Goal: Information Seeking & Learning: Compare options

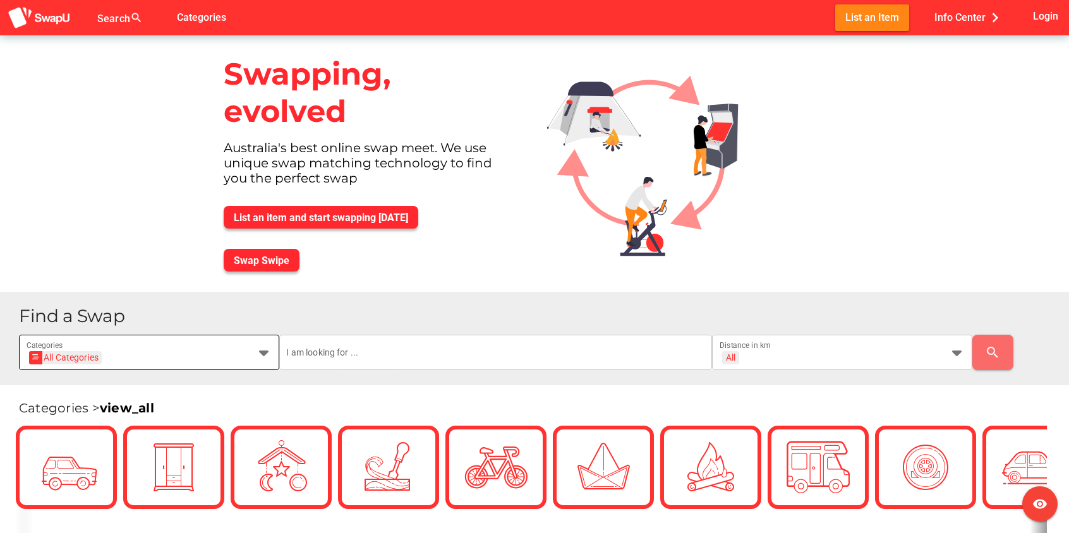
click at [262, 355] on icon at bounding box center [264, 352] width 15 height 15
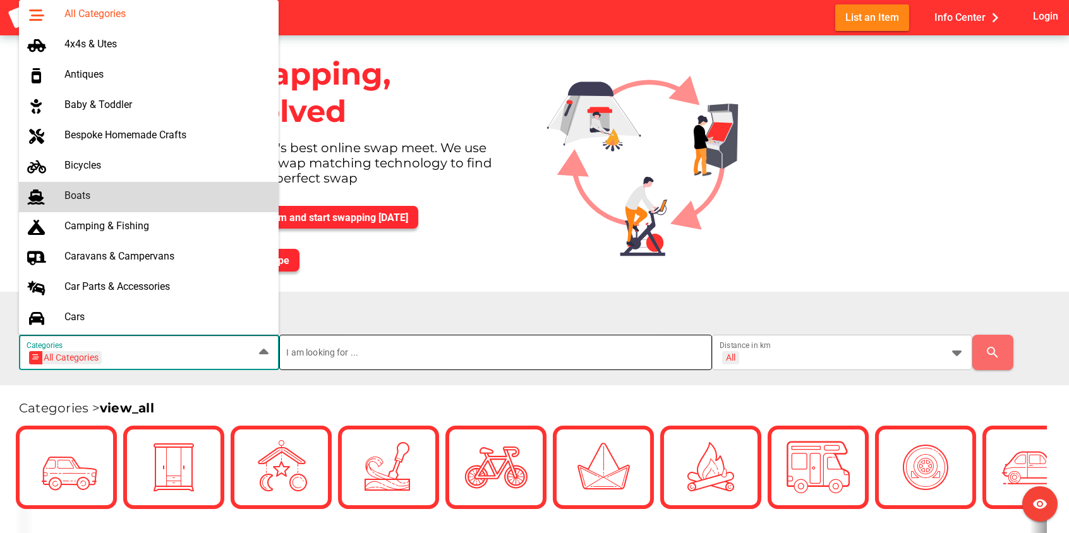
click at [645, 345] on input "text" at bounding box center [496, 352] width 418 height 35
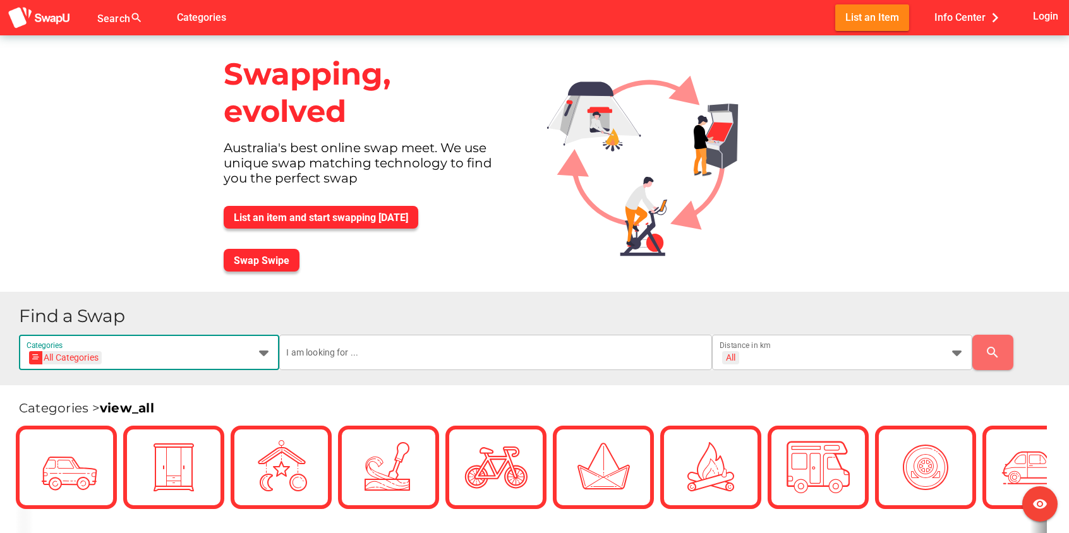
click at [262, 355] on icon at bounding box center [264, 352] width 15 height 15
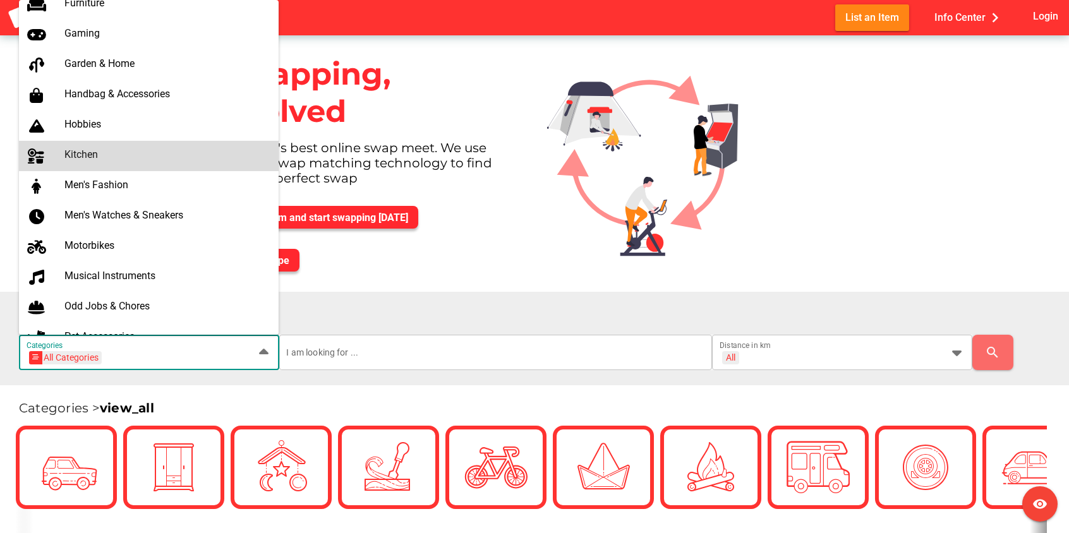
scroll to position [503, 0]
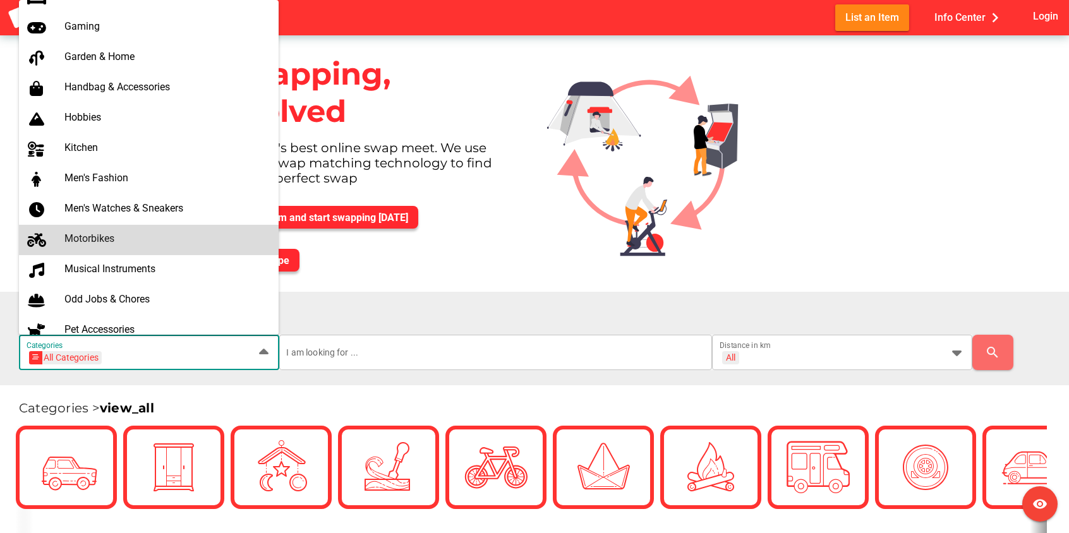
click at [83, 238] on div "Motorbikes" at bounding box center [166, 239] width 205 height 12
type input "Motorbikes"
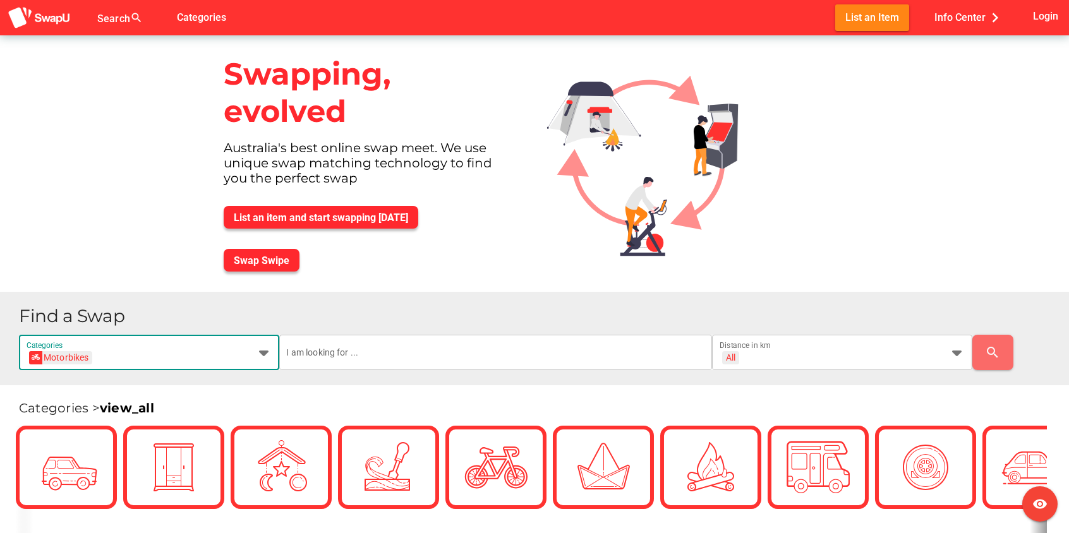
scroll to position [0, 44]
click at [404, 349] on input "text" at bounding box center [496, 352] width 418 height 35
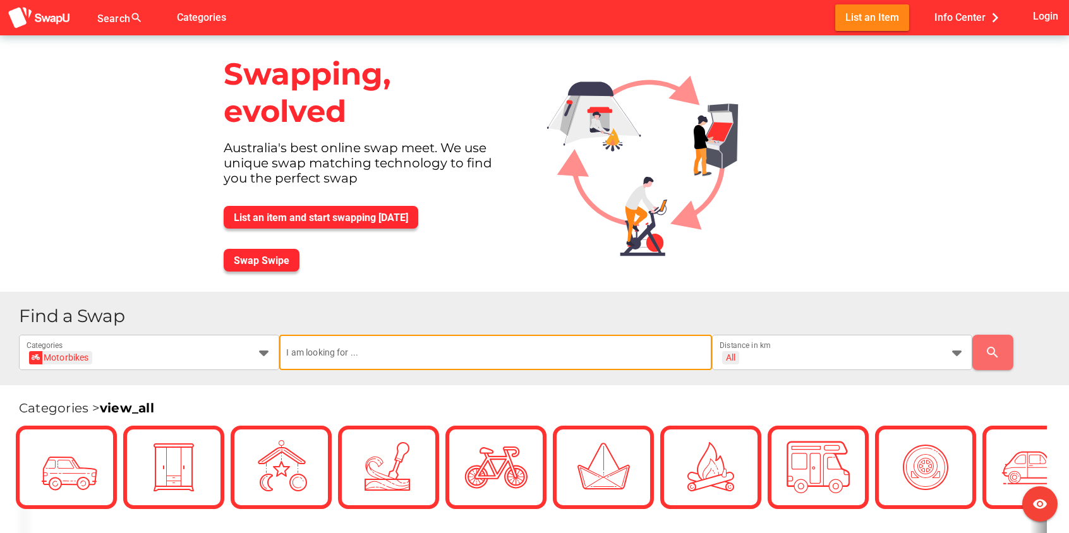
click at [423, 355] on input "text" at bounding box center [496, 352] width 418 height 35
type input "harley"
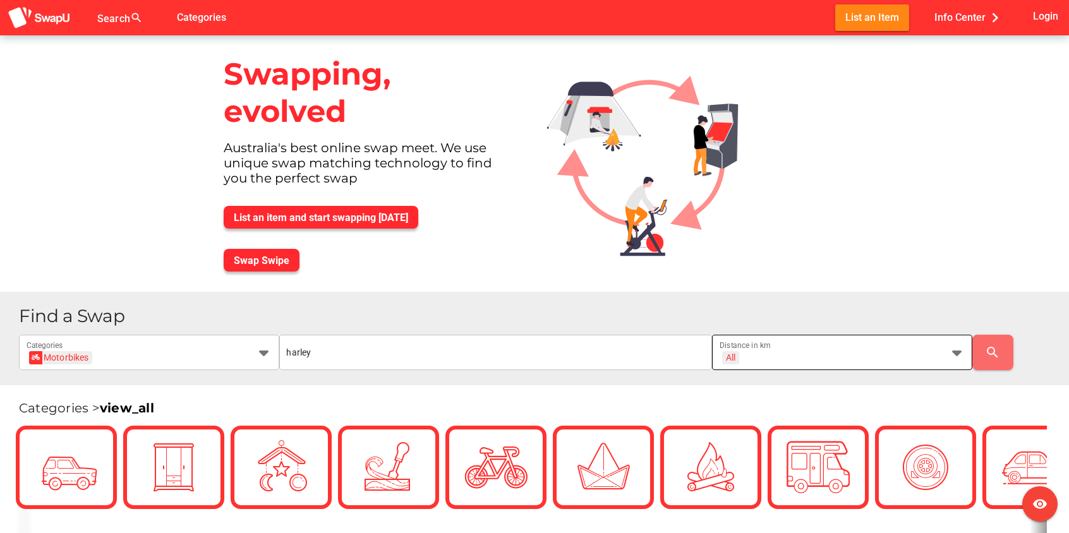
click at [957, 349] on icon at bounding box center [957, 352] width 15 height 15
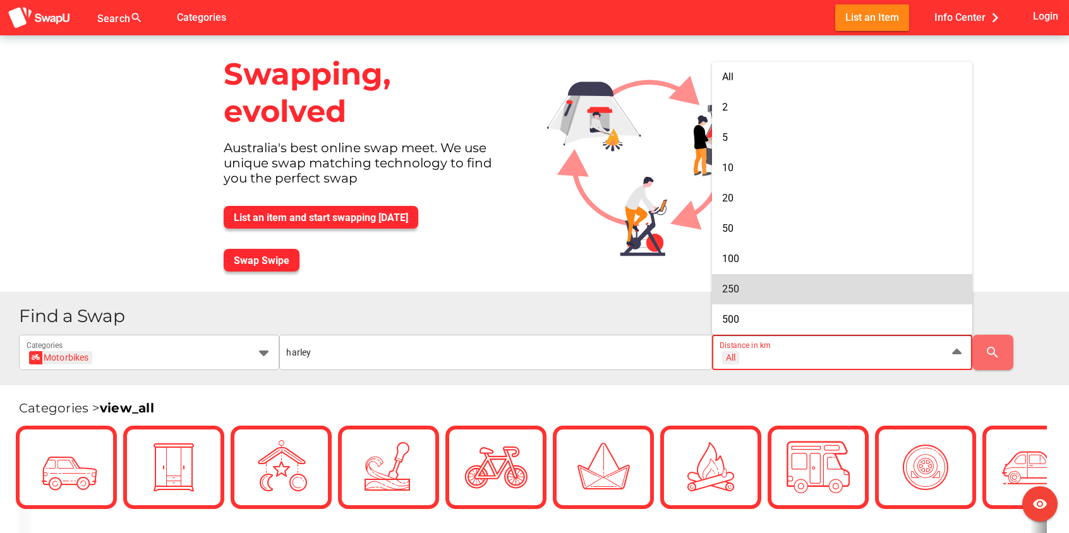
click at [736, 289] on span "250" at bounding box center [730, 289] width 17 height 12
type input "+ 250 km"
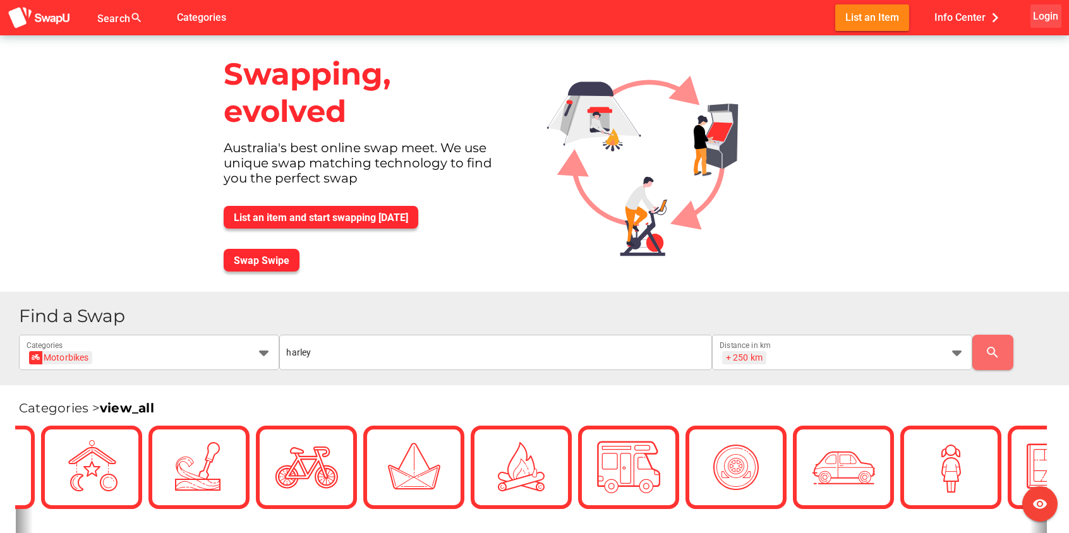
click at [1043, 15] on span "Login" at bounding box center [1045, 16] width 25 height 17
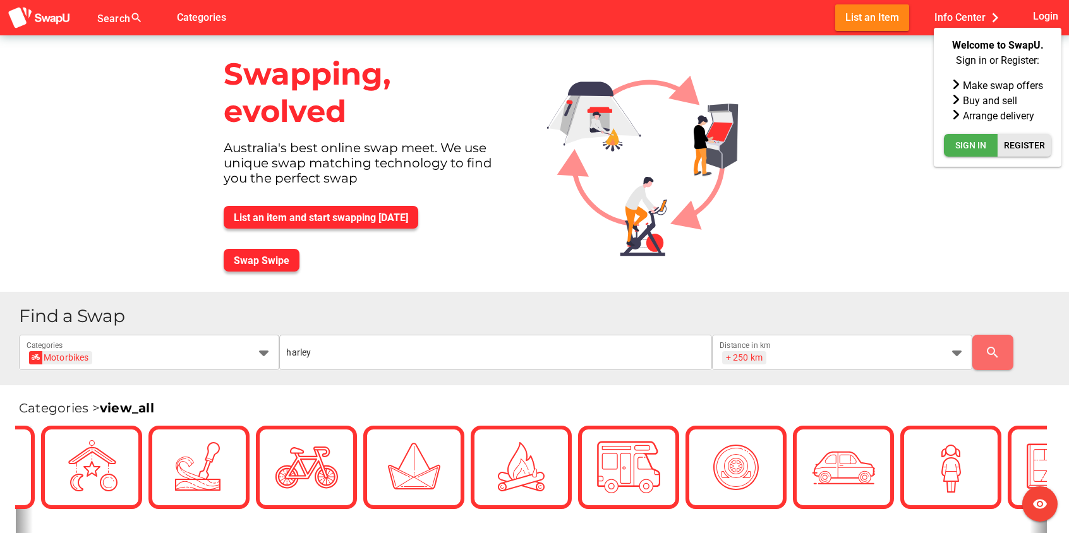
click at [1035, 145] on span "Register" at bounding box center [1024, 145] width 41 height 15
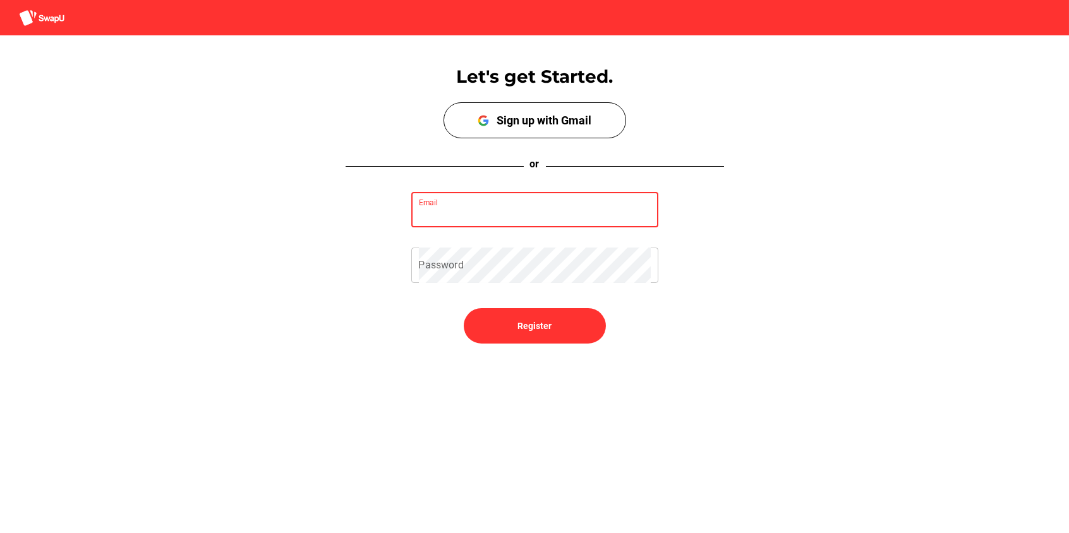
click at [484, 210] on input "Email" at bounding box center [535, 209] width 232 height 35
type input "dbaussieash@yahoo.com.au"
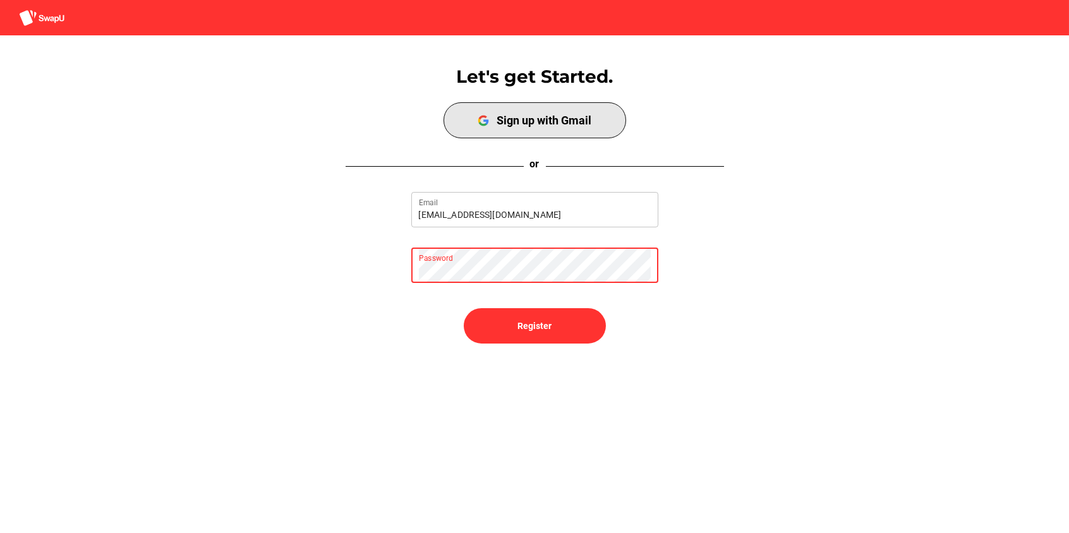
click at [544, 124] on div "Sign up with Gmail" at bounding box center [544, 120] width 95 height 13
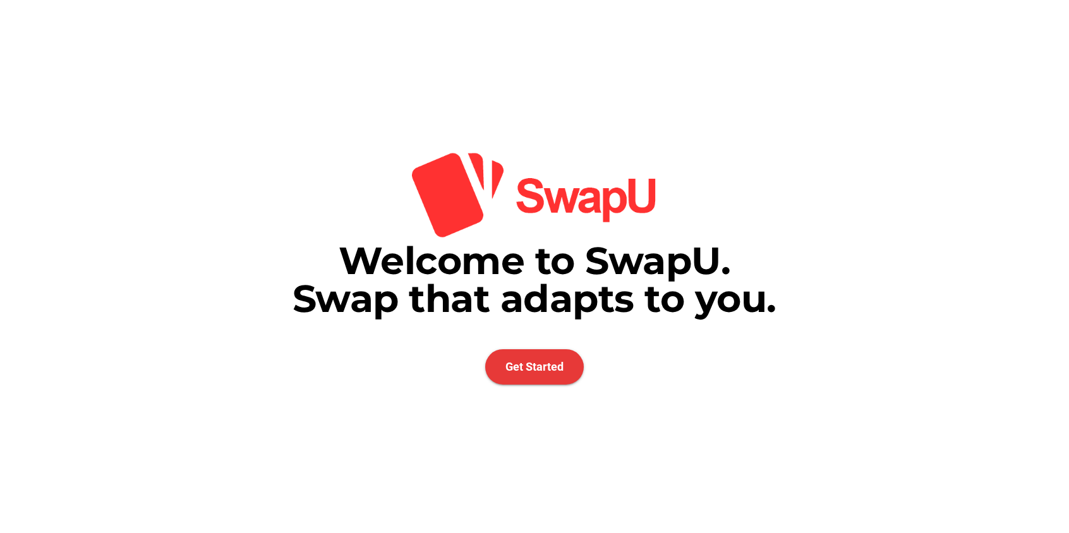
click at [552, 369] on span "Get Started" at bounding box center [535, 366] width 58 height 13
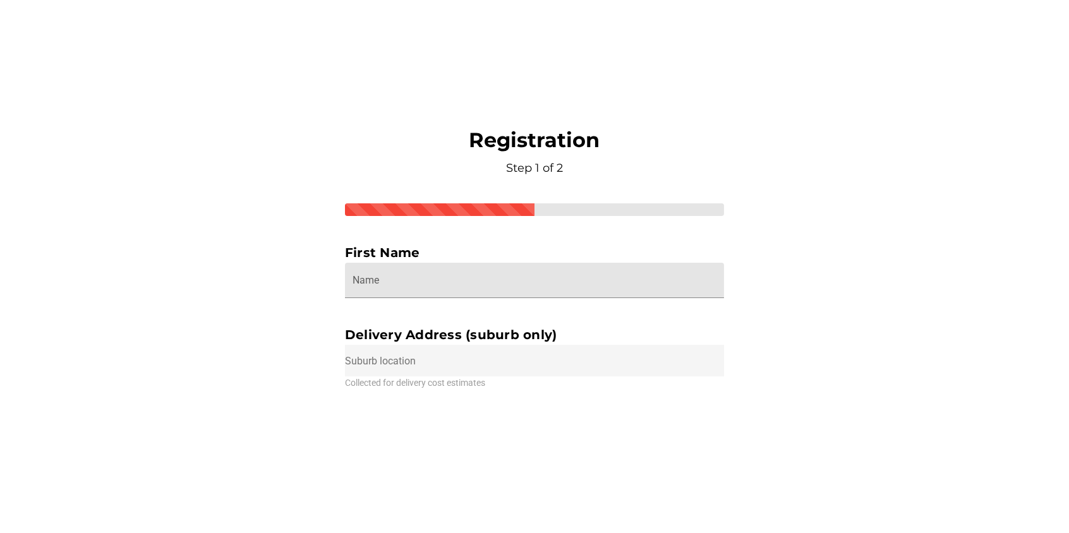
click at [423, 284] on input "Name" at bounding box center [535, 280] width 364 height 35
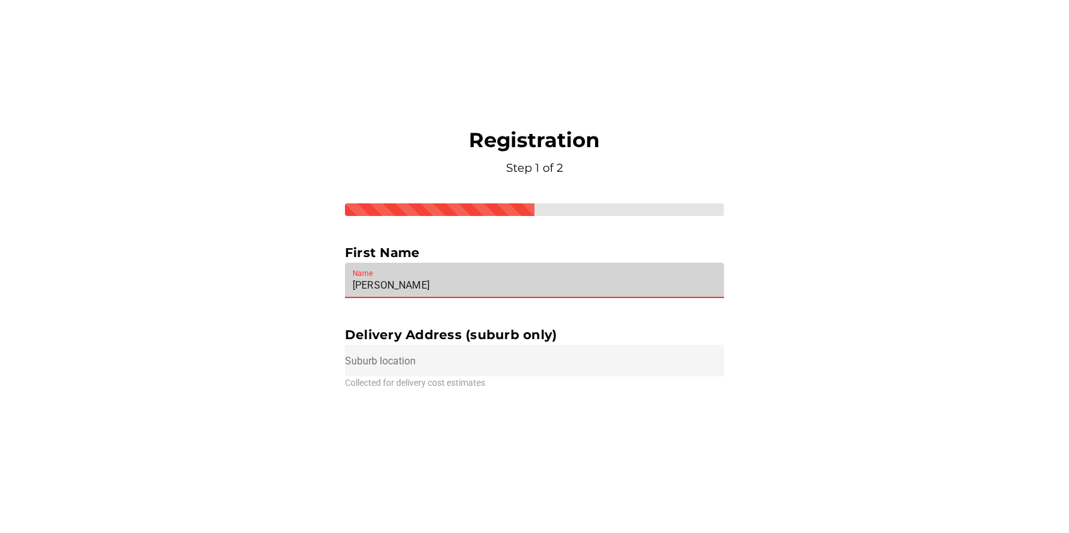
type input "David"
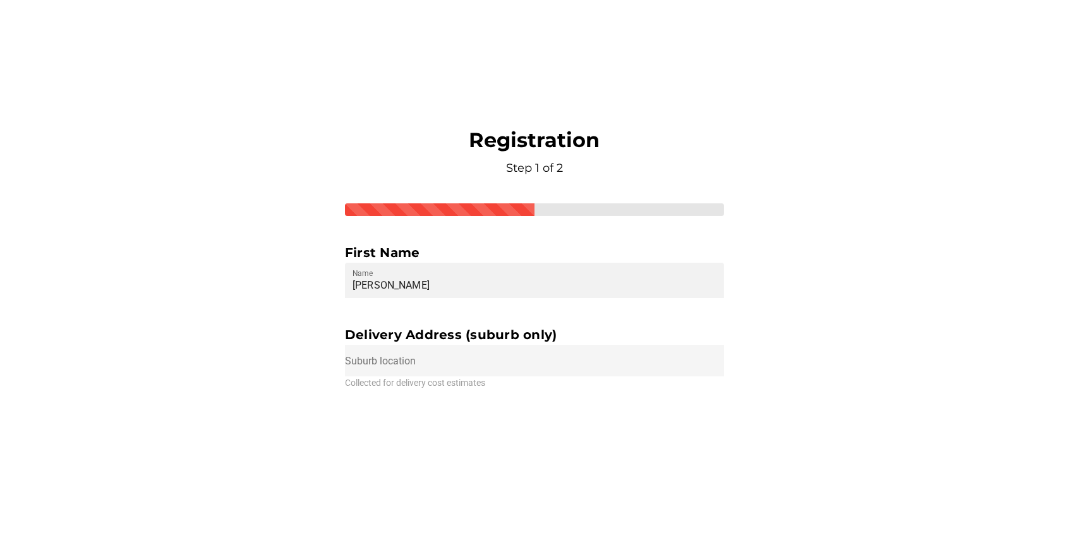
click at [431, 367] on input "text" at bounding box center [534, 361] width 379 height 32
click at [427, 364] on input "text" at bounding box center [534, 361] width 379 height 32
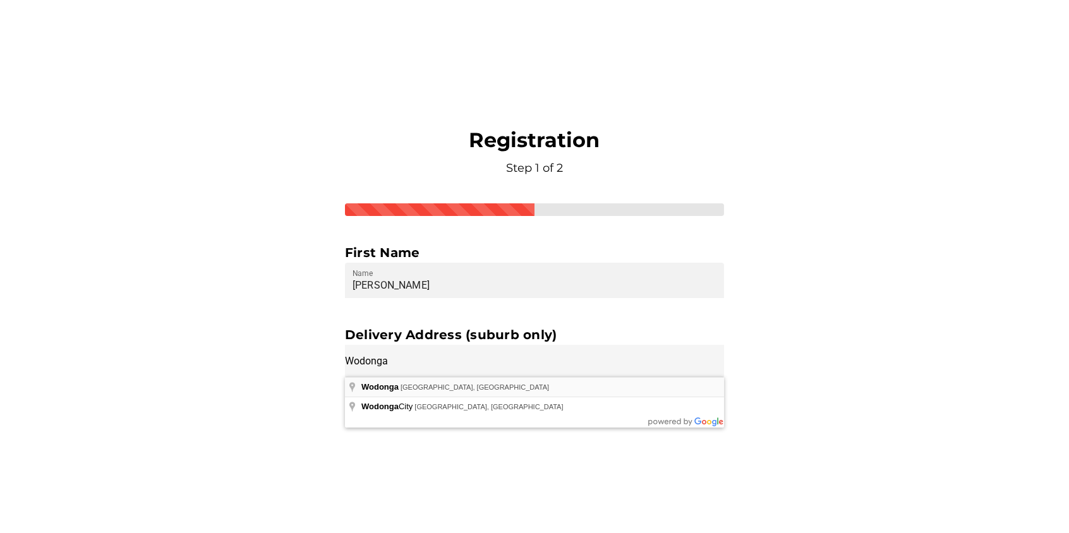
type input "Wodonga VIC, Australia"
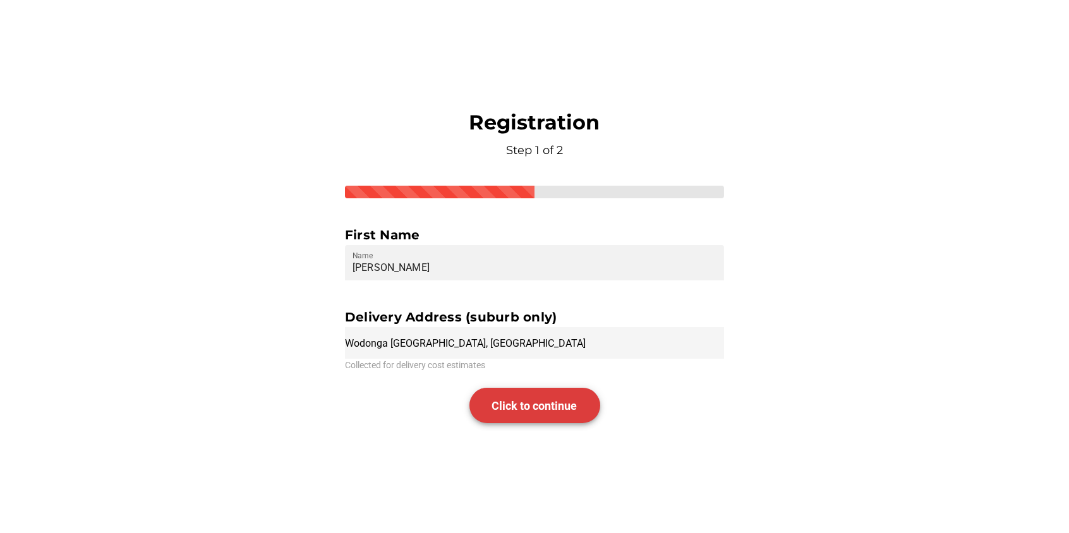
click at [545, 404] on span "Click to continue" at bounding box center [534, 405] width 85 height 13
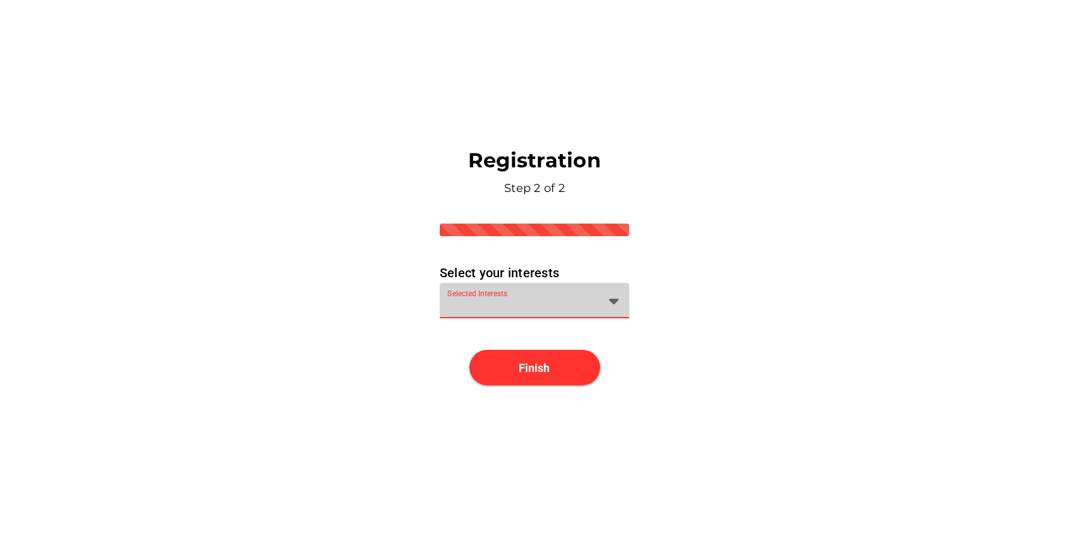
click at [617, 302] on icon at bounding box center [614, 300] width 15 height 15
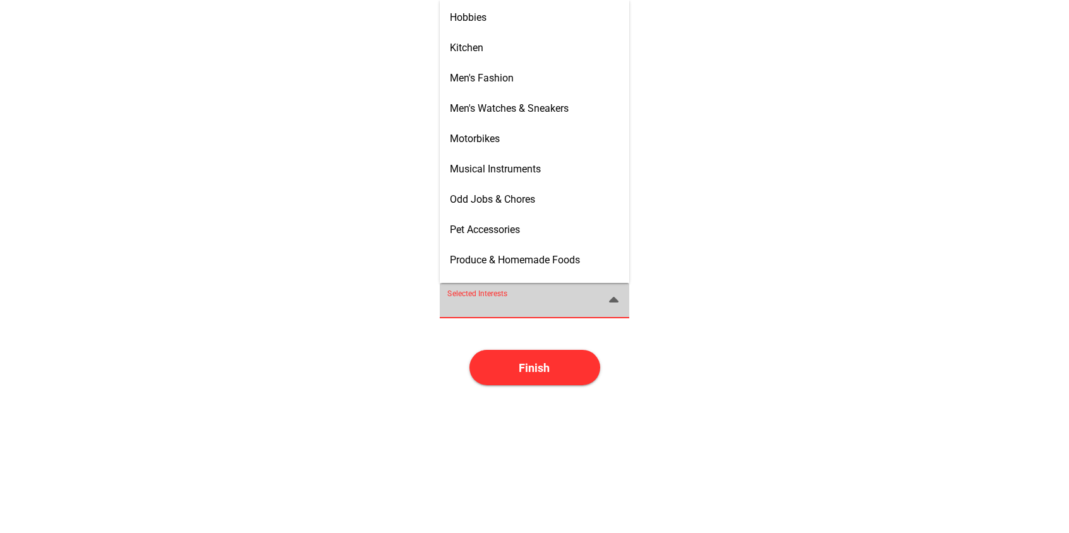
scroll to position [524, 0]
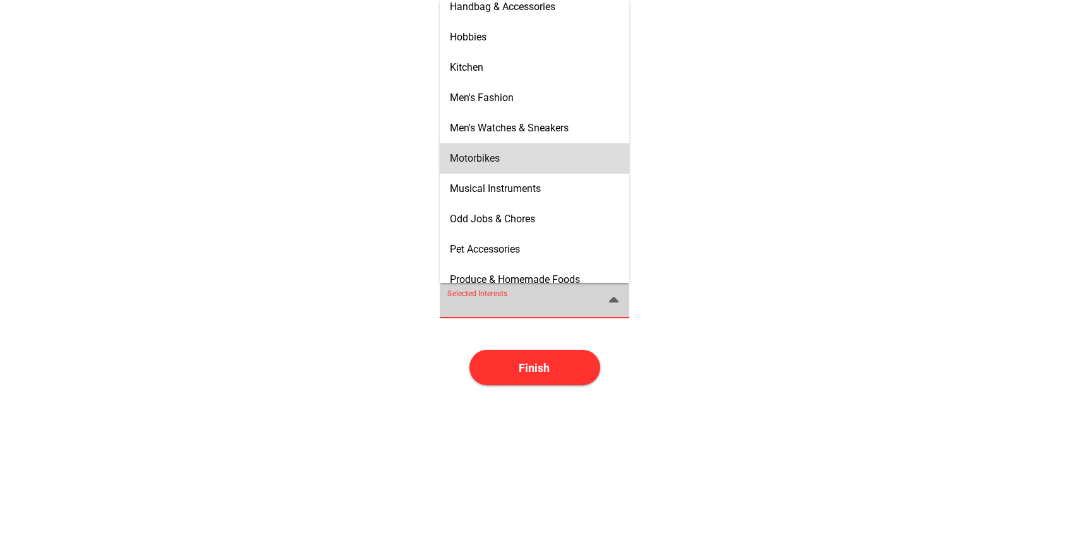
click at [483, 154] on span "Motorbikes" at bounding box center [475, 158] width 50 height 12
type input "Motorbikes"
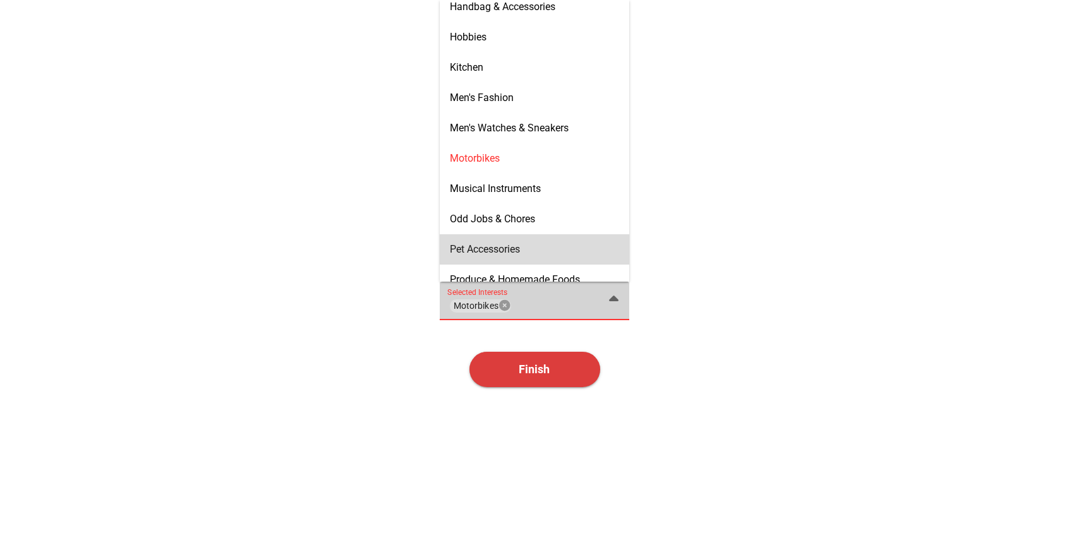
click at [535, 367] on span "Finish" at bounding box center [534, 369] width 31 height 13
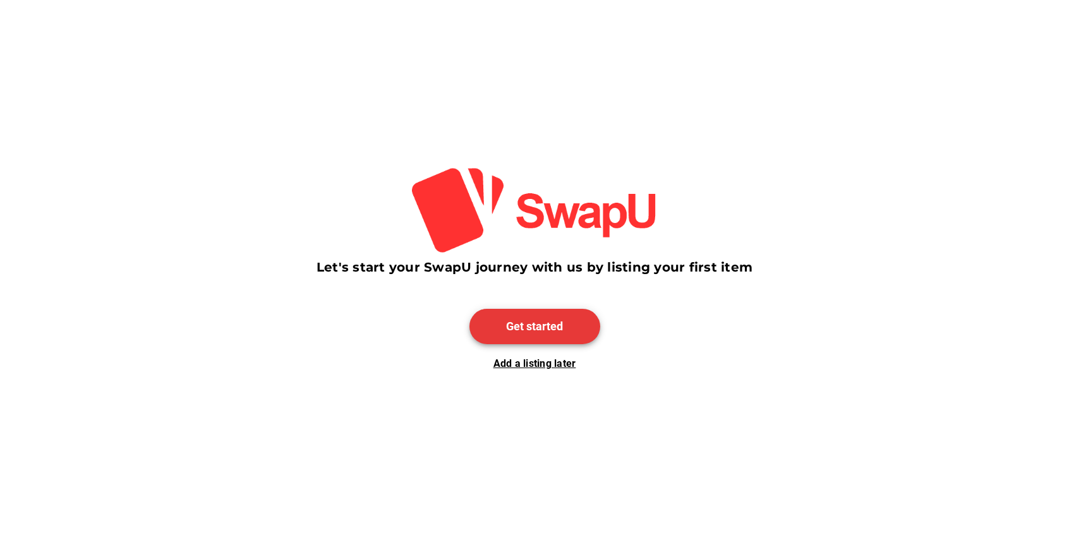
click at [525, 328] on span "Get started" at bounding box center [534, 326] width 57 height 13
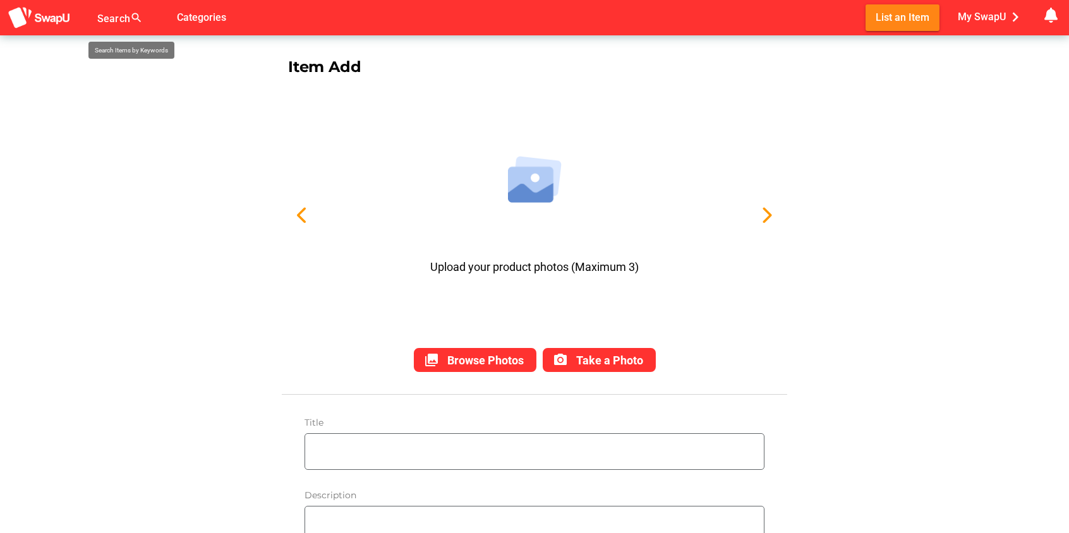
click at [132, 14] on div "Search search false" at bounding box center [135, 17] width 76 height 35
click at [989, 16] on span "My SwapU chevron_right" at bounding box center [991, 17] width 67 height 19
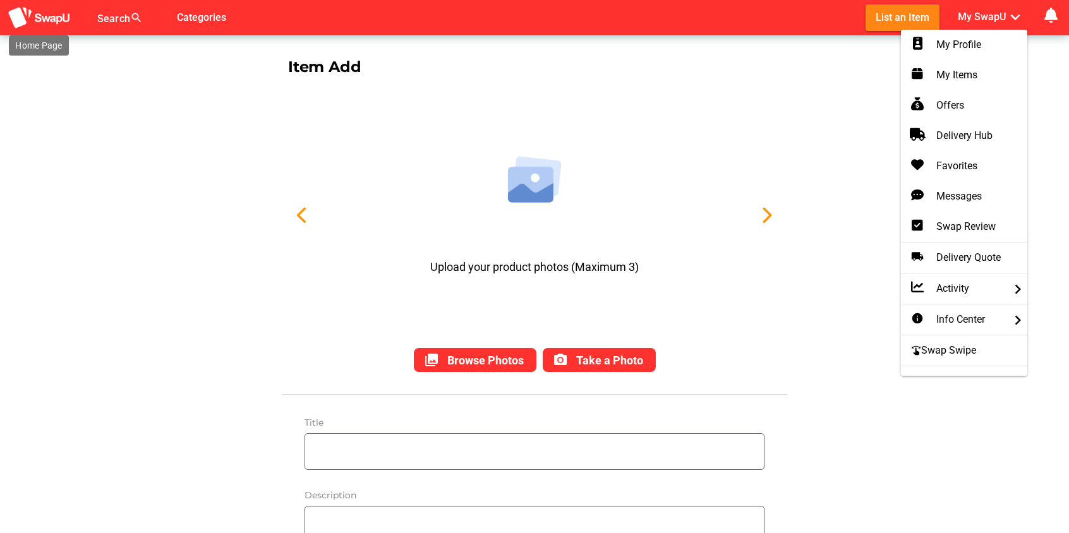
click at [59, 14] on img at bounding box center [39, 17] width 63 height 23
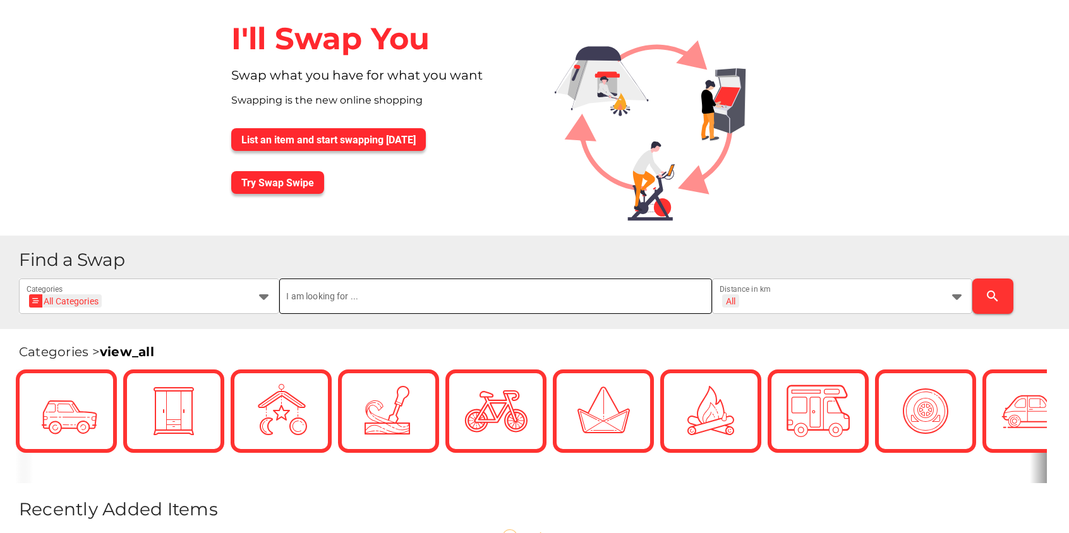
click at [681, 299] on input "text" at bounding box center [496, 296] width 418 height 35
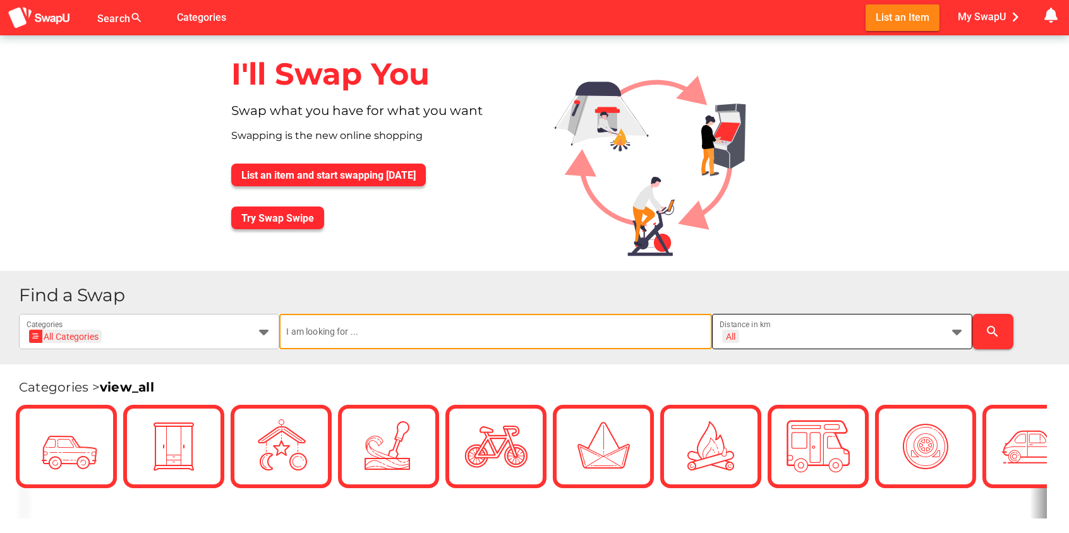
click at [957, 331] on icon at bounding box center [957, 331] width 15 height 15
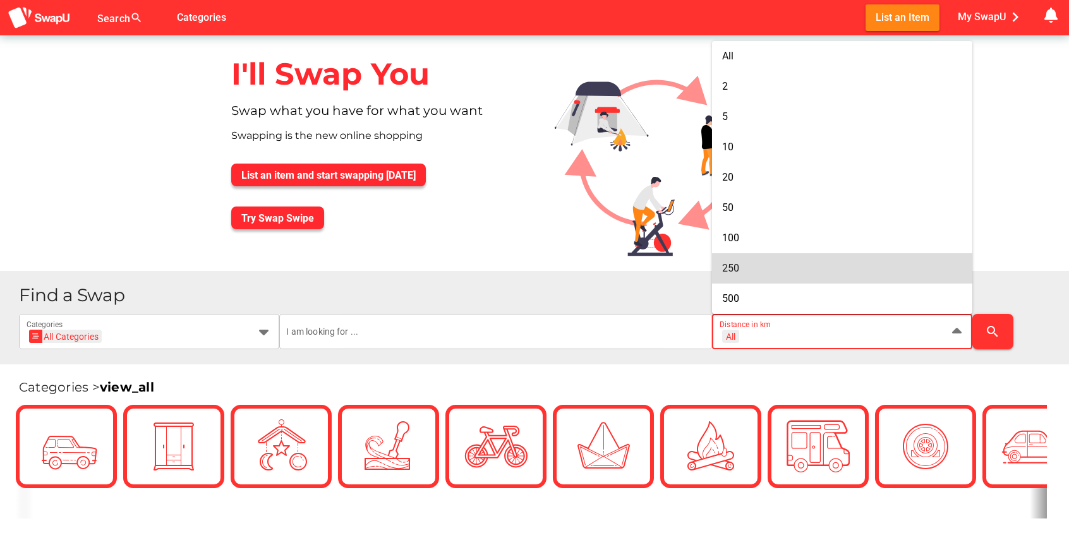
click at [738, 267] on span "250" at bounding box center [730, 268] width 17 height 12
type input "+ 250 km"
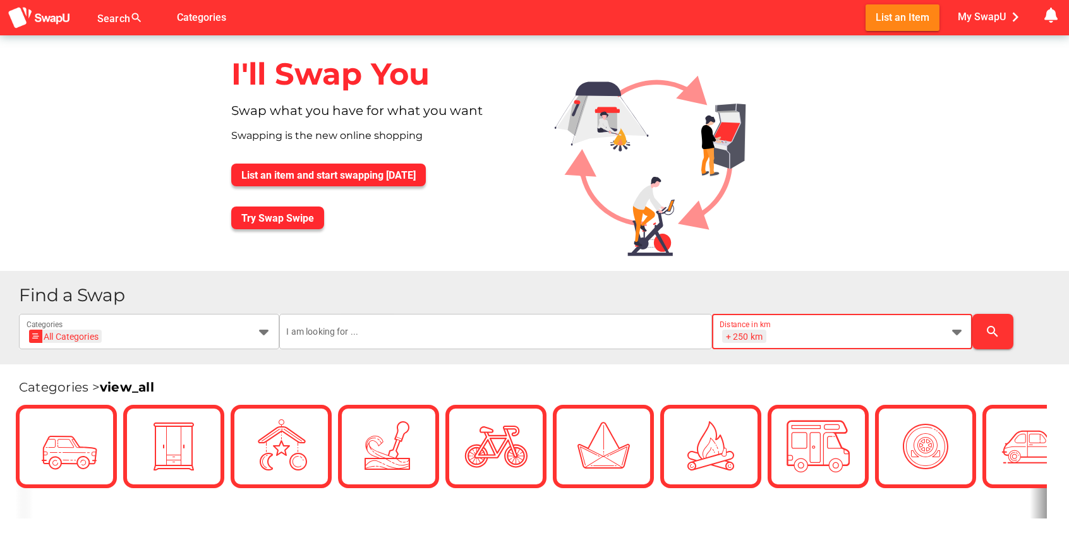
scroll to position [0, 16]
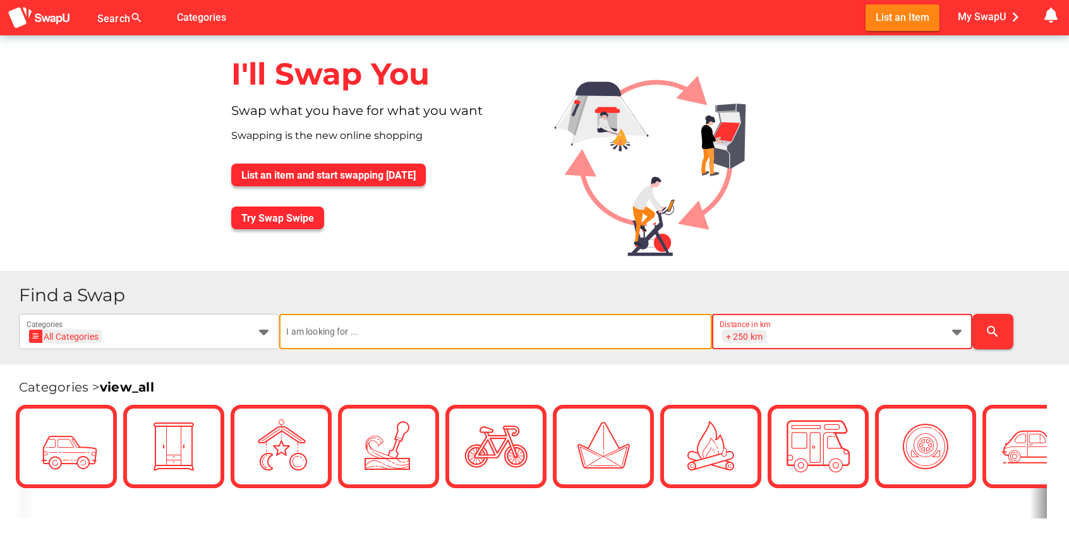
click at [345, 337] on input "text" at bounding box center [496, 331] width 418 height 35
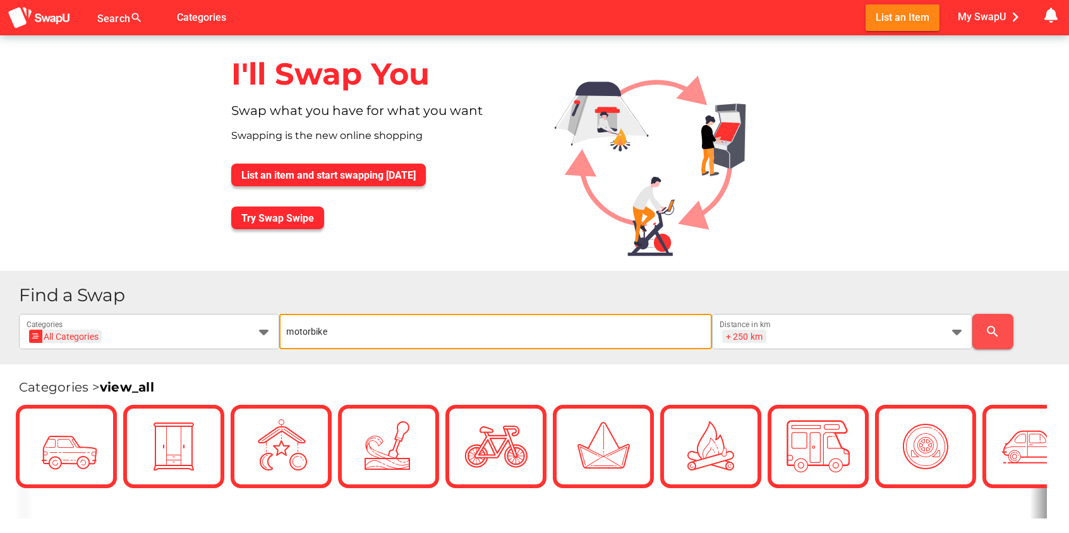
type input "motorbike"
click at [988, 331] on icon "search" at bounding box center [992, 331] width 15 height 15
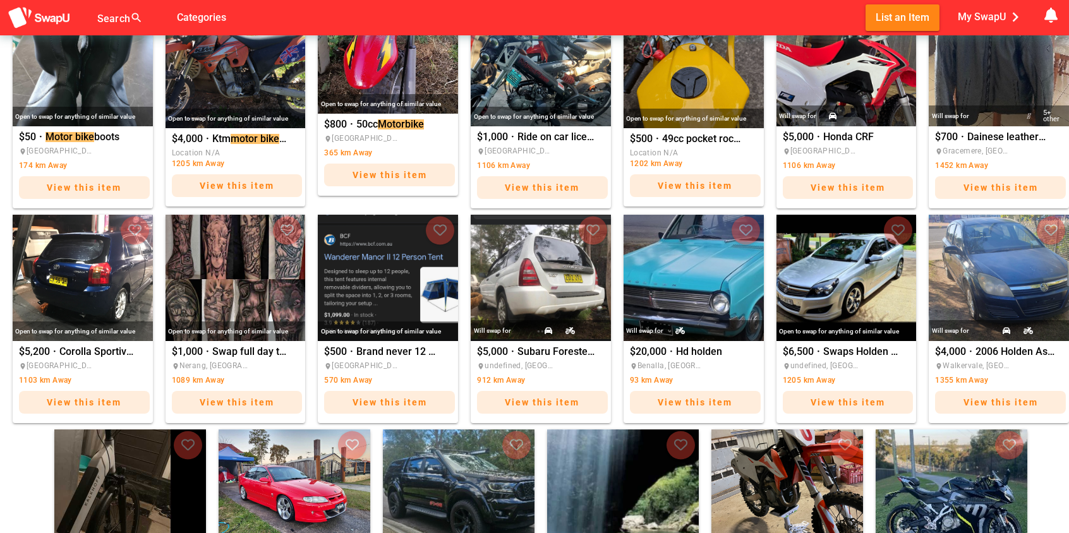
scroll to position [447, 0]
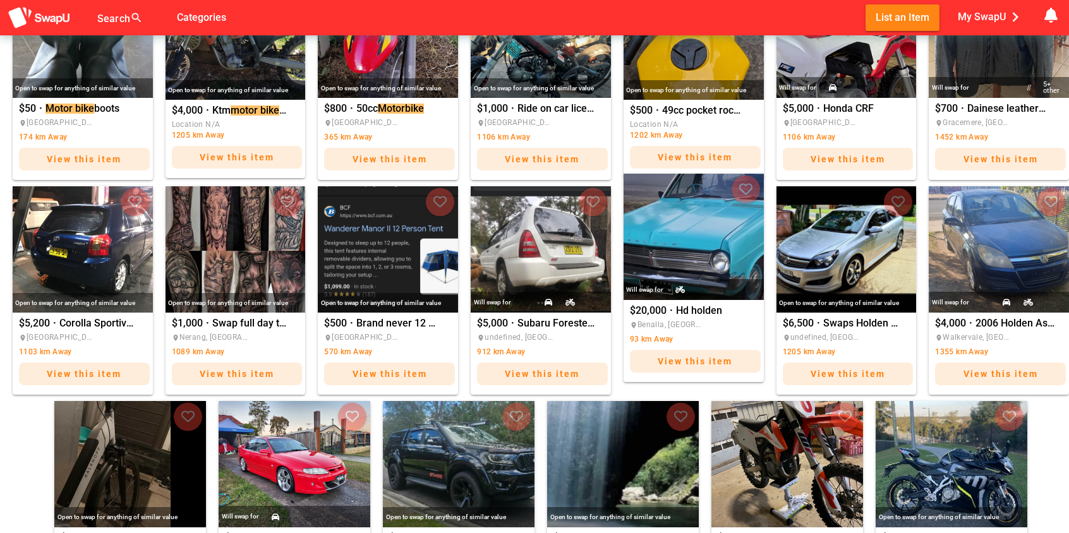
click at [693, 360] on span "View this item" at bounding box center [695, 361] width 75 height 10
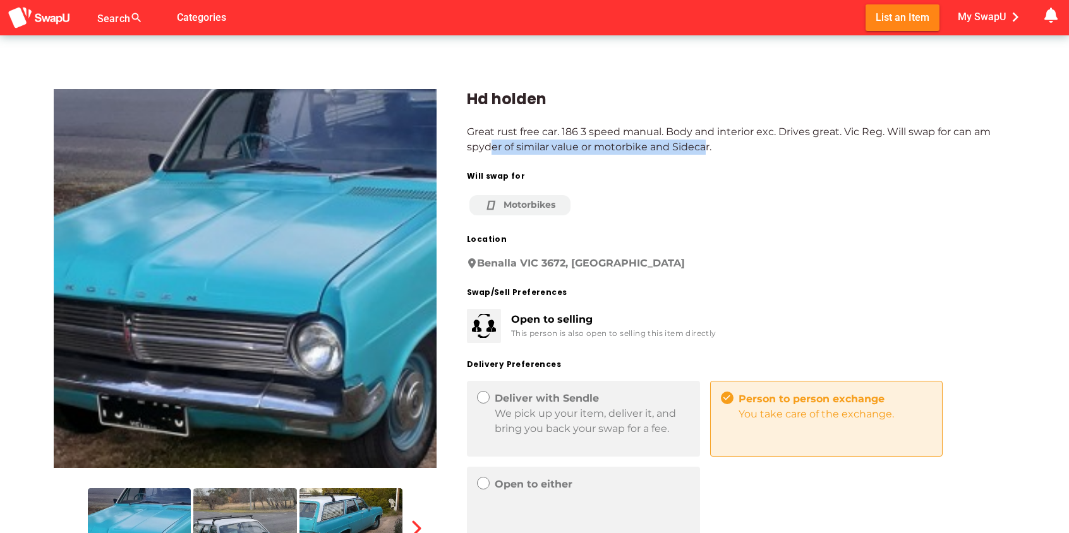
drag, startPoint x: 491, startPoint y: 147, endPoint x: 704, endPoint y: 150, distance: 213.0
click at [704, 150] on div "Great rust free car. 186 3 speed manual. Body and interior exc. Drives great. V…" at bounding box center [741, 140] width 549 height 30
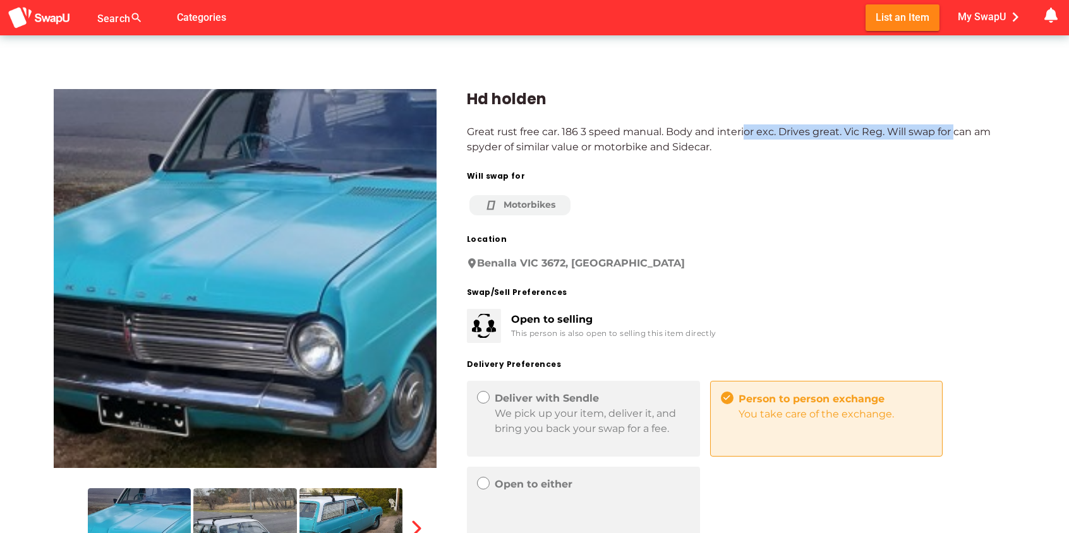
drag, startPoint x: 748, startPoint y: 135, endPoint x: 958, endPoint y: 137, distance: 209.8
click at [958, 137] on div "Great rust free car. 186 3 speed manual. Body and interior exc. Drives great. V…" at bounding box center [741, 140] width 549 height 30
click at [52, 15] on img at bounding box center [39, 17] width 63 height 23
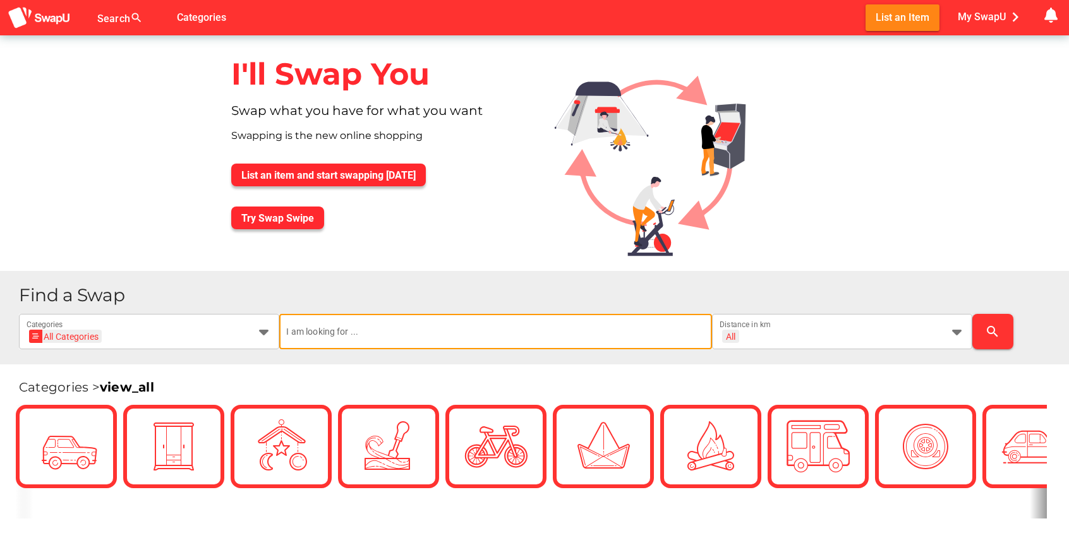
click at [430, 325] on input "text" at bounding box center [496, 331] width 418 height 35
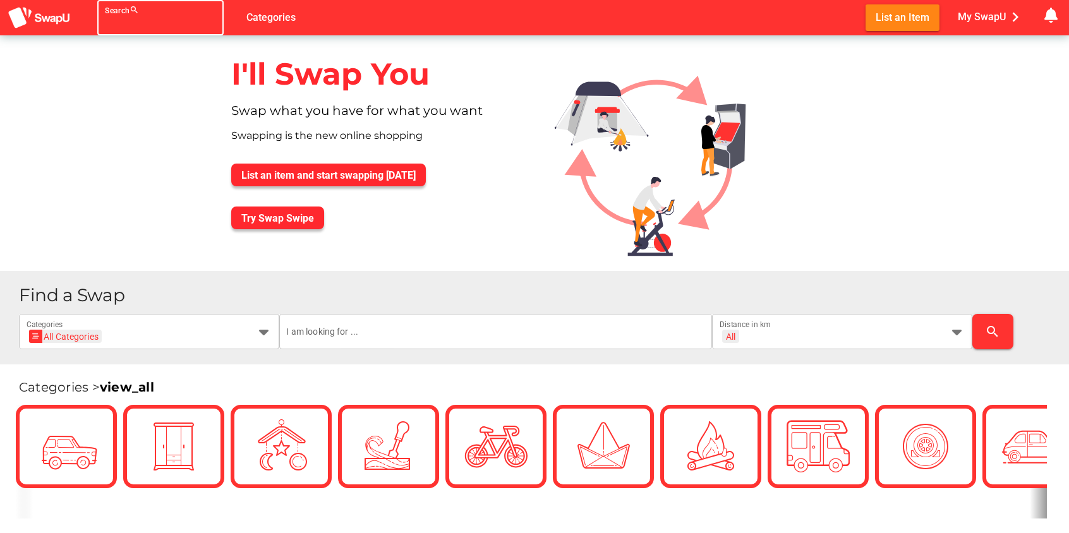
click at [119, 20] on div at bounding box center [149, 25] width 88 height 20
click at [47, 19] on img at bounding box center [39, 17] width 63 height 23
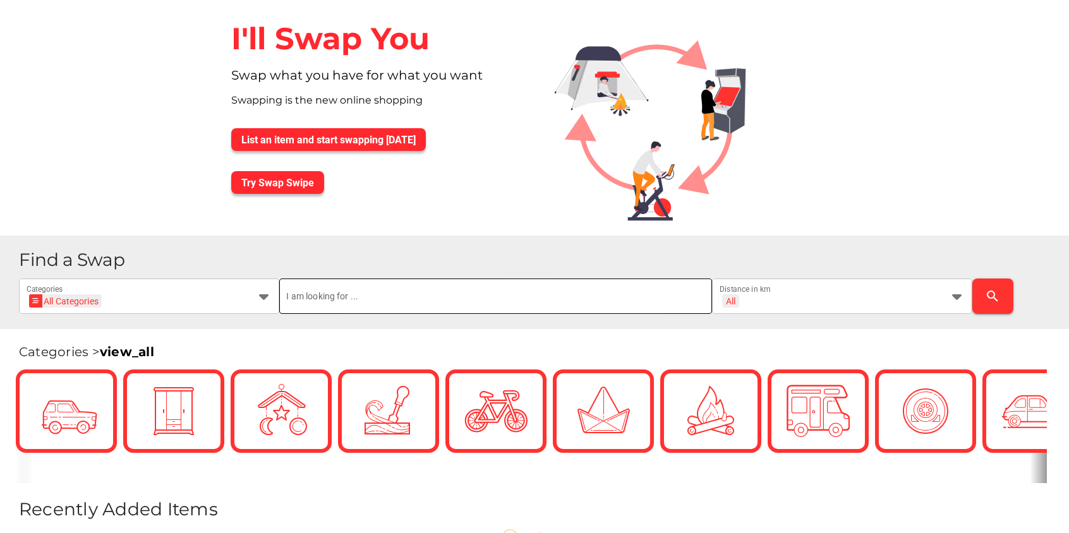
click at [368, 289] on input "text" at bounding box center [496, 296] width 418 height 35
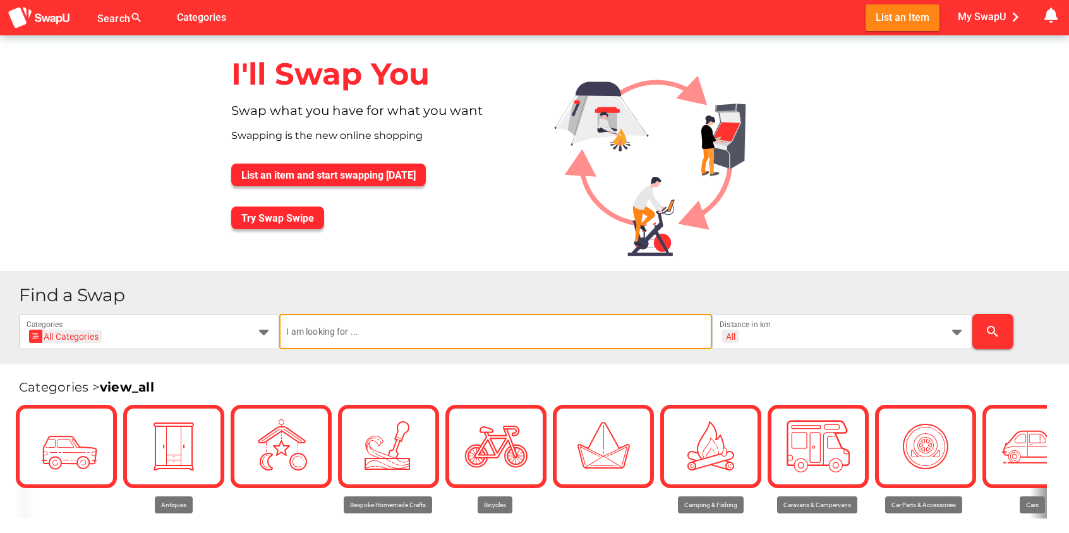
click at [327, 334] on input "text" at bounding box center [496, 331] width 418 height 35
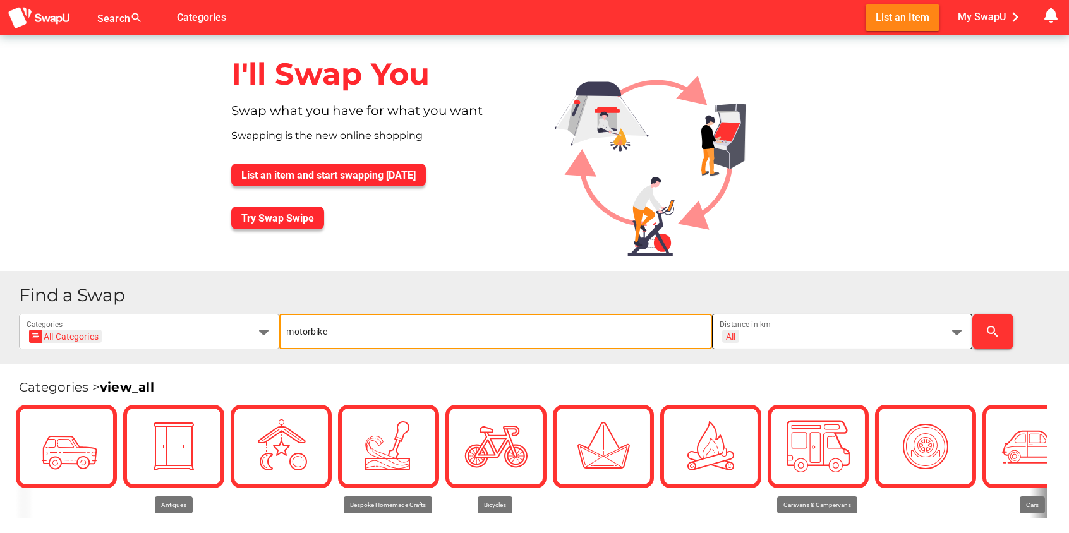
type input "motorbike"
click at [960, 333] on icon at bounding box center [957, 331] width 15 height 15
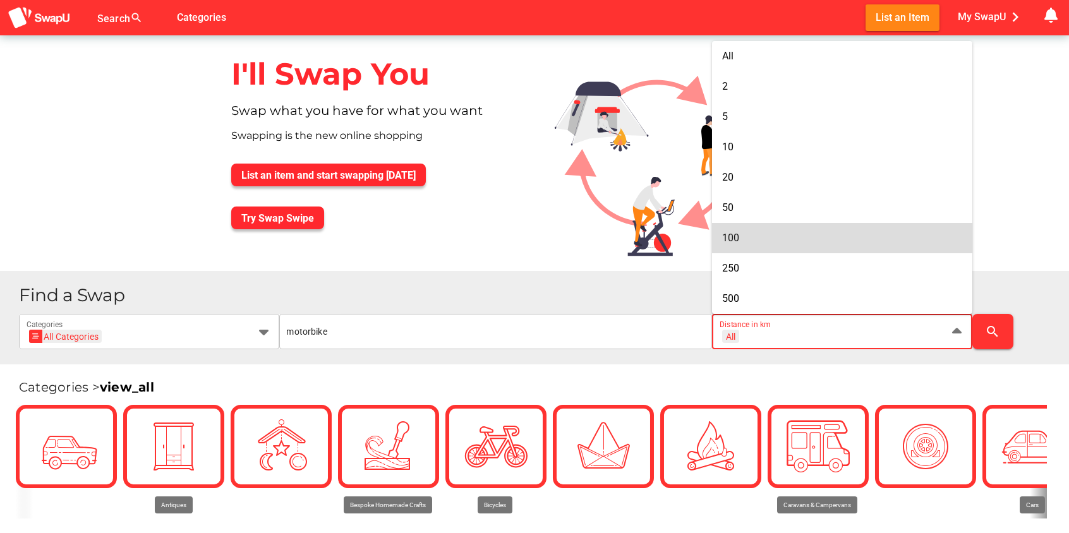
click at [741, 238] on div "100" at bounding box center [842, 238] width 240 height 12
type input "+ 100 km"
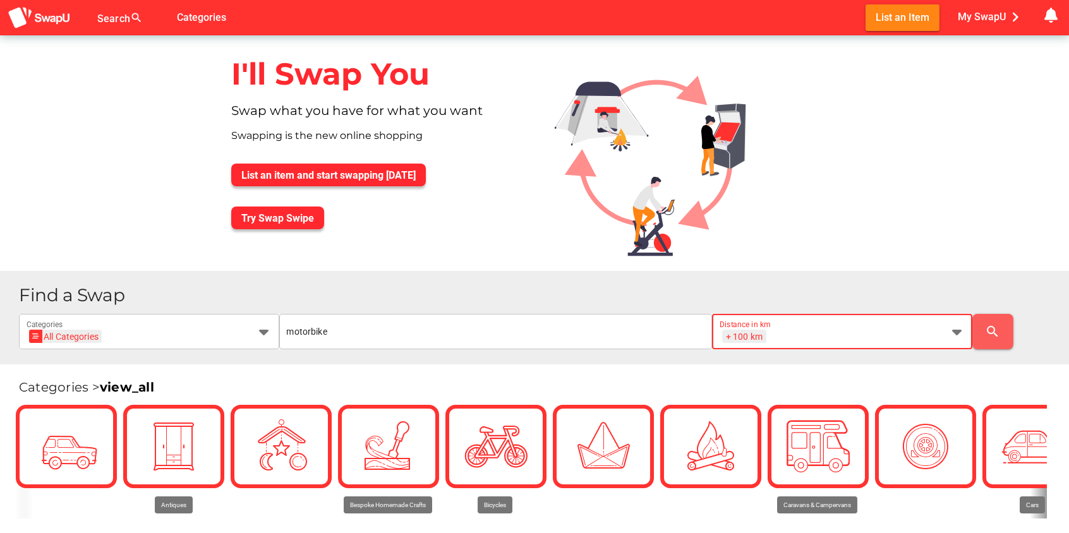
click at [989, 323] on span "search" at bounding box center [993, 332] width 21 height 30
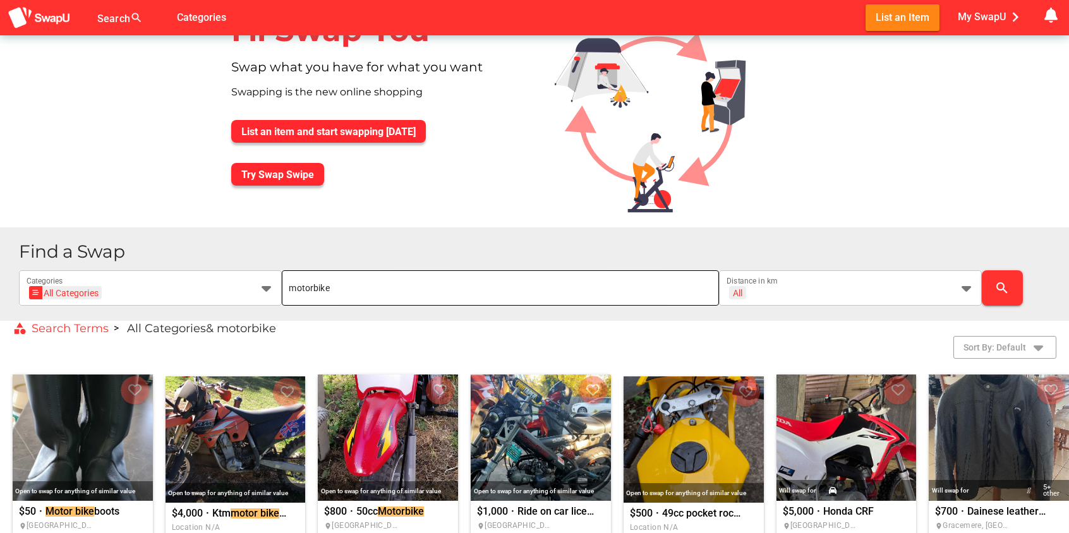
scroll to position [13, 0]
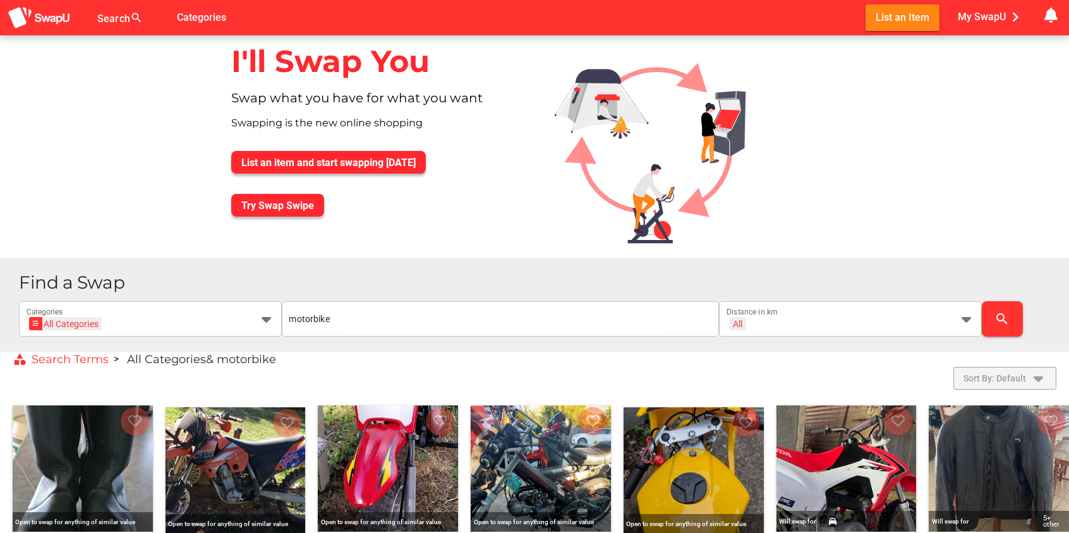
click at [1043, 377] on icon "button" at bounding box center [1038, 378] width 15 height 15
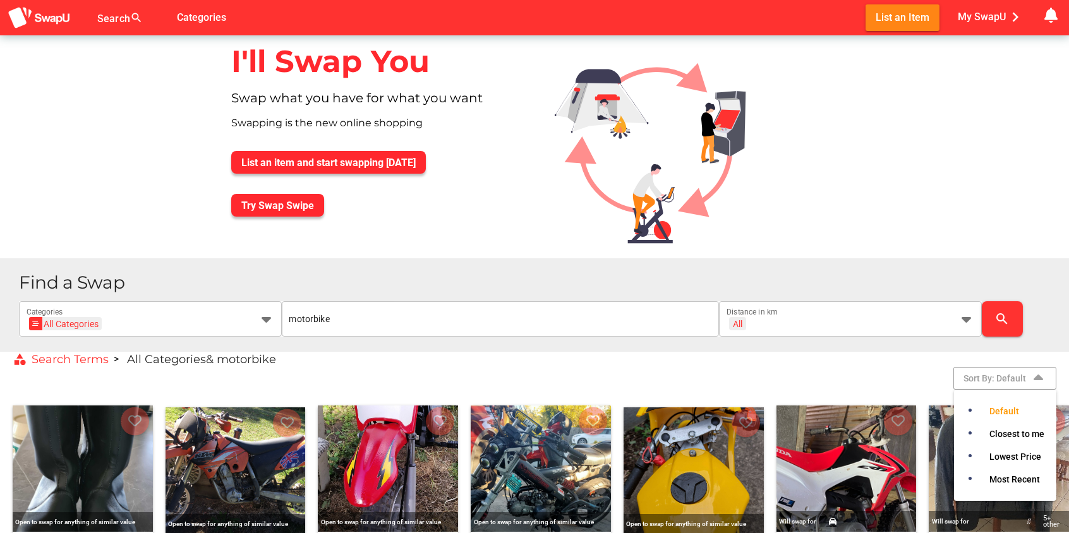
click at [793, 372] on div "Sort By: Default Show Filters" at bounding box center [528, 378] width 1057 height 23
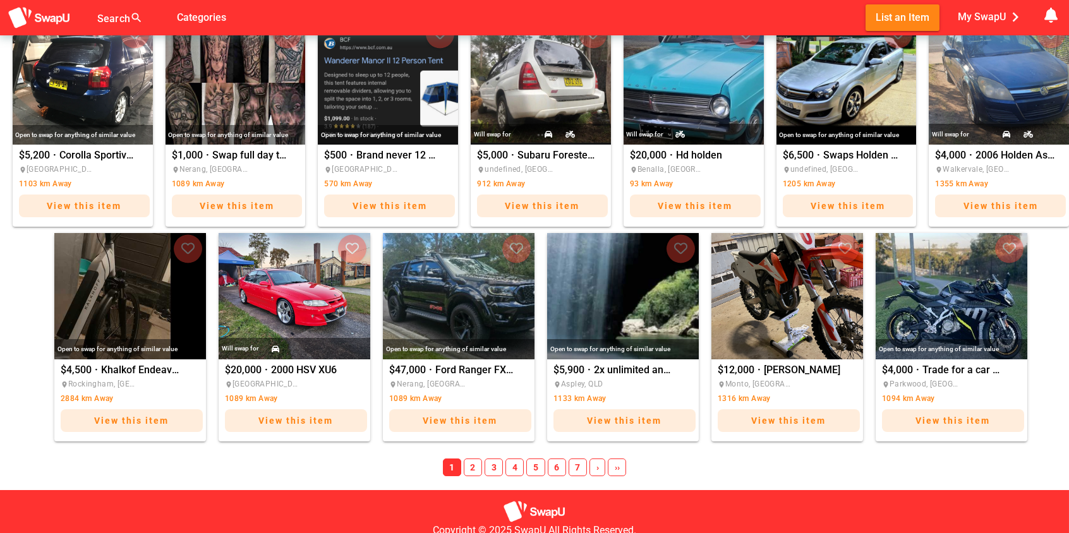
scroll to position [684, 0]
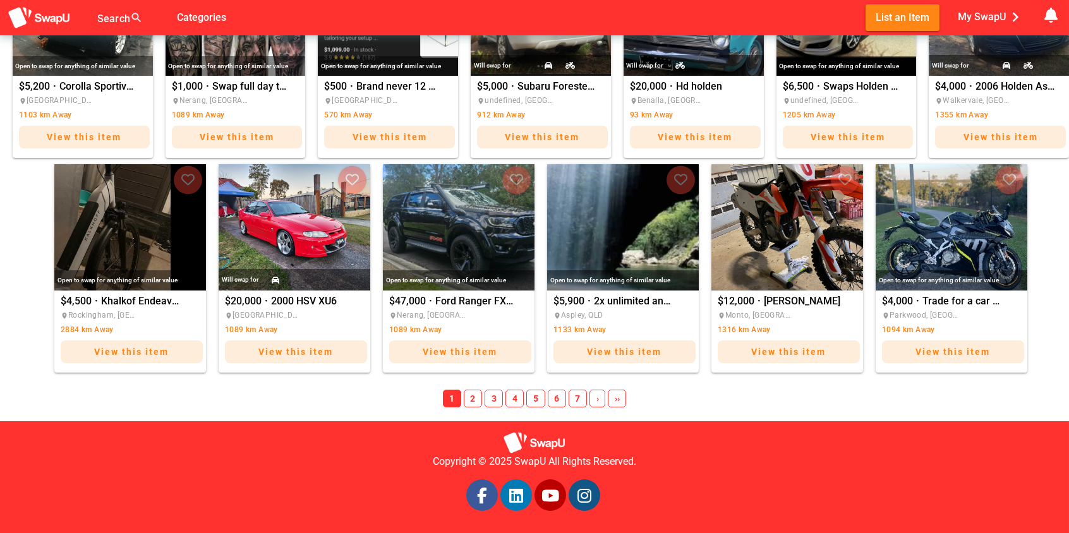
click at [471, 397] on span "2" at bounding box center [473, 399] width 18 height 18
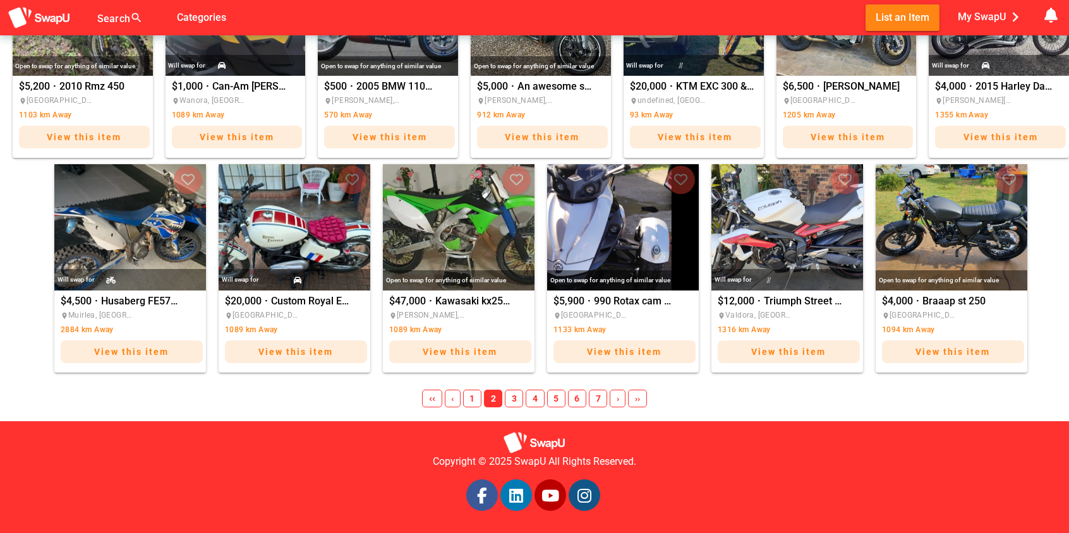
click at [617, 397] on span "›" at bounding box center [618, 399] width 16 height 18
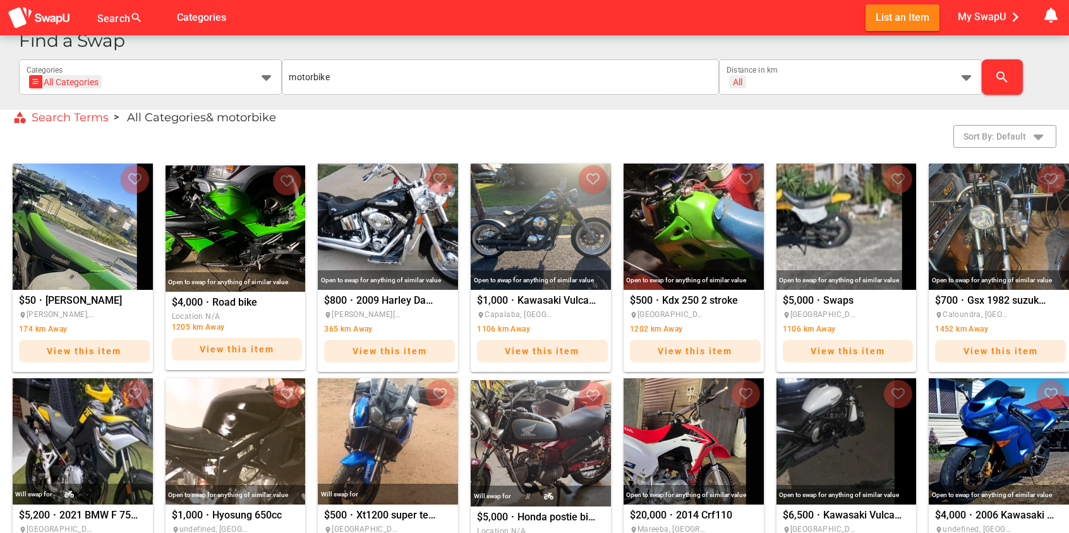
scroll to position [236, 0]
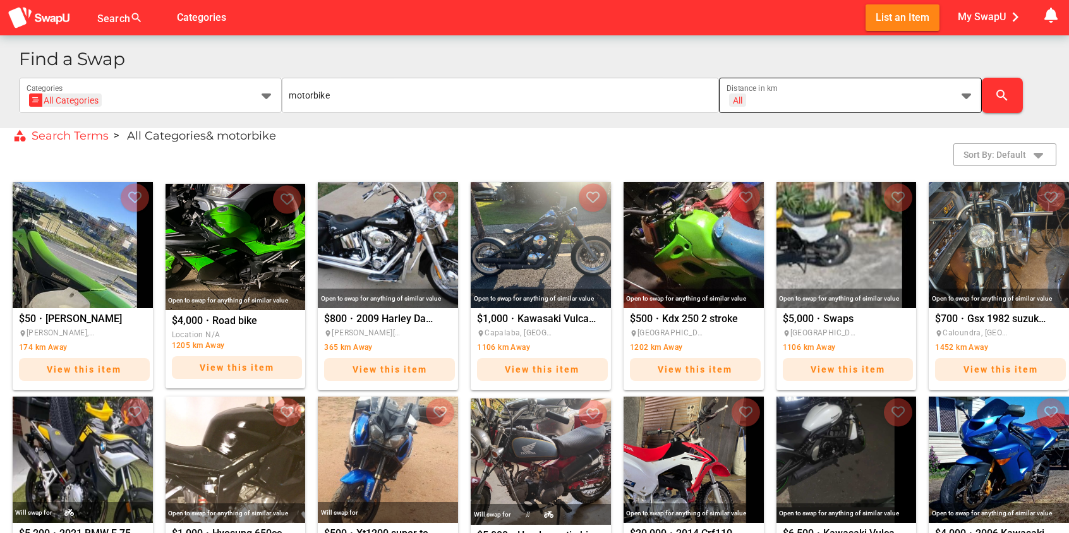
click at [964, 93] on icon at bounding box center [966, 95] width 15 height 15
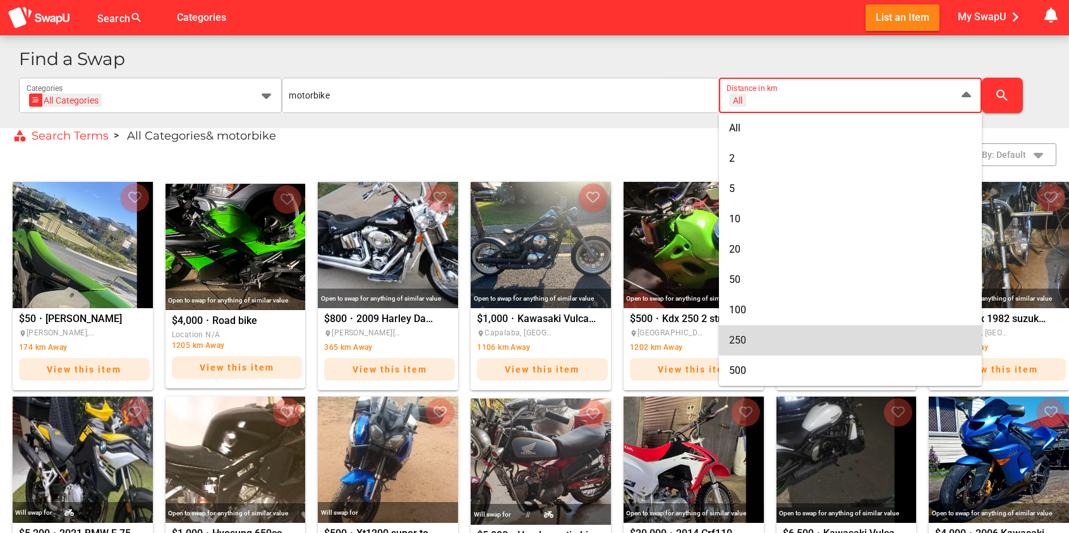
click at [739, 336] on span "250" at bounding box center [737, 340] width 17 height 12
type input "+ 250 km"
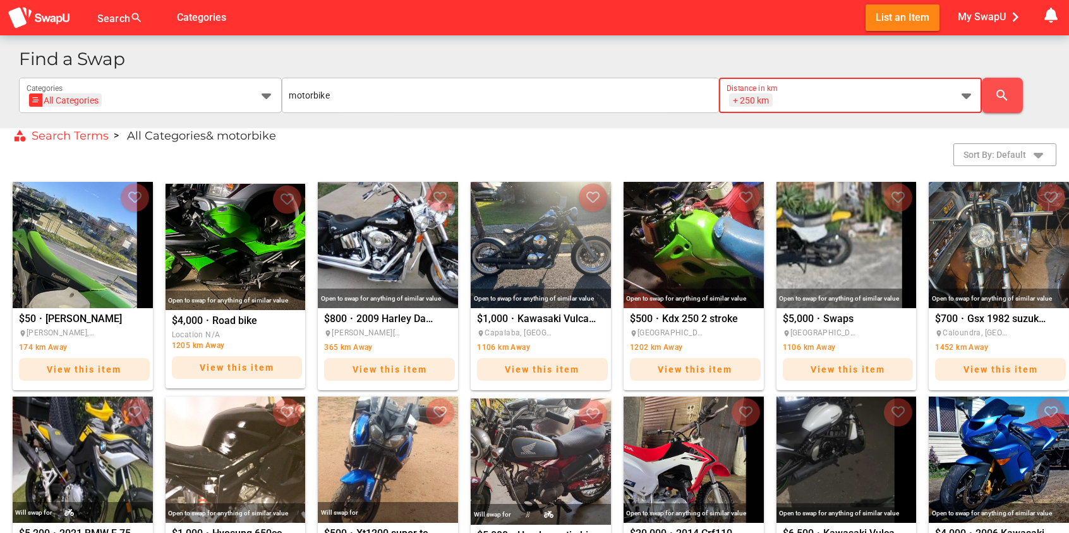
click at [1009, 96] on icon "search" at bounding box center [1002, 95] width 15 height 15
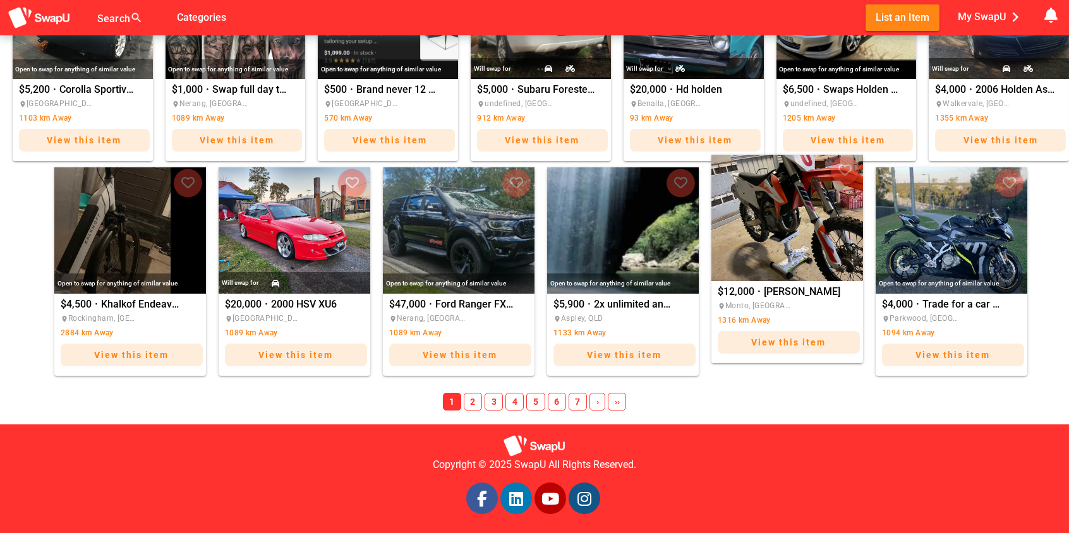
scroll to position [684, 0]
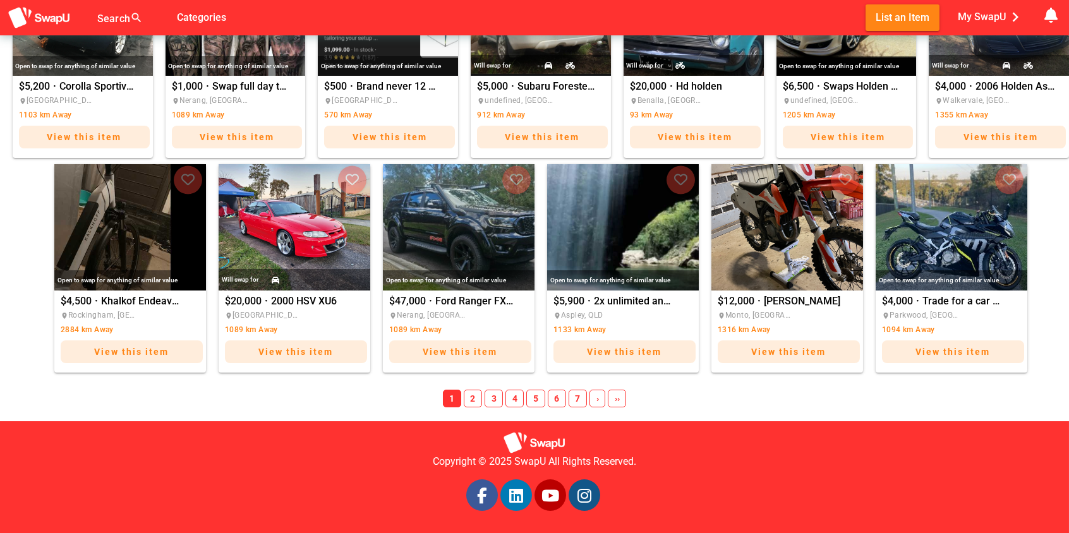
click at [593, 399] on span "›" at bounding box center [598, 399] width 16 height 18
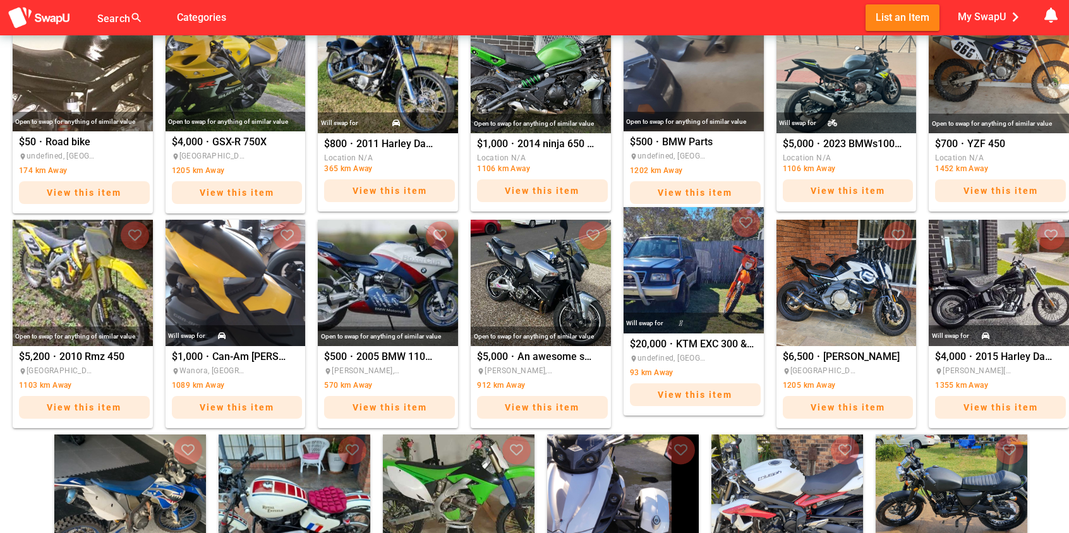
scroll to position [628, 0]
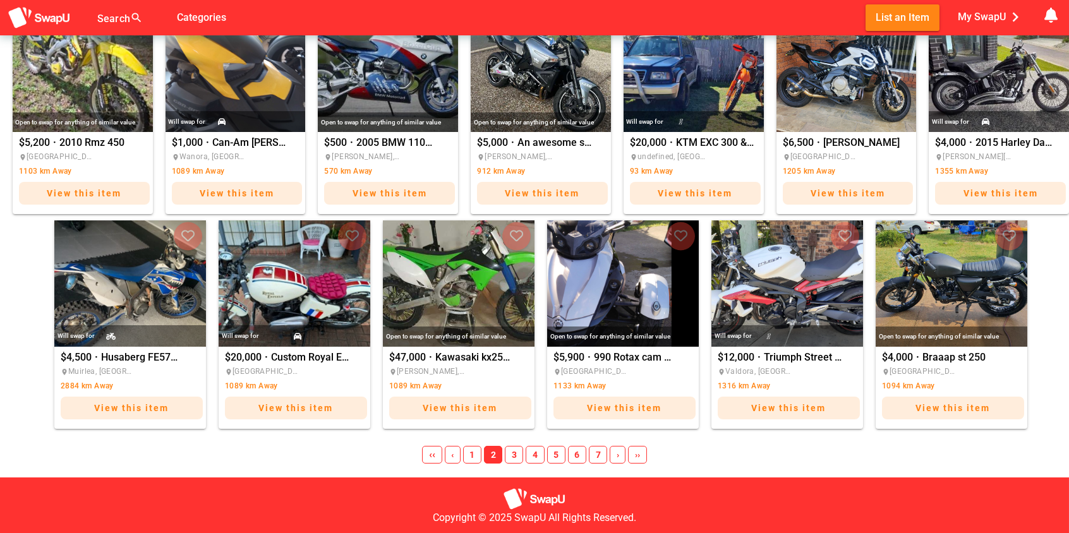
click at [622, 457] on span "›" at bounding box center [618, 455] width 16 height 18
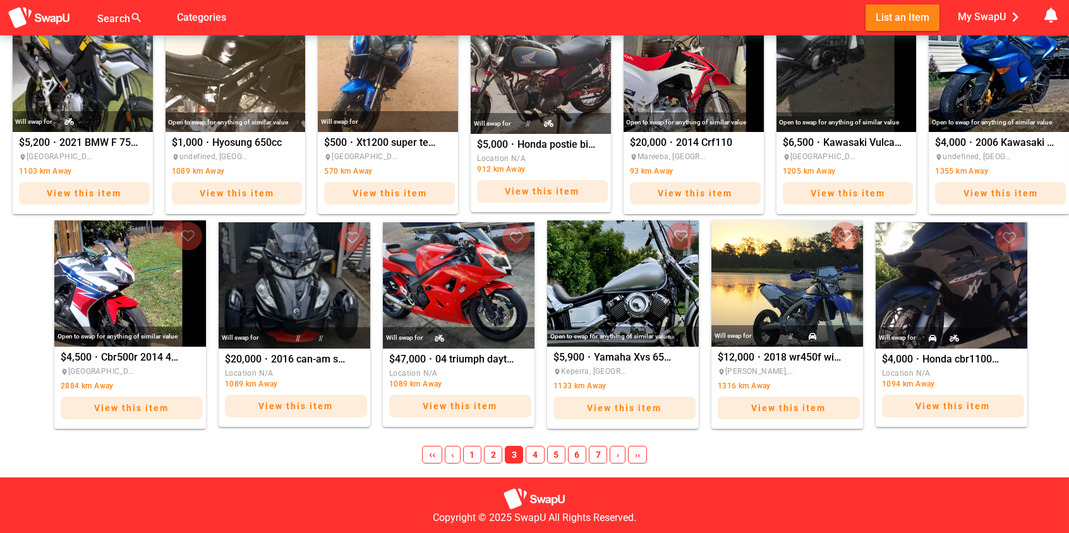
click at [621, 454] on span "›" at bounding box center [618, 455] width 16 height 18
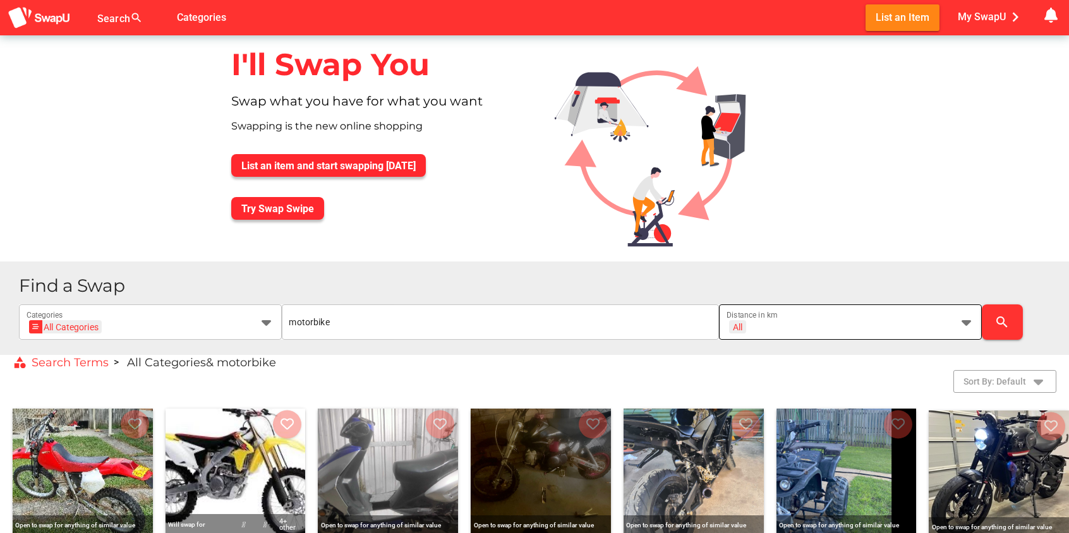
scroll to position [0, 0]
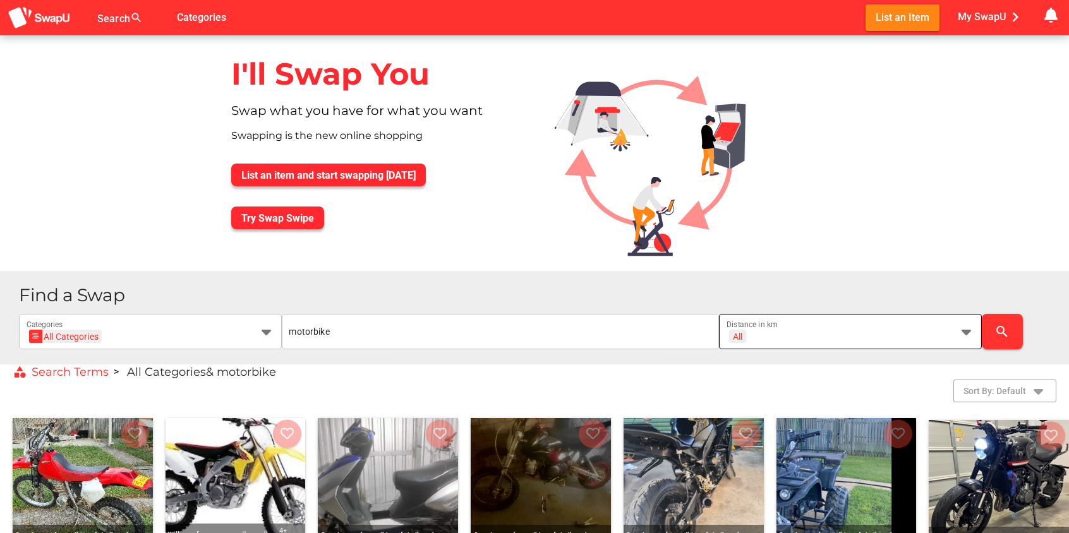
click at [966, 331] on icon at bounding box center [966, 331] width 15 height 15
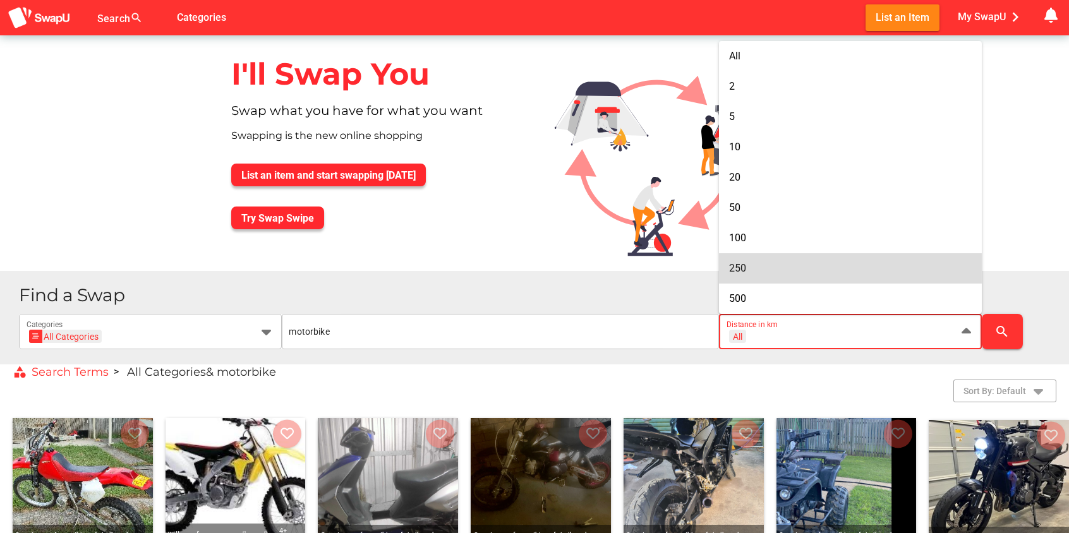
click at [751, 266] on div "250" at bounding box center [850, 268] width 243 height 12
type input "+ 250 km"
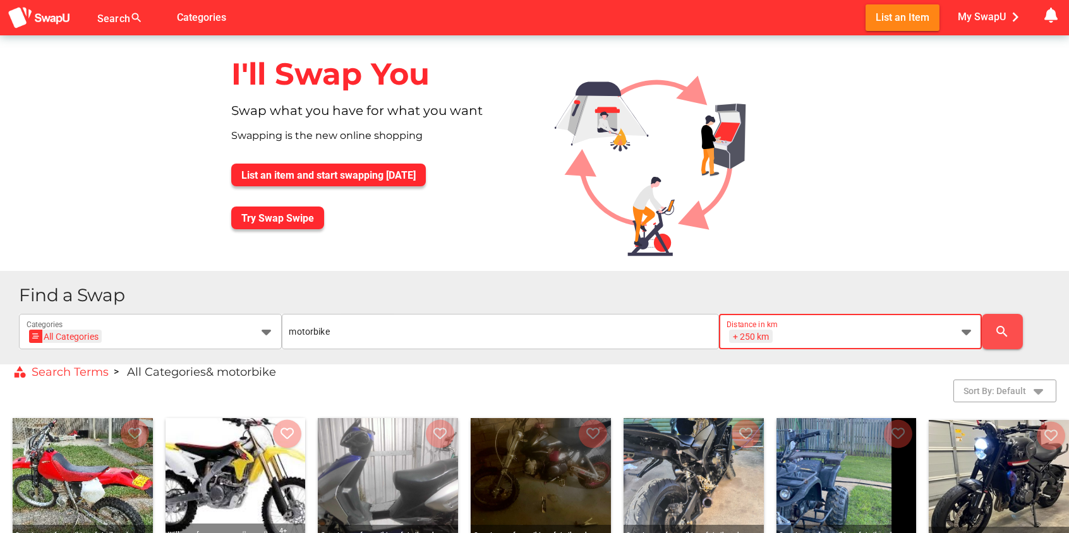
click at [1007, 334] on icon "search" at bounding box center [1002, 331] width 15 height 15
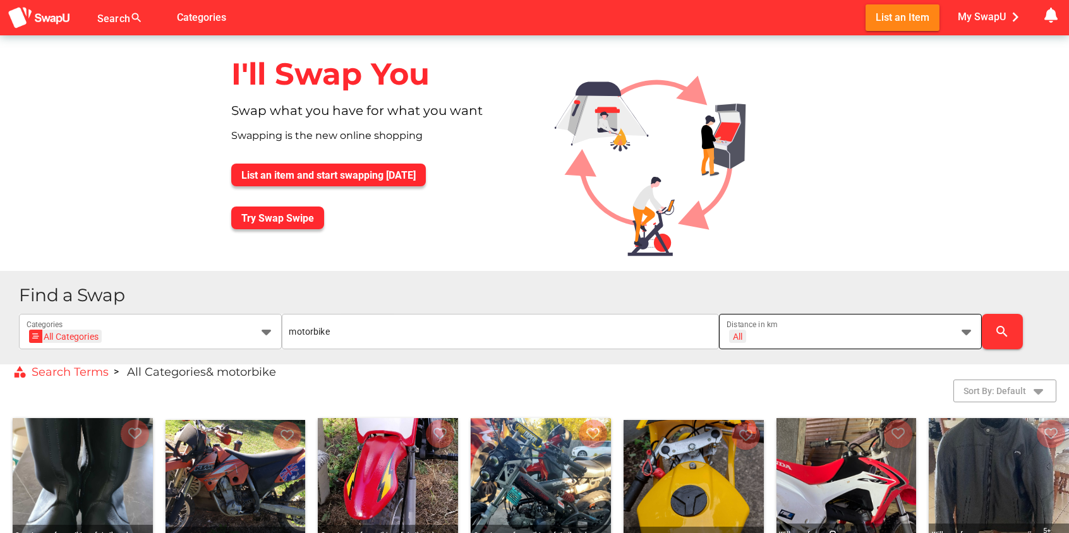
click at [964, 331] on icon at bounding box center [966, 331] width 15 height 15
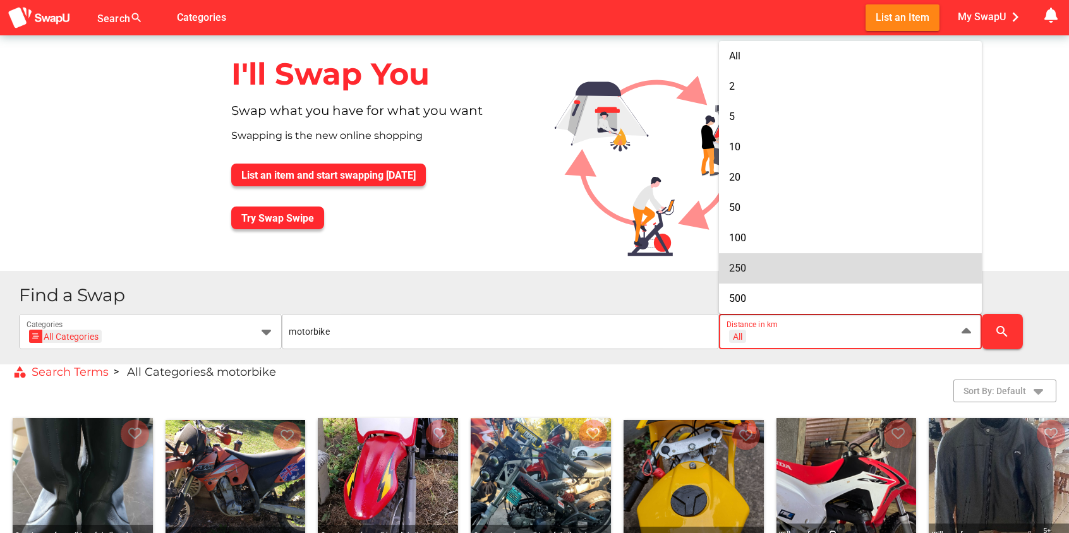
click at [735, 265] on span "250" at bounding box center [737, 268] width 17 height 12
type input "+ 250 km"
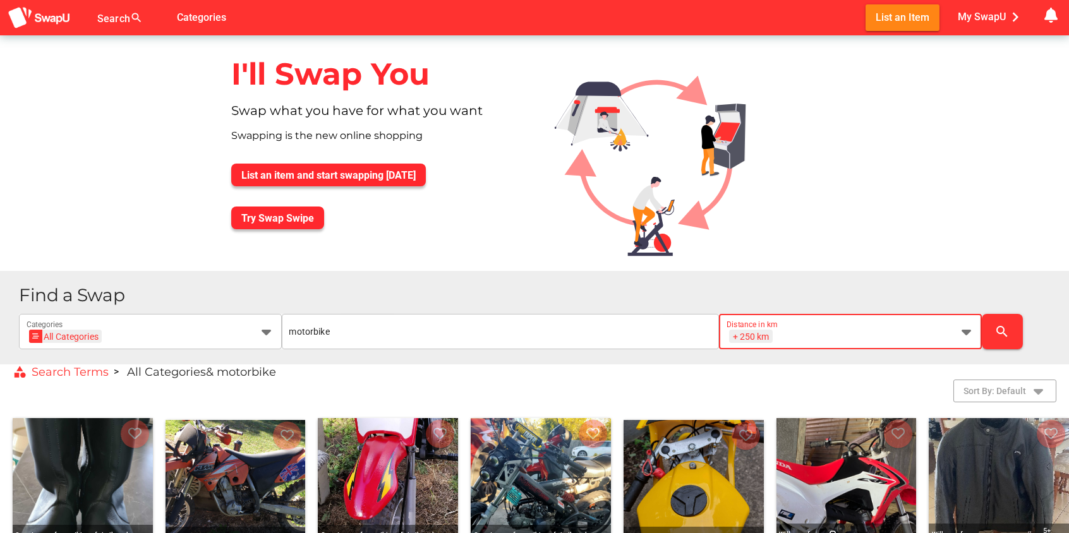
scroll to position [0, 16]
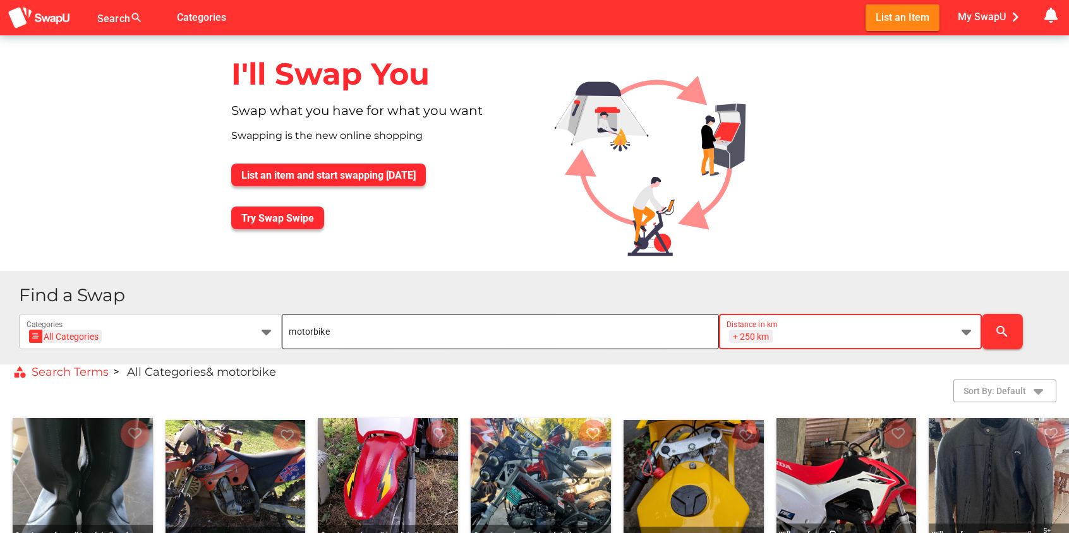
click at [396, 329] on input "motorbike" at bounding box center [500, 331] width 423 height 35
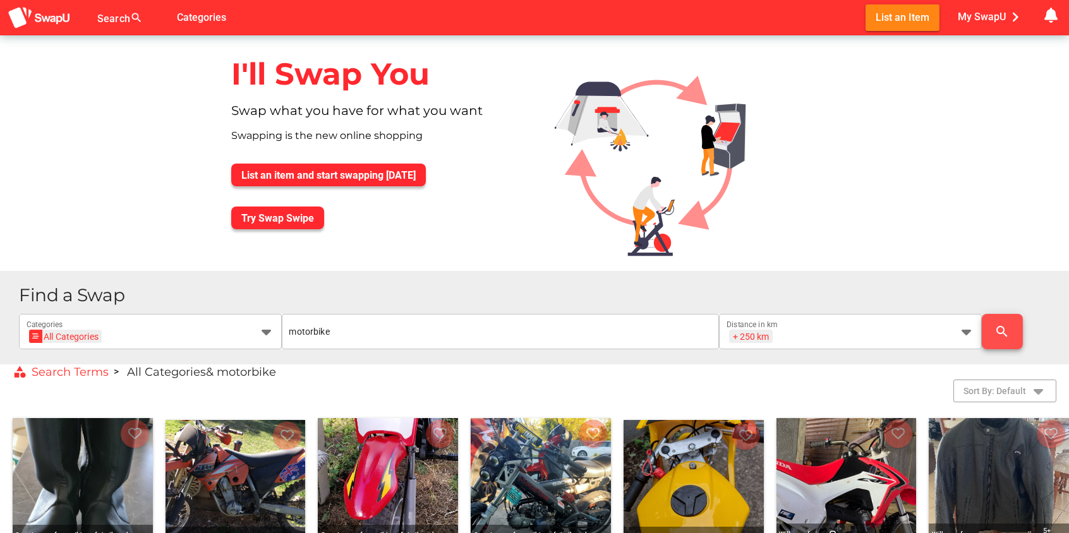
click at [985, 331] on button "search" at bounding box center [1002, 331] width 41 height 35
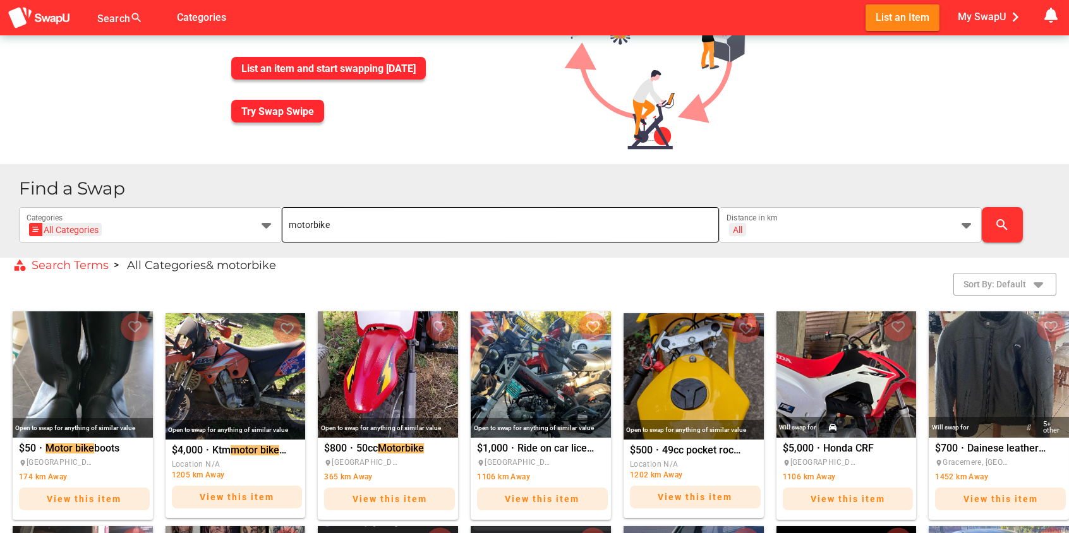
scroll to position [223, 0]
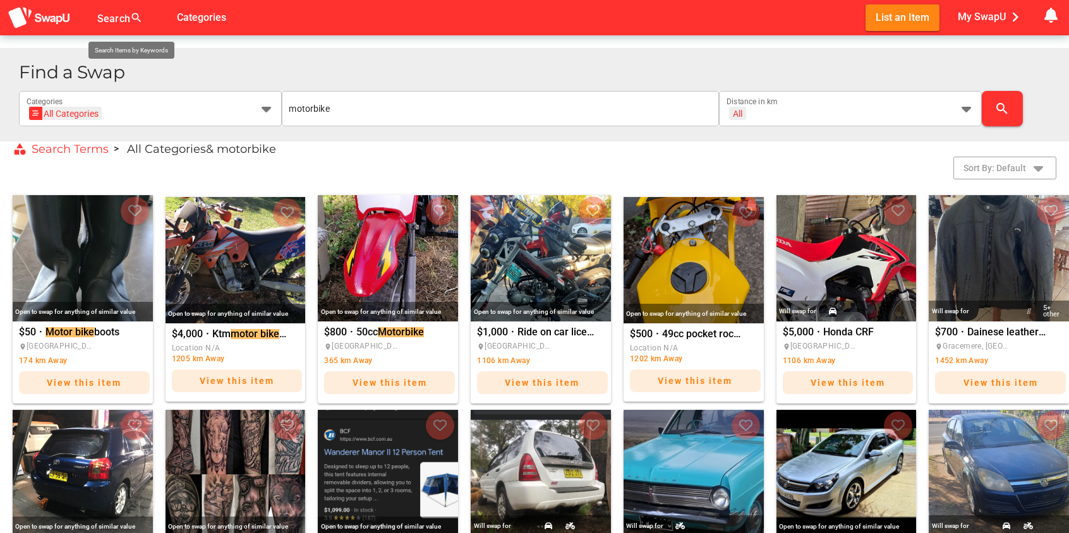
click at [112, 14] on div "Search search" at bounding box center [123, 17] width 53 height 35
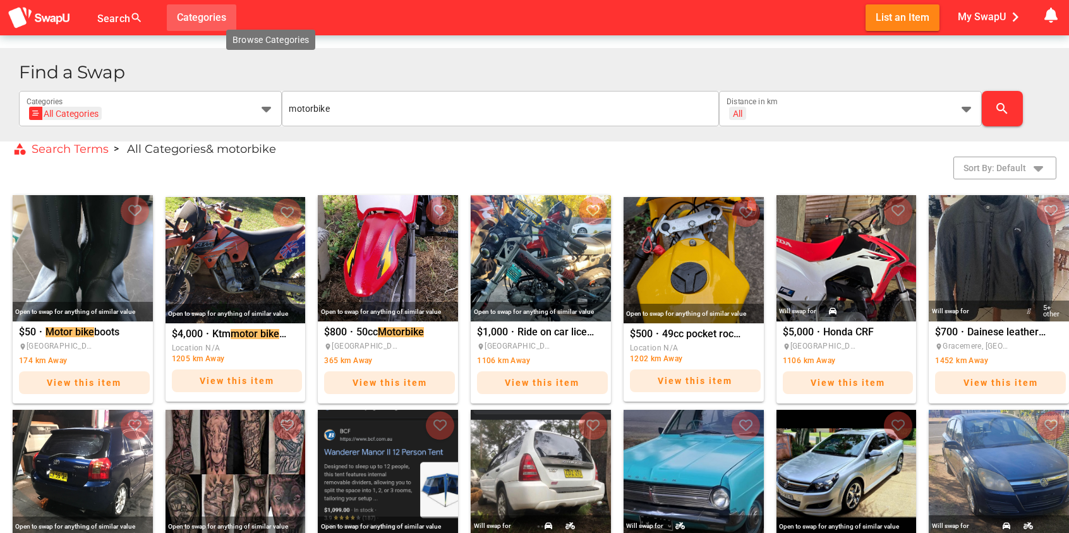
click at [282, 21] on div "Search search false Categories List an Item My SwapU chevron_right getting mess…" at bounding box center [534, 17] width 1069 height 35
click at [48, 12] on img at bounding box center [39, 17] width 63 height 23
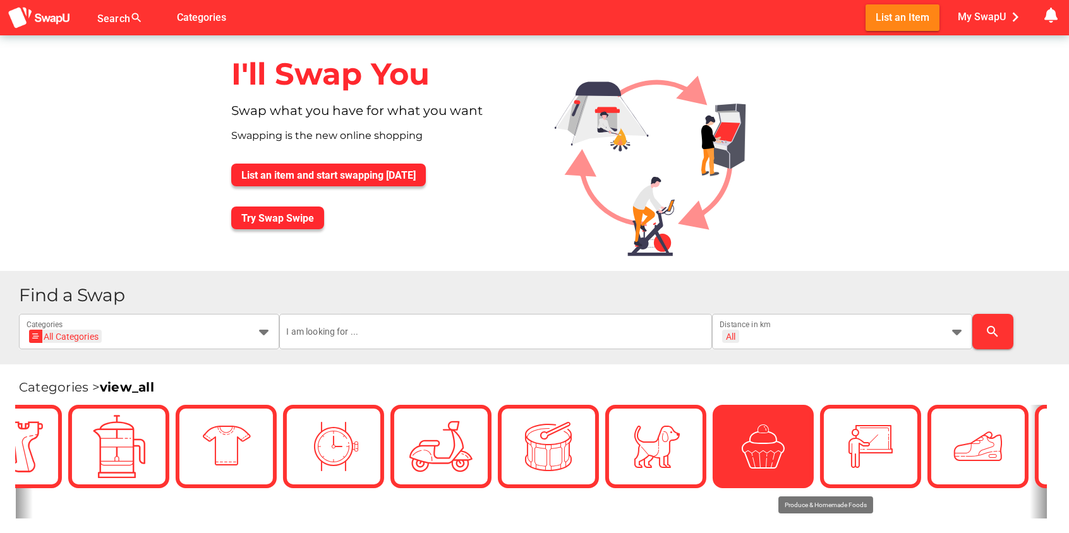
scroll to position [0, 1818]
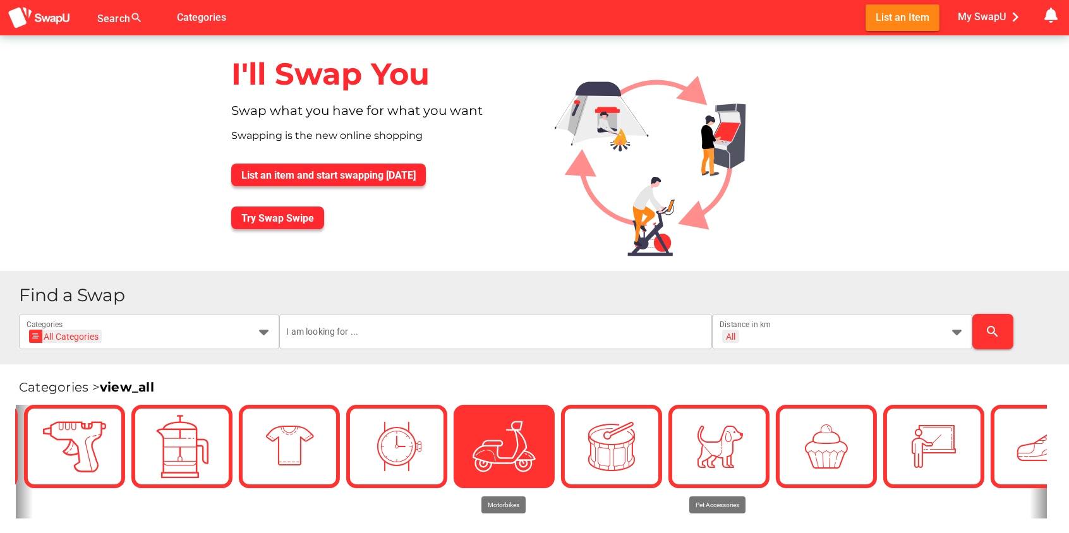
click at [489, 441] on img at bounding box center [504, 446] width 63 height 63
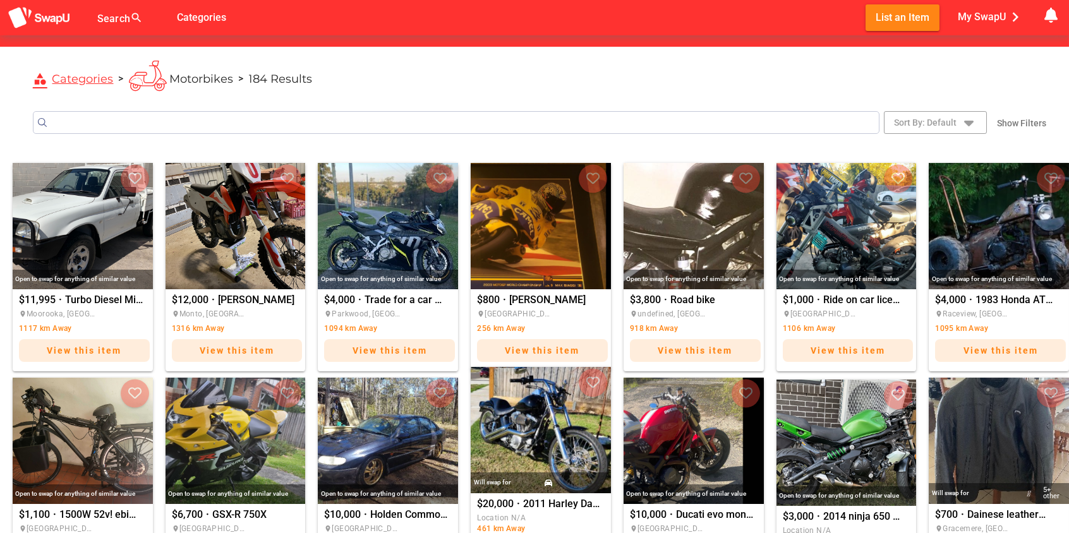
scroll to position [223, 0]
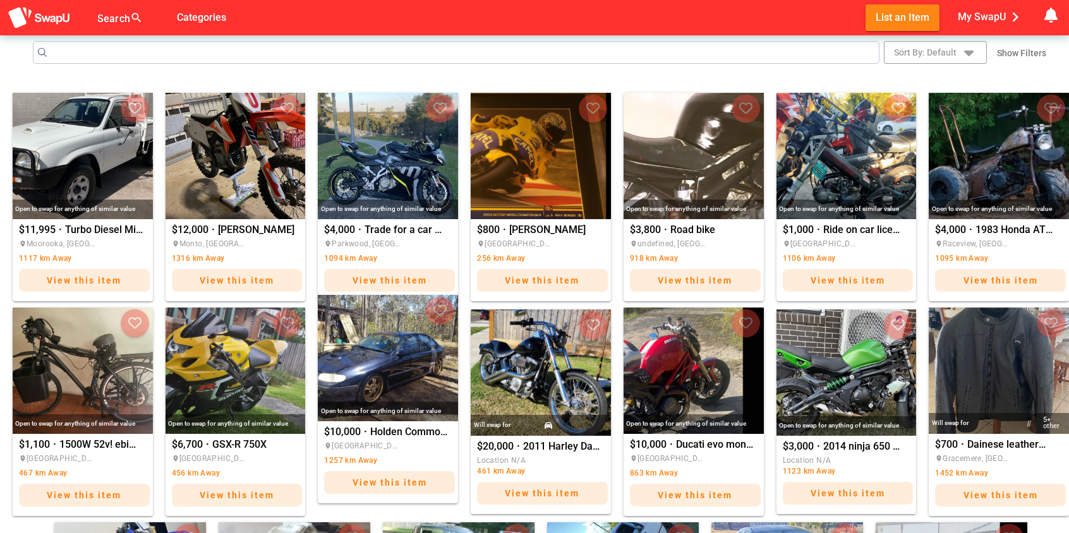
click at [398, 374] on img "Holden Commodore VT Berlina V8 5.0" at bounding box center [388, 358] width 140 height 126
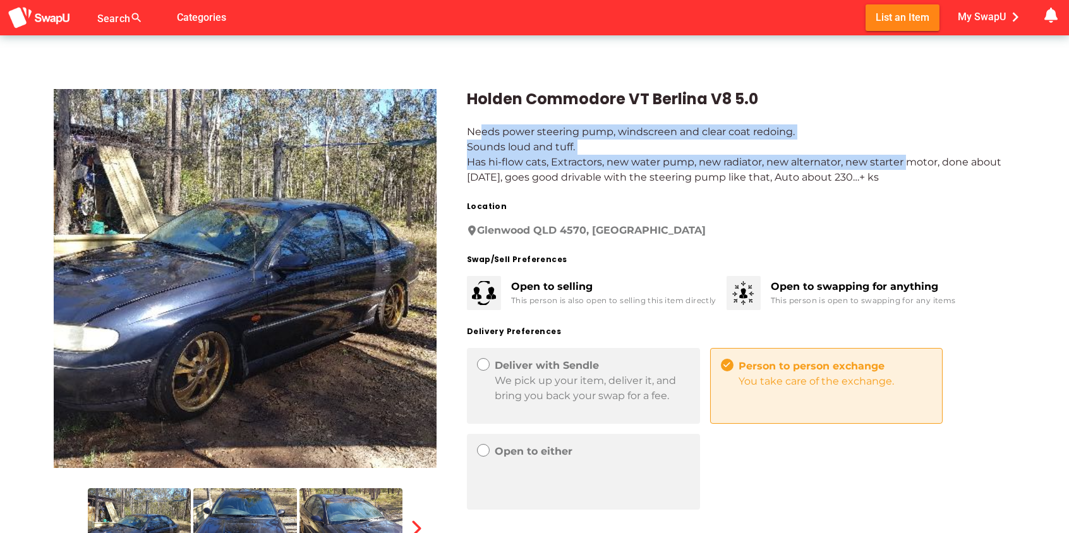
drag, startPoint x: 479, startPoint y: 130, endPoint x: 910, endPoint y: 155, distance: 431.8
click at [910, 155] on div "Needs power steering pump, windscreen and clear coat redoing. Sounds loud and t…" at bounding box center [741, 155] width 549 height 61
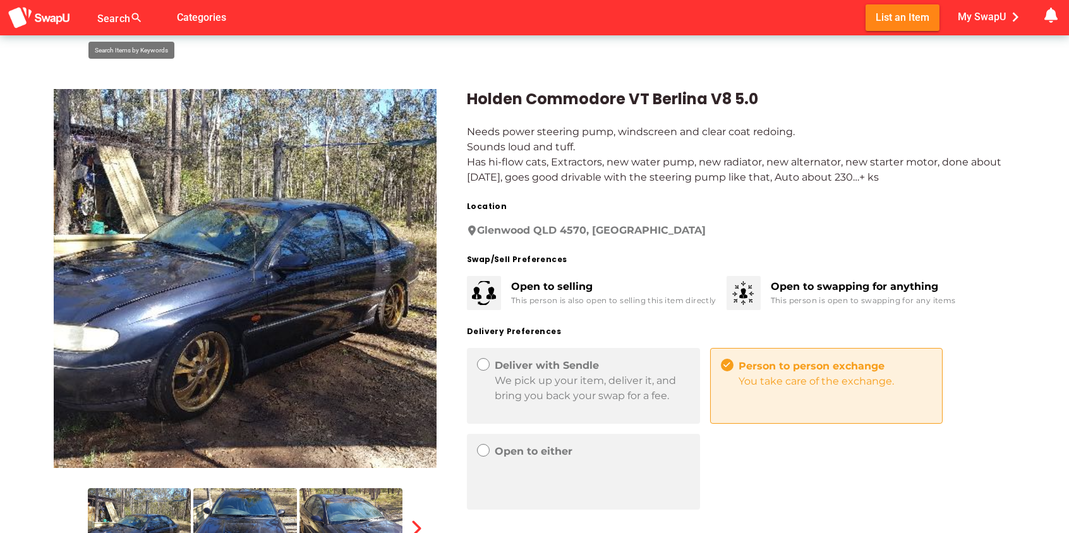
click at [117, 17] on div at bounding box center [123, 25] width 53 height 20
click at [115, 54] on div "No results" at bounding box center [160, 50] width 106 height 20
click at [123, 49] on div "No results" at bounding box center [160, 50] width 106 height 20
click at [144, 49] on div "No results" at bounding box center [160, 50] width 106 height 20
click at [114, 48] on div "No results" at bounding box center [160, 50] width 106 height 20
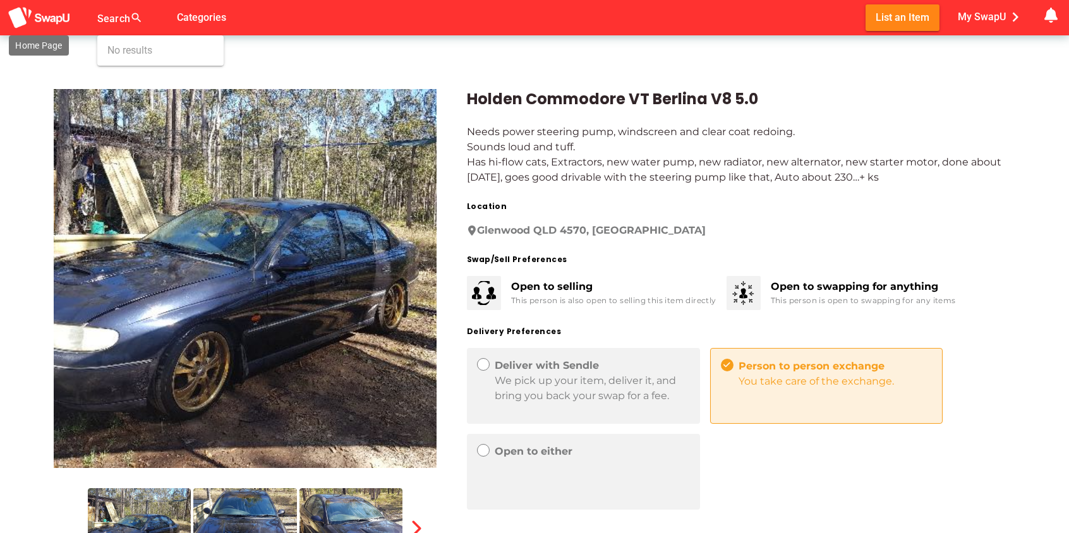
click at [48, 18] on img at bounding box center [39, 17] width 63 height 23
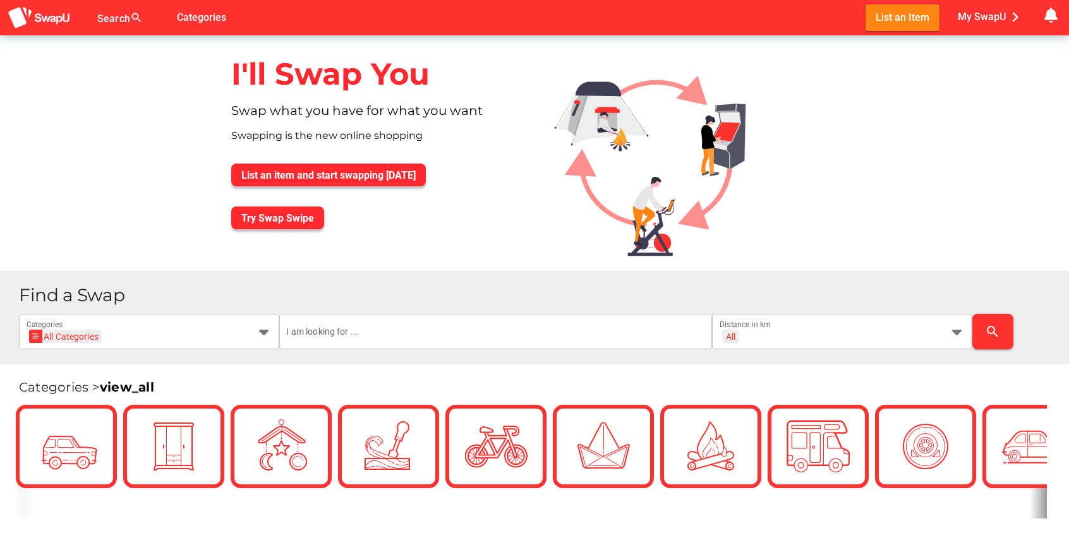
scroll to position [0, 190]
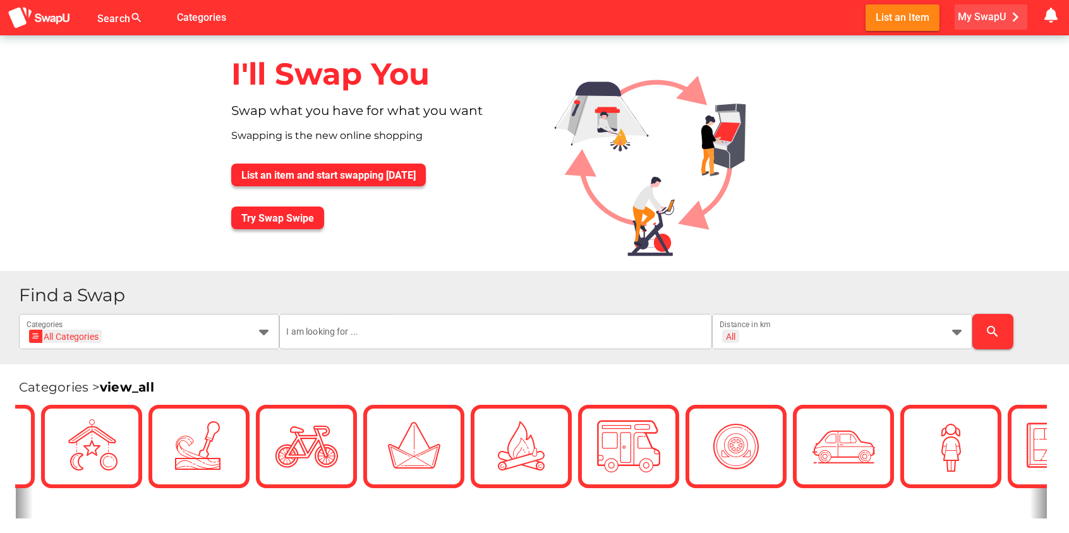
click at [981, 18] on span "My SwapU chevron_right" at bounding box center [991, 17] width 67 height 19
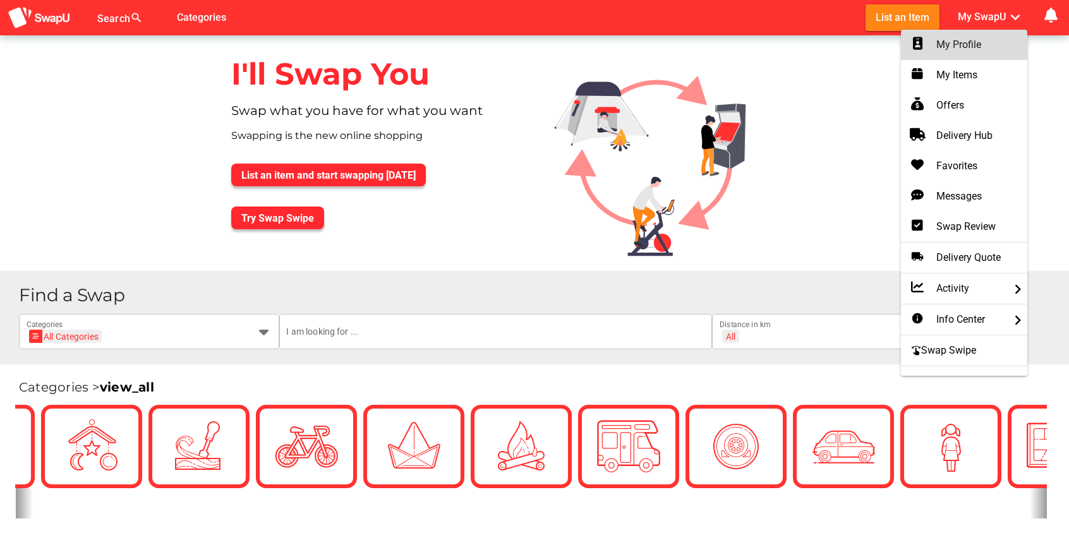
click at [949, 40] on div "My Profile" at bounding box center [964, 44] width 106 height 15
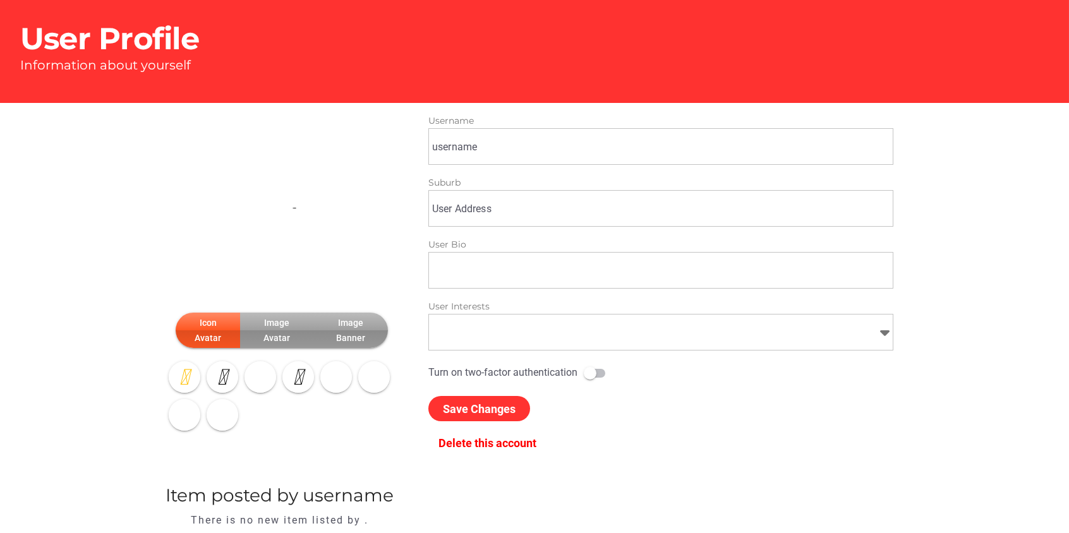
type input "David"
type input "undefined, VIC"
type input "Motorbikes"
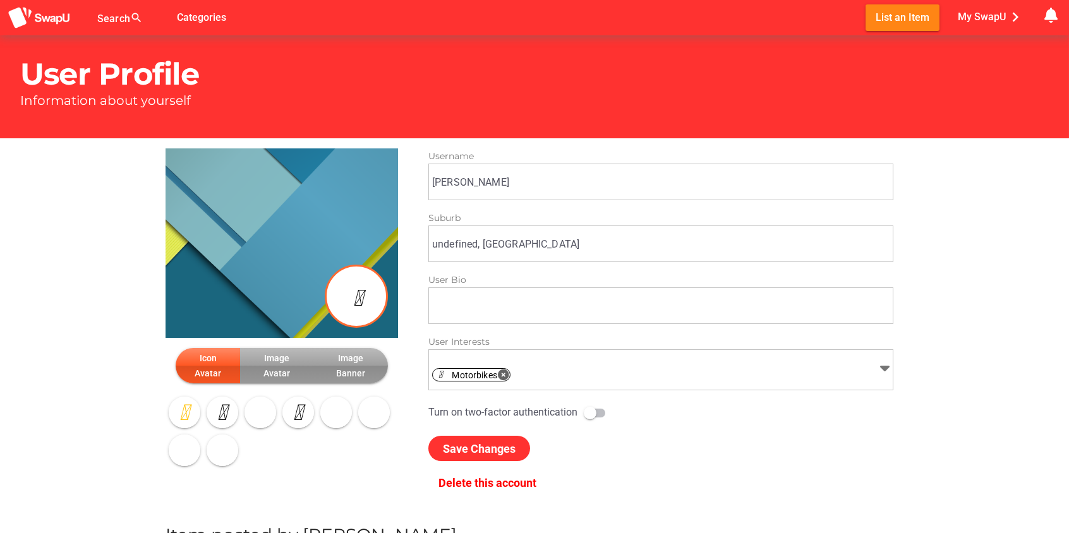
click at [511, 241] on input "undefined, [GEOGRAPHIC_DATA]" at bounding box center [662, 243] width 461 height 35
drag, startPoint x: 511, startPoint y: 241, endPoint x: 423, endPoint y: 241, distance: 88.5
click at [423, 241] on div "Suburb undefined, VIC undefined, VIC" at bounding box center [660, 241] width 485 height 62
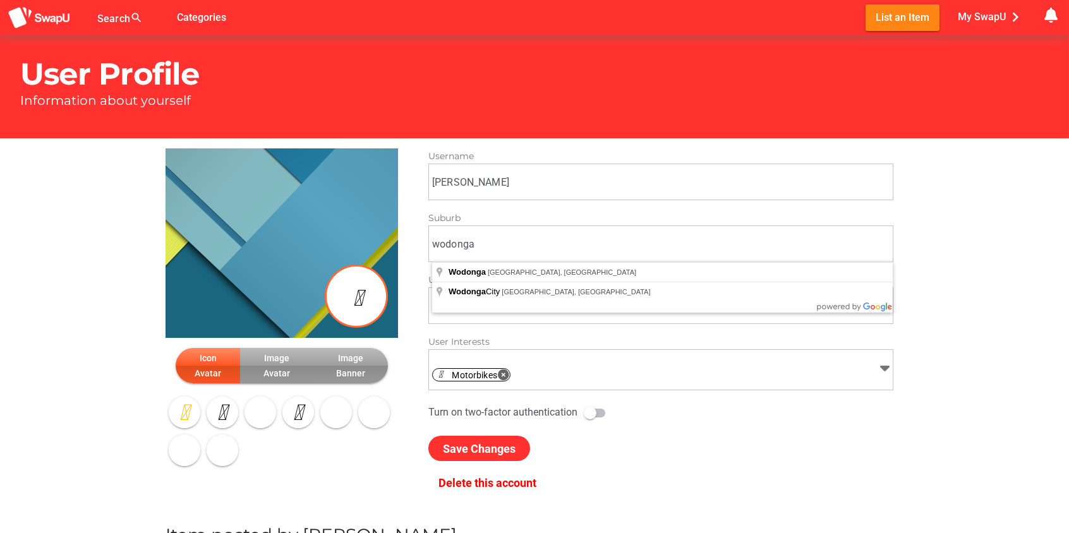
type input "Wodonga VIC, Australia"
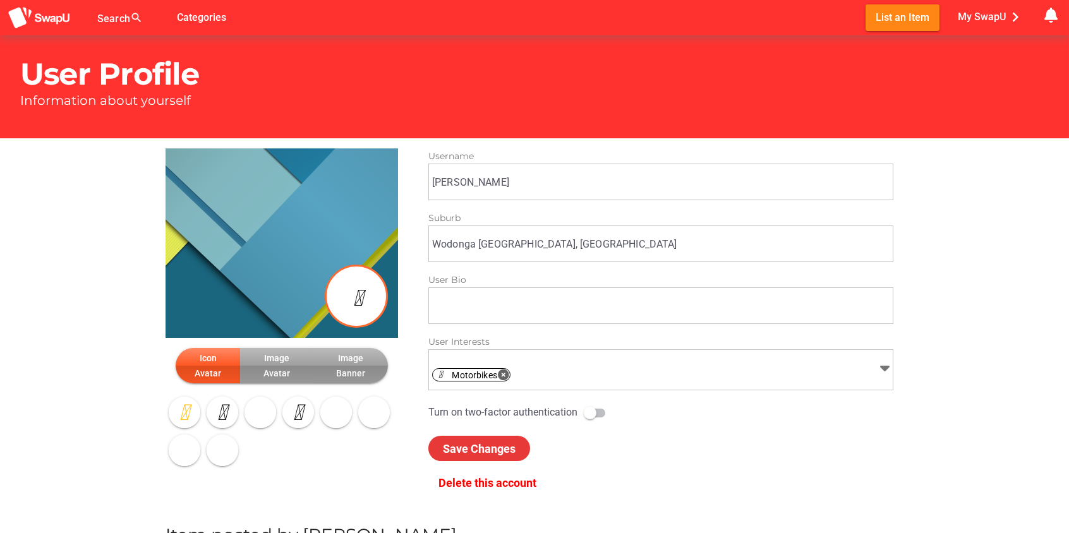
click at [475, 447] on span "Save Changes" at bounding box center [479, 448] width 73 height 13
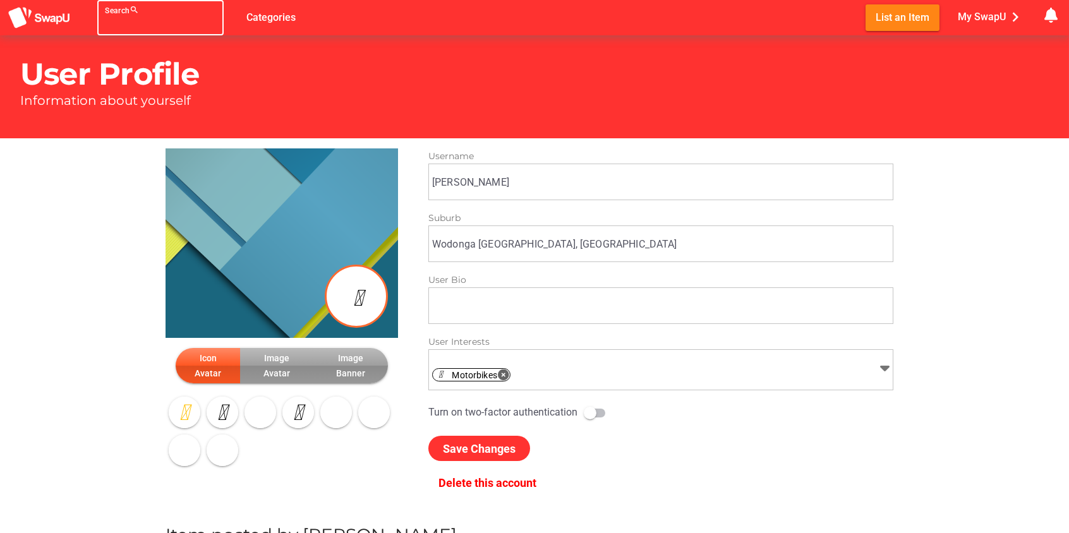
click at [113, 15] on div at bounding box center [149, 25] width 88 height 20
click at [131, 54] on div "No results" at bounding box center [160, 50] width 106 height 20
click at [131, 24] on input "Search search false" at bounding box center [149, 22] width 88 height 15
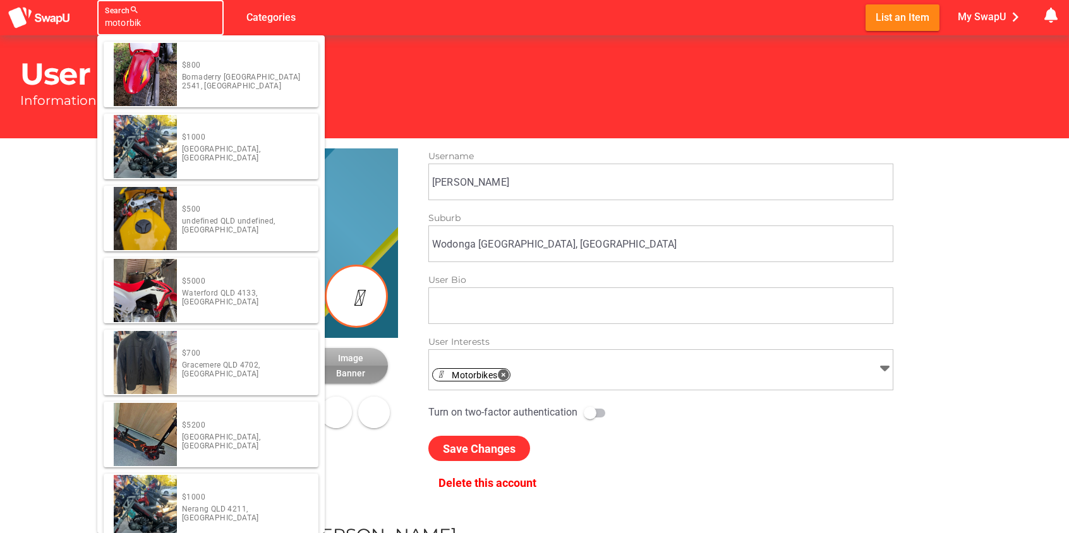
type input "motorbike"
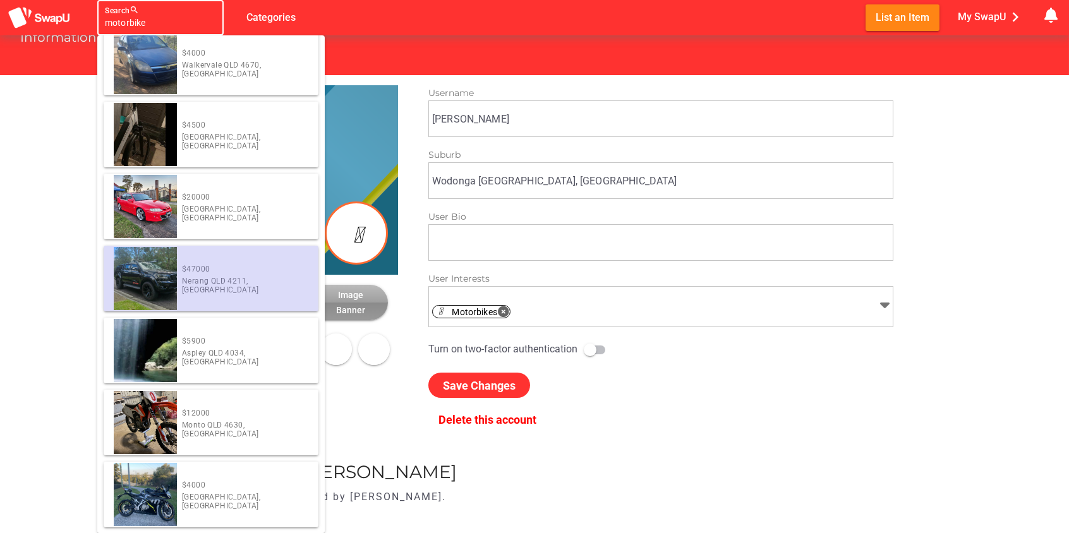
scroll to position [167, 0]
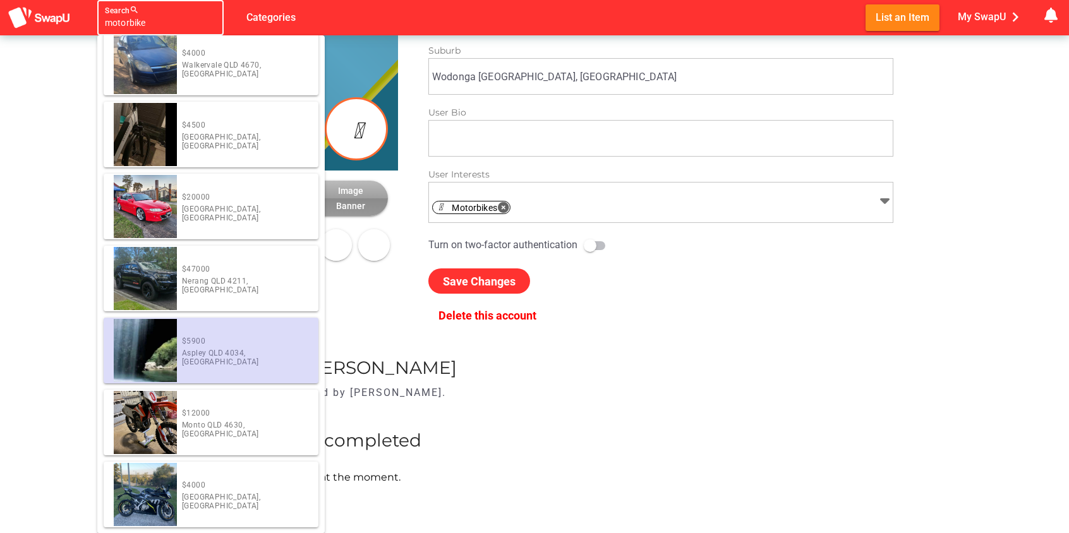
click at [645, 378] on div "Item posted by David Discover There is no new item listed by David. You have no…" at bounding box center [534, 383] width 758 height 73
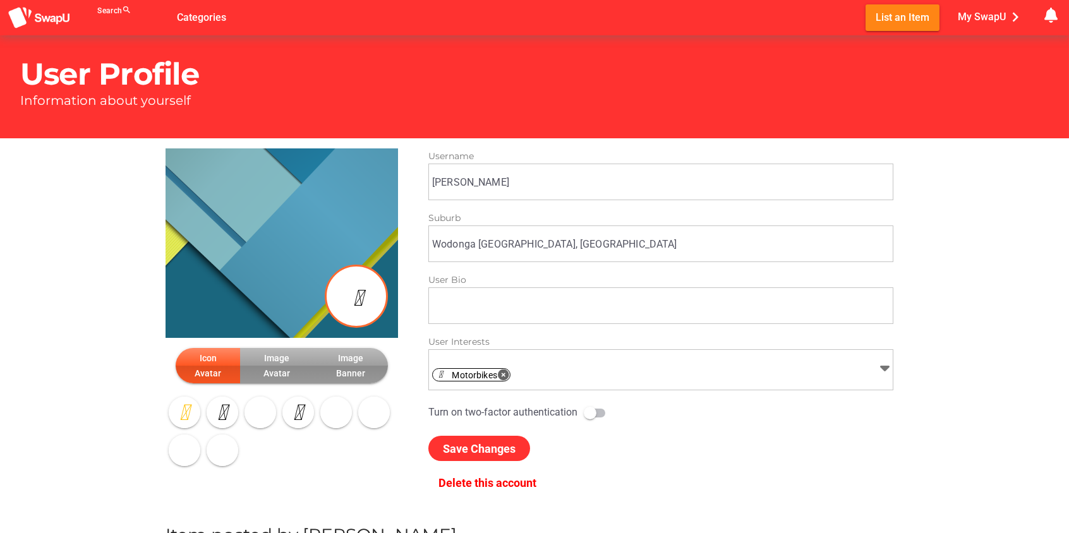
scroll to position [0, 0]
click at [50, 13] on img at bounding box center [39, 17] width 63 height 23
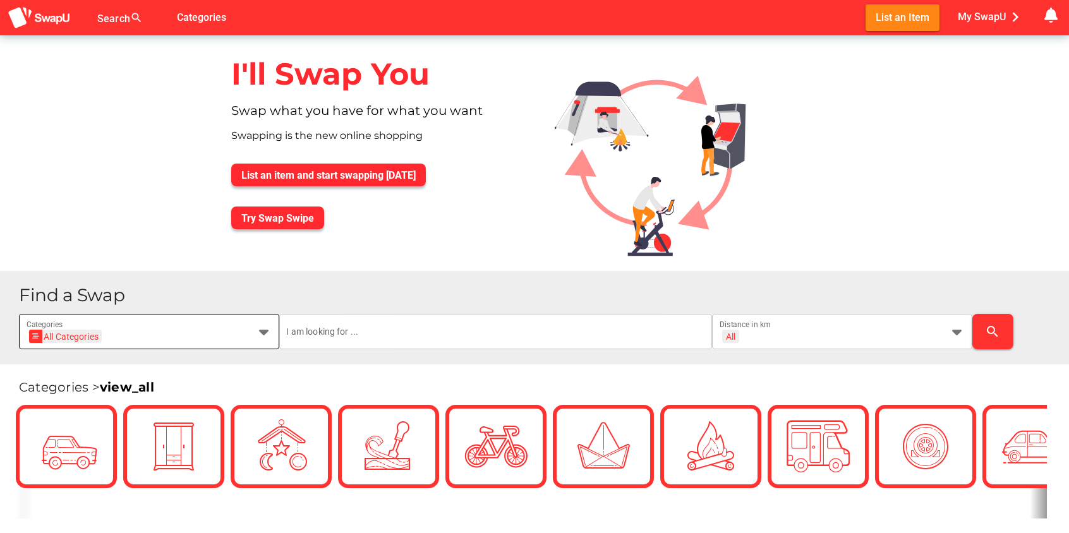
click at [264, 328] on icon at bounding box center [264, 331] width 15 height 15
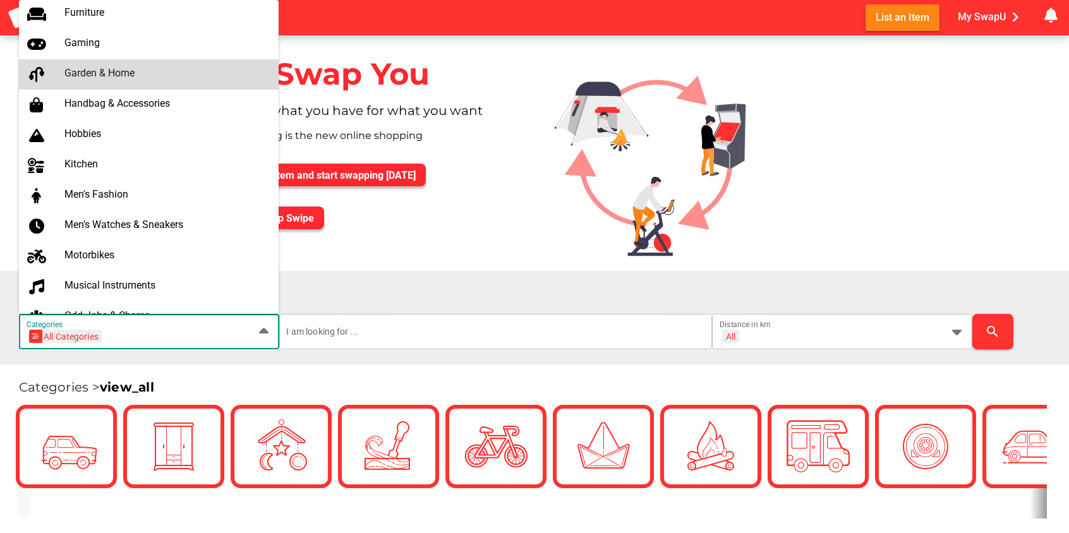
scroll to position [598, 0]
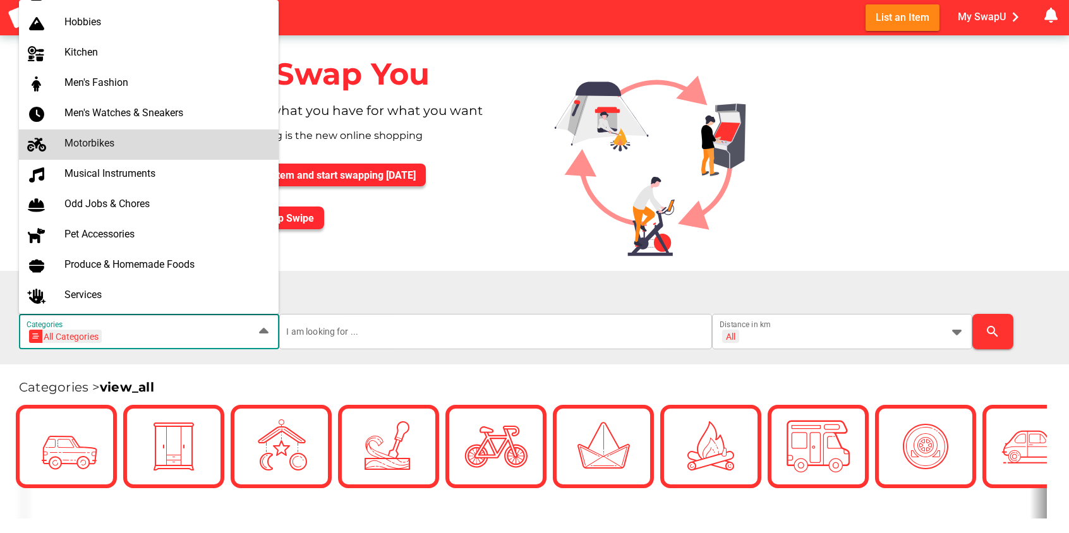
click at [74, 139] on div "Motorbikes" at bounding box center [166, 143] width 205 height 12
type input "Motorbikes"
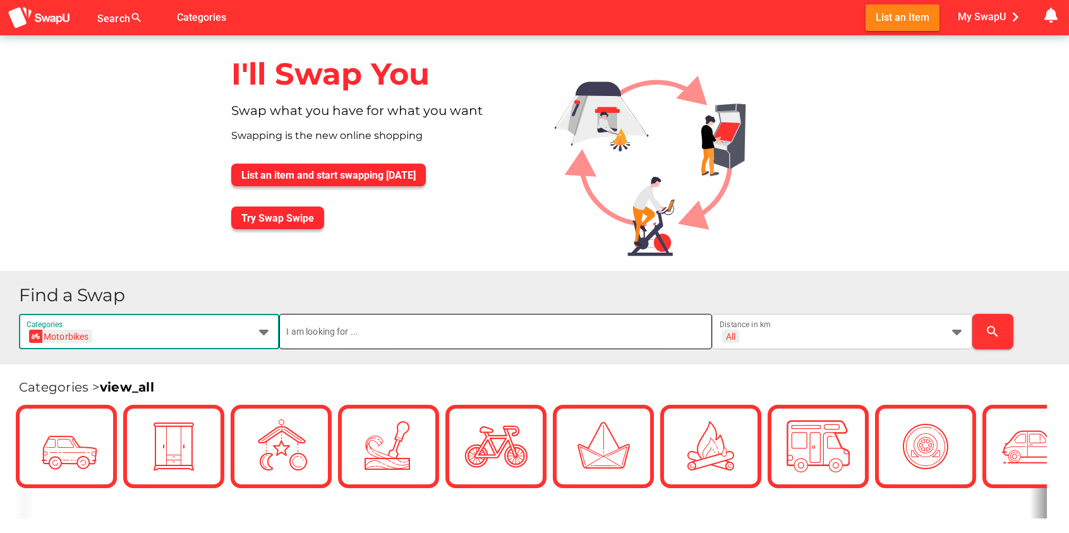
click at [513, 339] on input "text" at bounding box center [496, 331] width 418 height 35
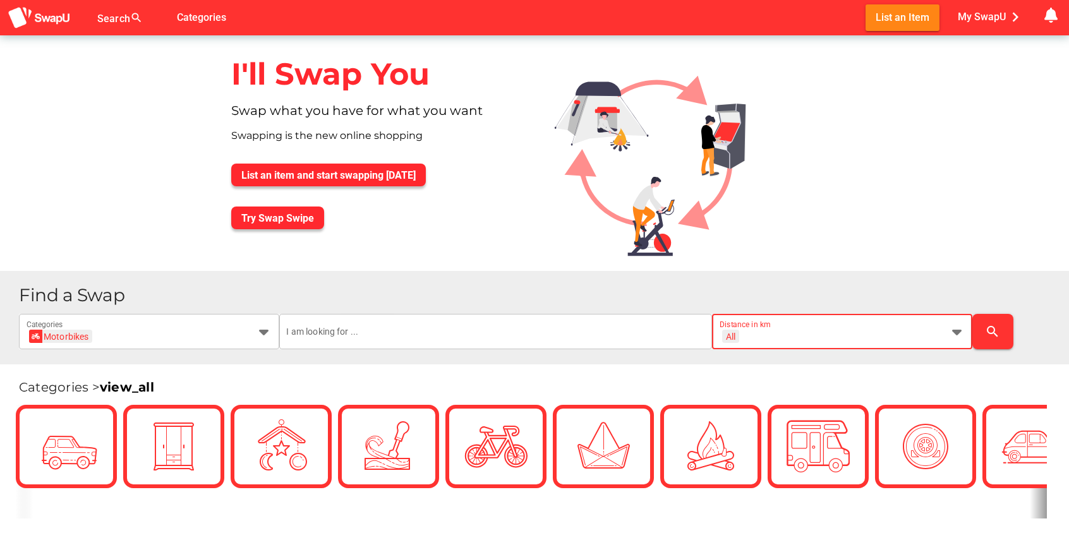
click at [952, 333] on icon at bounding box center [957, 331] width 15 height 15
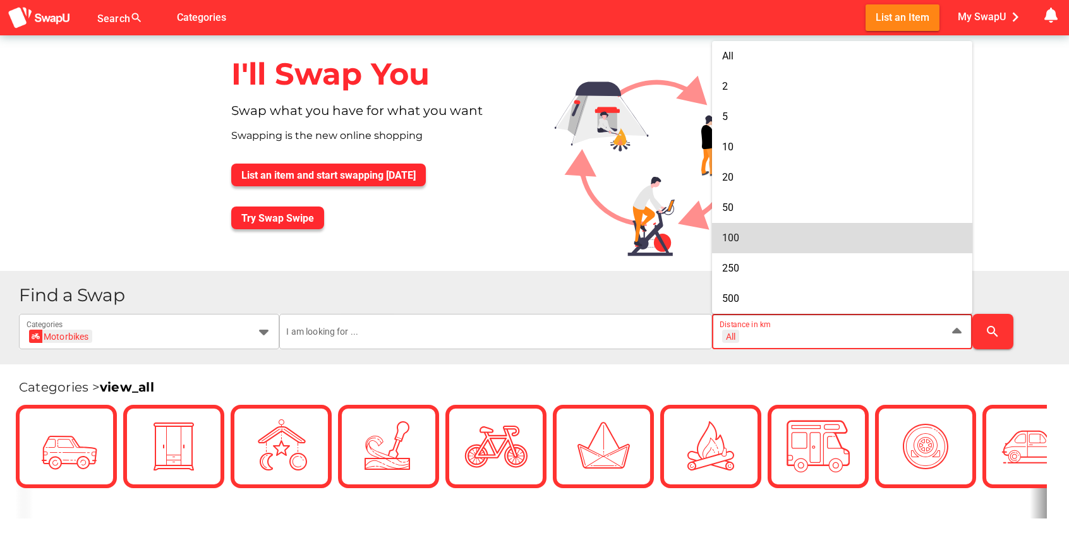
click at [739, 246] on div "100" at bounding box center [842, 238] width 240 height 20
type input "+ 100 km"
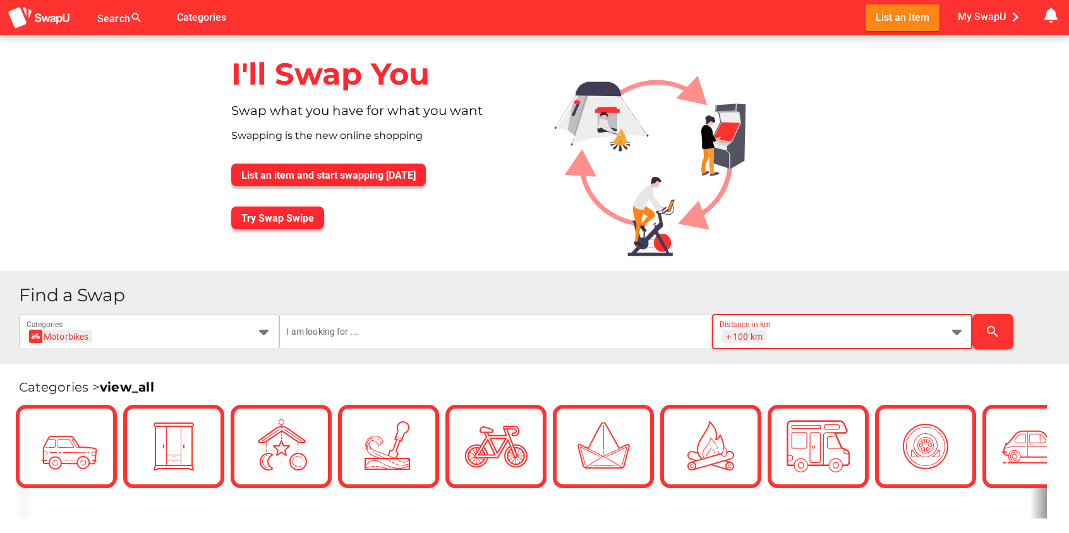
scroll to position [0, 16]
click at [990, 333] on icon "search" at bounding box center [992, 331] width 15 height 15
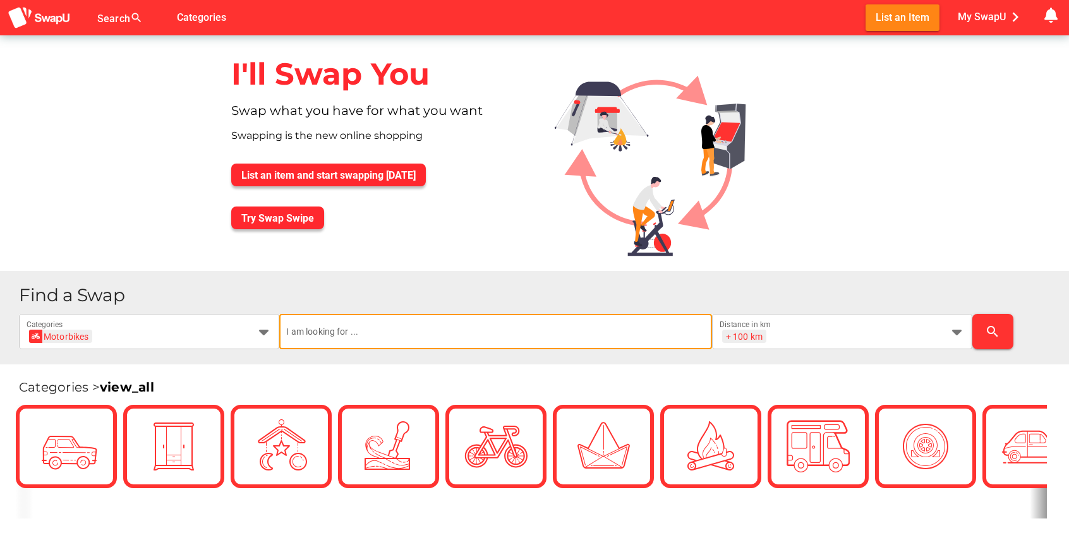
click at [325, 332] on input "text" at bounding box center [496, 331] width 418 height 35
type input "harley"
click at [993, 336] on icon "search" at bounding box center [992, 331] width 15 height 15
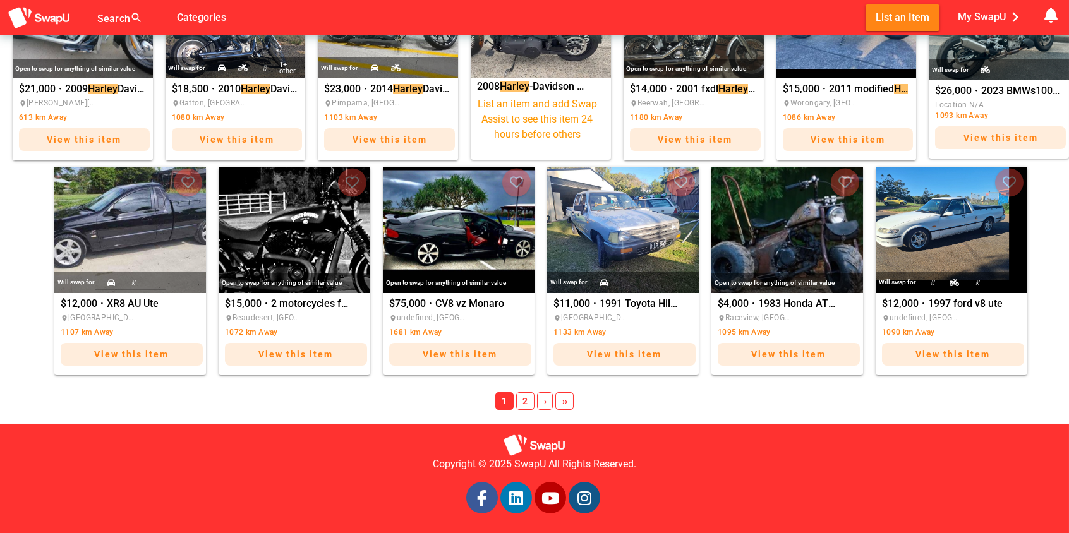
scroll to position [684, 0]
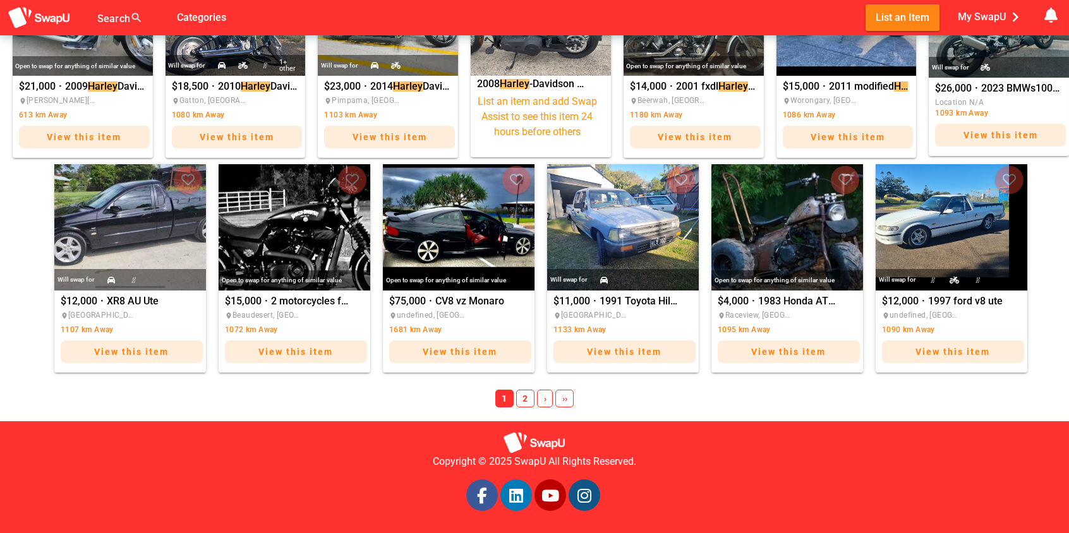
click at [549, 400] on span "›" at bounding box center [545, 399] width 16 height 18
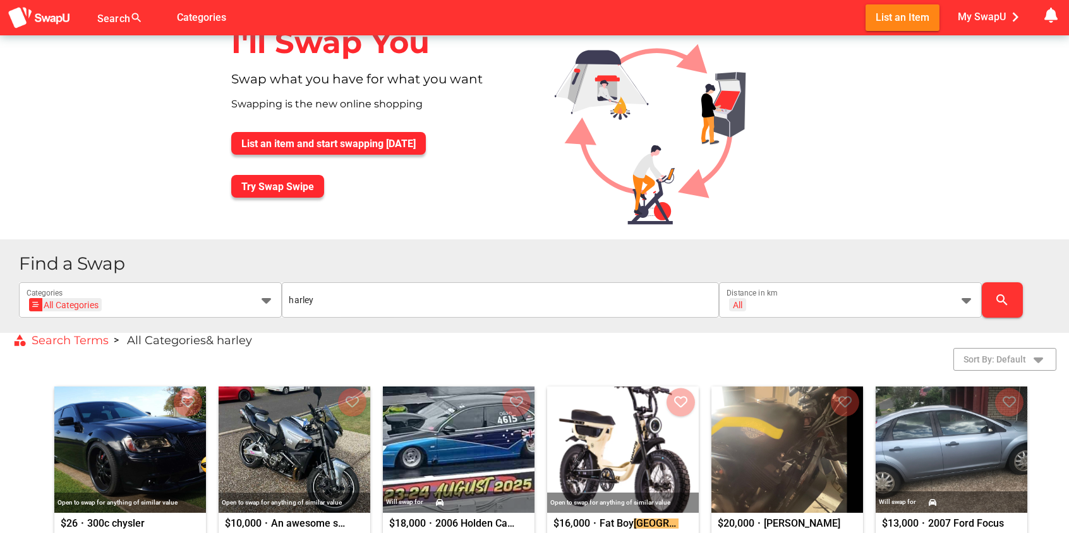
scroll to position [30, 0]
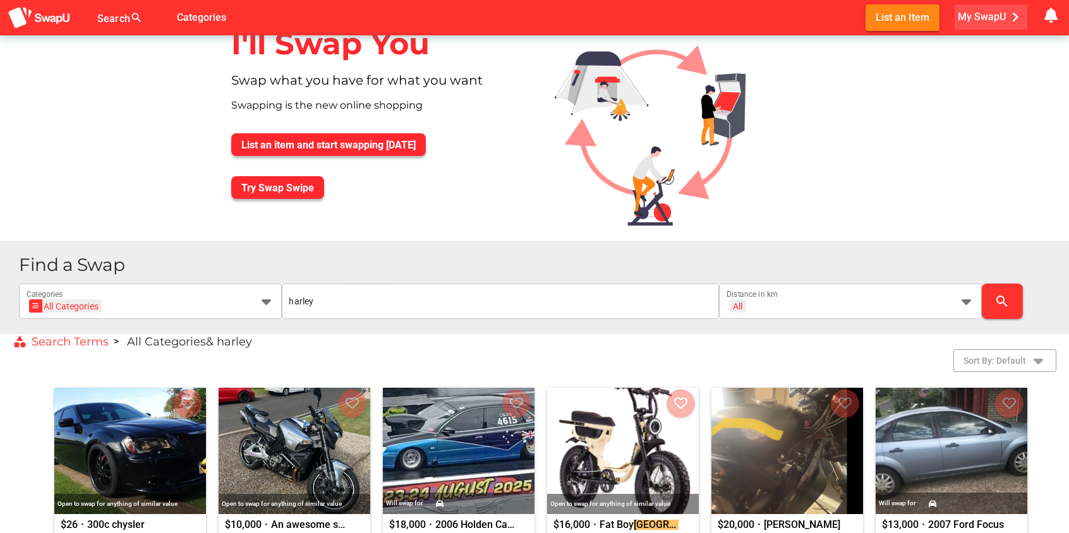
click at [979, 18] on span "My SwapU chevron_right" at bounding box center [991, 17] width 67 height 19
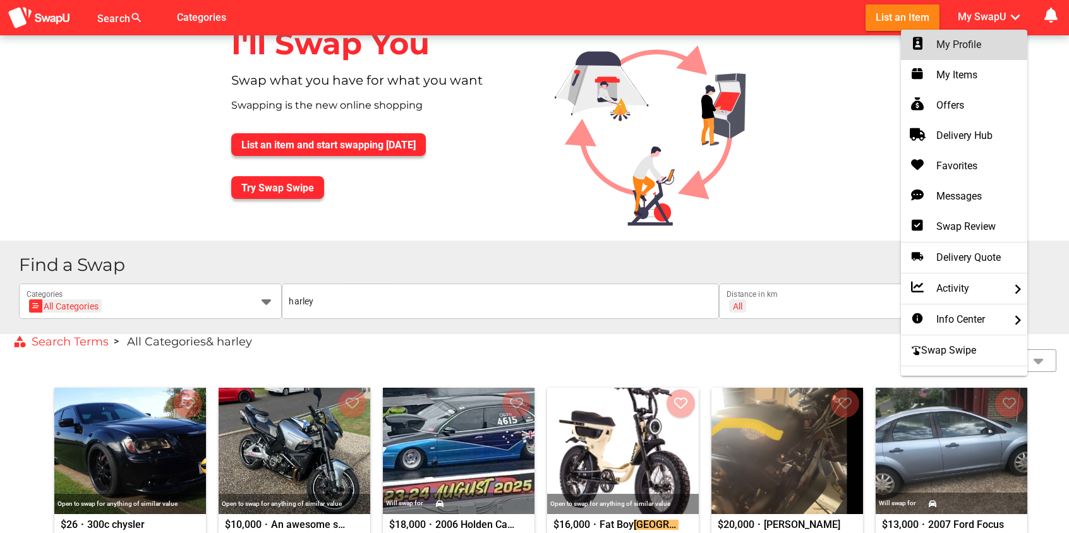
click at [954, 44] on div "My Profile" at bounding box center [964, 44] width 106 height 15
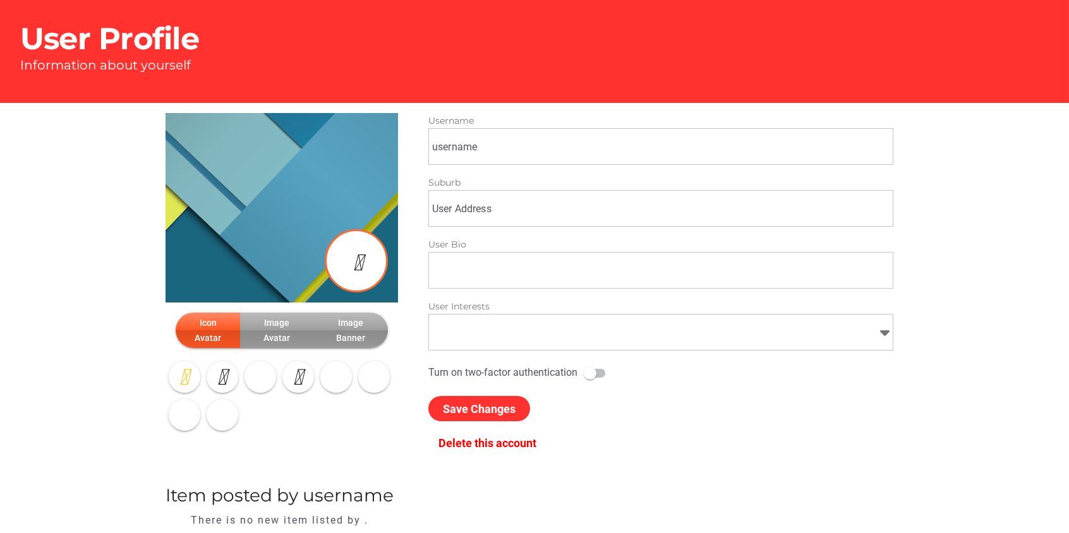
type input "[PERSON_NAME]"
type input "undefined, [GEOGRAPHIC_DATA]"
type input "Motorbikes"
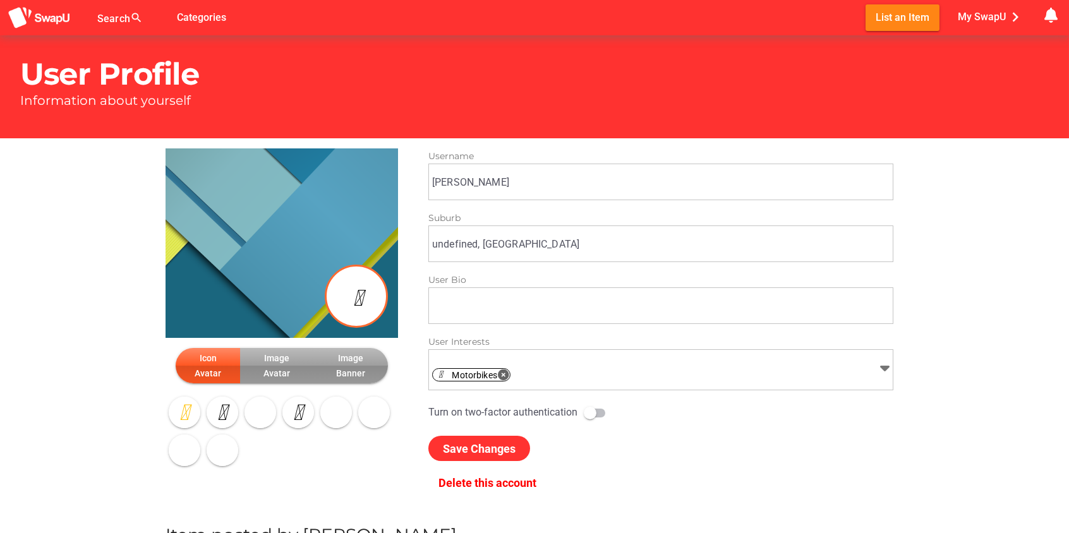
click at [480, 242] on input "undefined, [GEOGRAPHIC_DATA]" at bounding box center [662, 243] width 461 height 35
click at [565, 238] on input "undefined, [GEOGRAPHIC_DATA]" at bounding box center [662, 243] width 461 height 35
drag, startPoint x: 500, startPoint y: 243, endPoint x: 374, endPoint y: 246, distance: 125.8
click at [374, 246] on div "Icon Avatar Image Avatar Image Banner collections Browse Photos photo_camera Ta…" at bounding box center [534, 326] width 758 height 376
click at [471, 446] on span "Save Changes" at bounding box center [479, 448] width 73 height 13
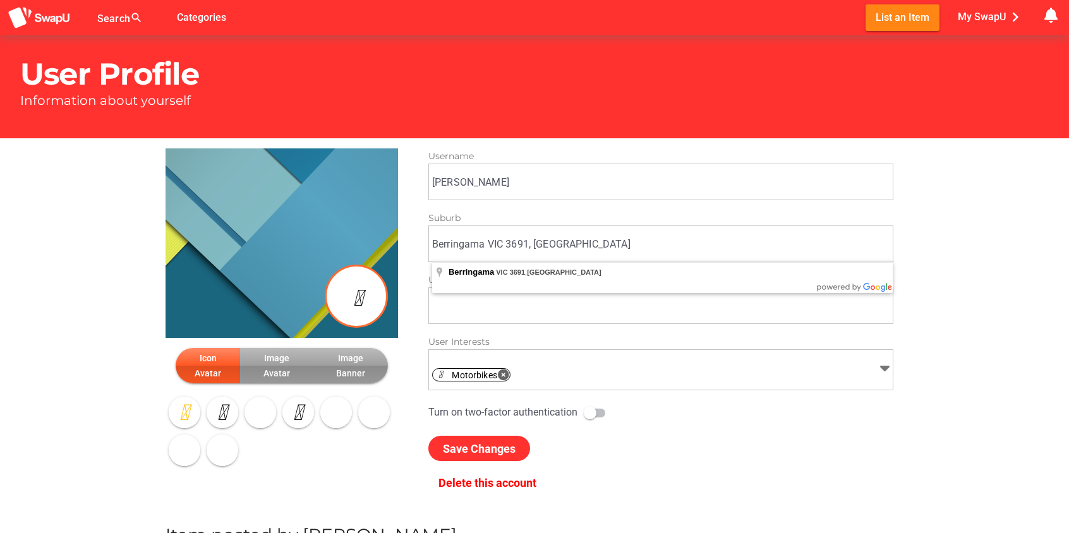
drag, startPoint x: 595, startPoint y: 248, endPoint x: 419, endPoint y: 243, distance: 175.8
click at [419, 243] on div "Suburb Berringama VIC 3691, [GEOGRAPHIC_DATA] [GEOGRAPHIC_DATA] VIC 3691, [GEOG…" at bounding box center [660, 241] width 485 height 62
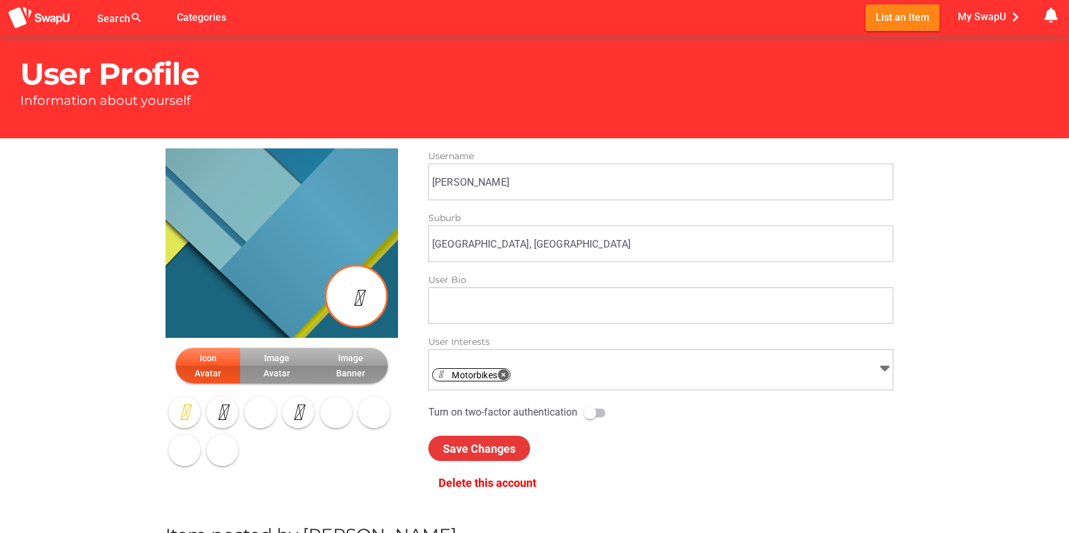
click at [482, 447] on span "Save Changes" at bounding box center [479, 448] width 73 height 13
click at [481, 442] on span "Save Changes" at bounding box center [479, 448] width 73 height 13
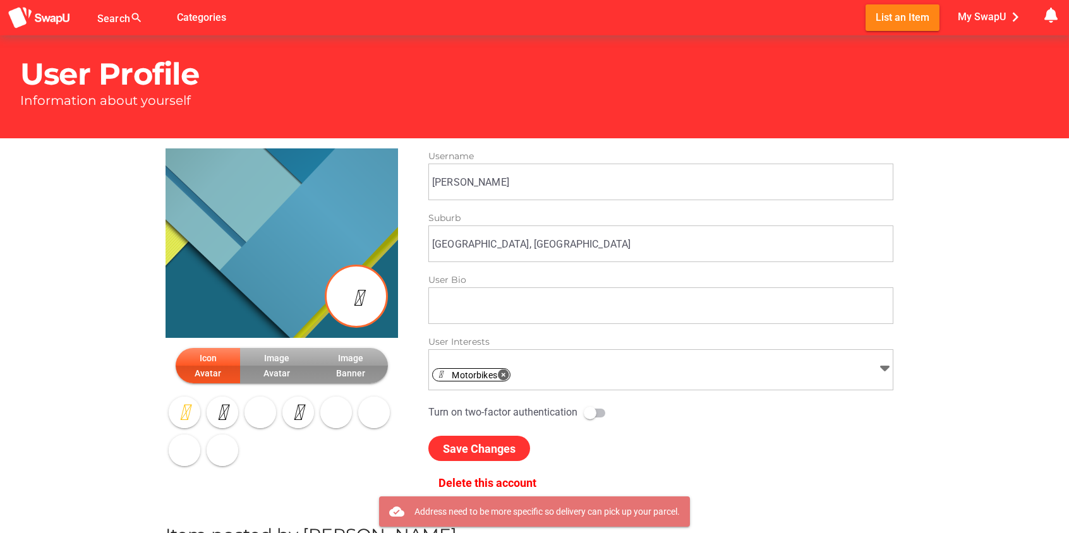
click at [542, 241] on input "Albury NSW, Australia" at bounding box center [662, 243] width 461 height 35
drag, startPoint x: 539, startPoint y: 242, endPoint x: 427, endPoint y: 241, distance: 112.5
click at [427, 241] on div "Suburb Albury NSW, Australia Albury NSW, Australia" at bounding box center [660, 241] width 485 height 62
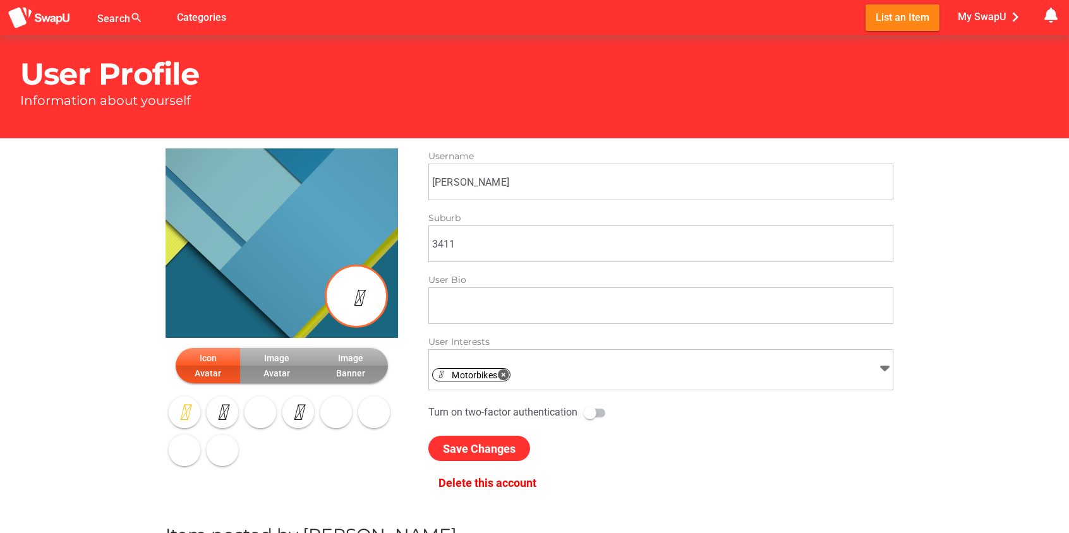
drag, startPoint x: 428, startPoint y: 242, endPoint x: 495, endPoint y: 248, distance: 67.9
click at [495, 255] on input "3411" at bounding box center [662, 243] width 461 height 35
click at [491, 447] on span "Save Changes" at bounding box center [479, 448] width 73 height 13
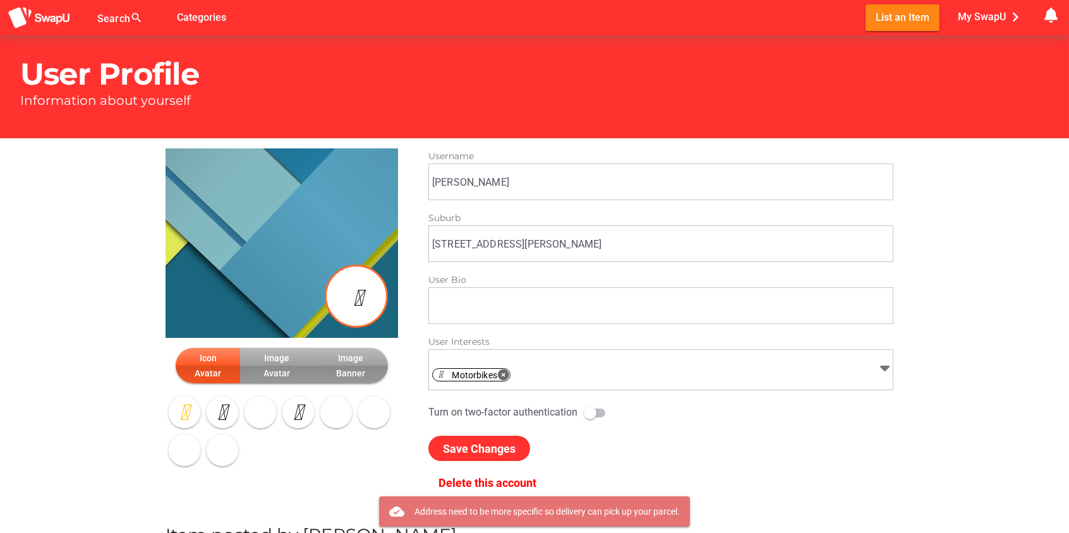
click at [583, 240] on input "3411 murray valley highway" at bounding box center [662, 243] width 461 height 35
click at [566, 242] on input "3411 murray valley highway" at bounding box center [662, 243] width 461 height 35
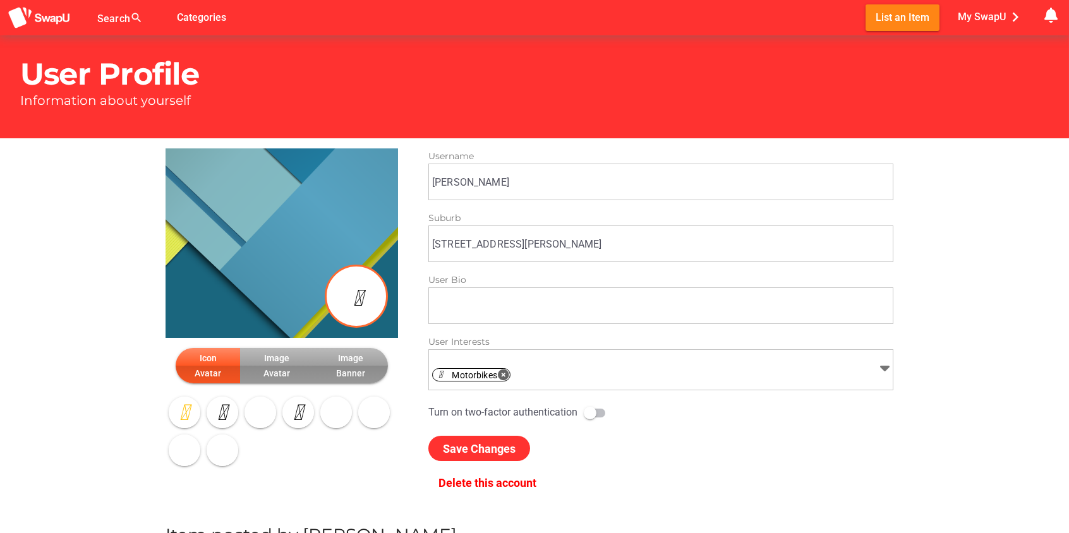
drag, startPoint x: 559, startPoint y: 243, endPoint x: 359, endPoint y: 239, distance: 200.4
click at [359, 239] on div "Icon Avatar Image Avatar Image Banner collections Browse Photos photo_camera Ta…" at bounding box center [534, 326] width 758 height 376
type input "Ebden VIC 3691, Australia"
click at [489, 450] on span "Save Changes" at bounding box center [479, 448] width 73 height 13
click at [120, 15] on div "Search search" at bounding box center [123, 17] width 53 height 35
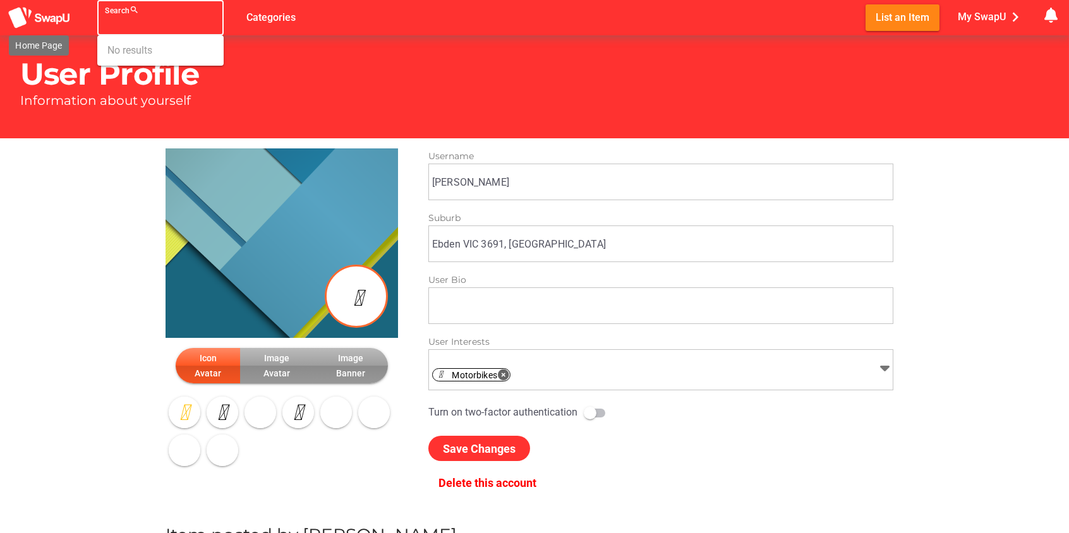
click at [49, 13] on img at bounding box center [39, 17] width 63 height 23
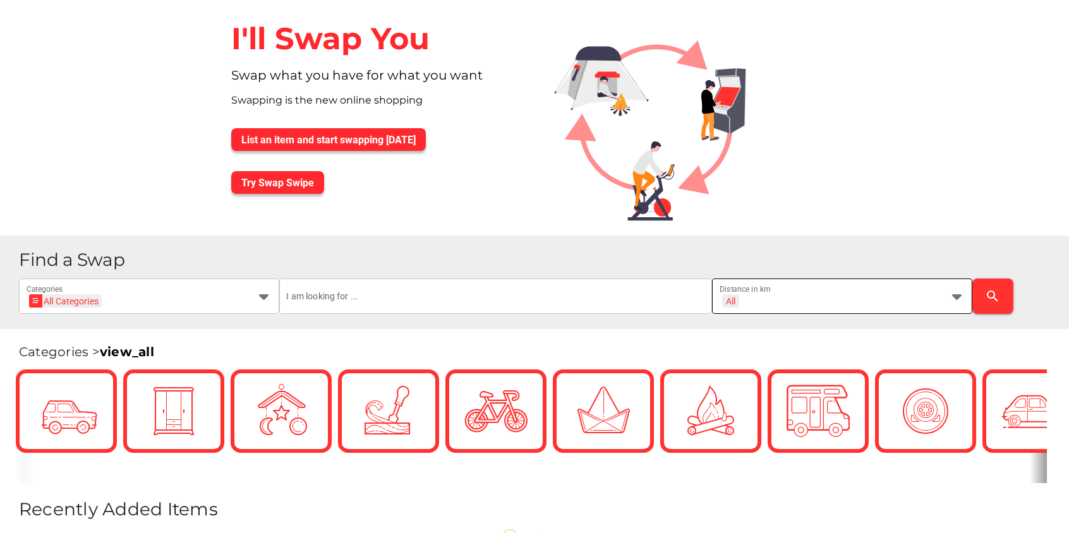
click at [957, 299] on icon at bounding box center [957, 296] width 15 height 15
click at [954, 293] on icon at bounding box center [957, 296] width 15 height 15
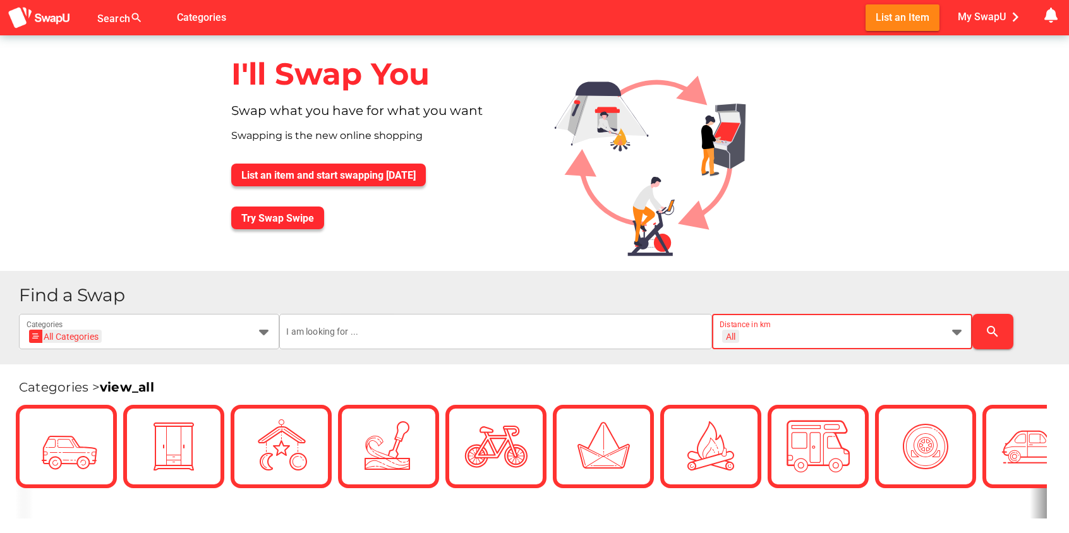
scroll to position [0, 16]
click at [956, 326] on icon at bounding box center [957, 331] width 15 height 15
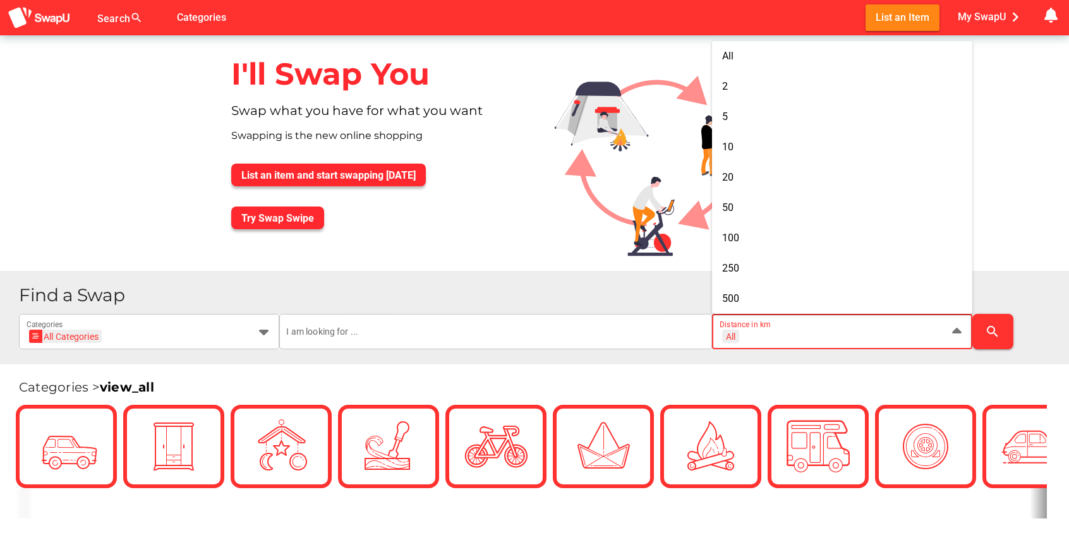
scroll to position [0, 0]
click at [957, 331] on icon at bounding box center [957, 331] width 15 height 15
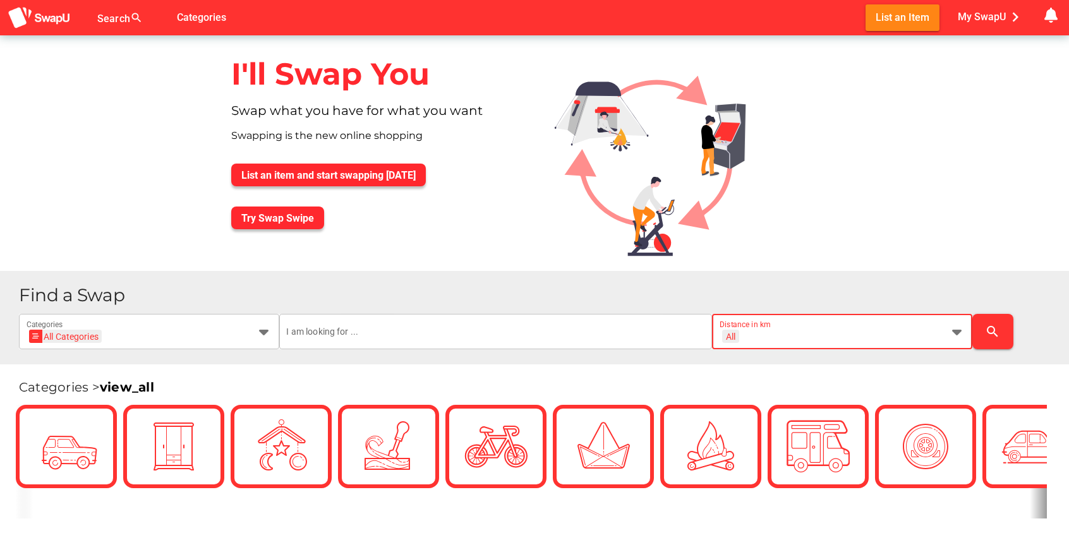
scroll to position [0, 16]
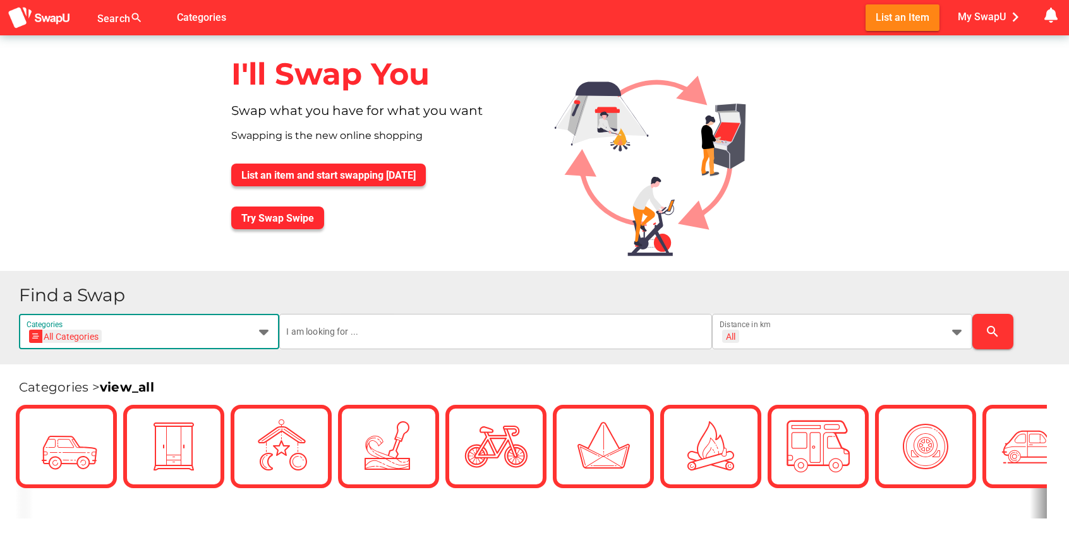
click at [264, 330] on icon at bounding box center [264, 331] width 15 height 15
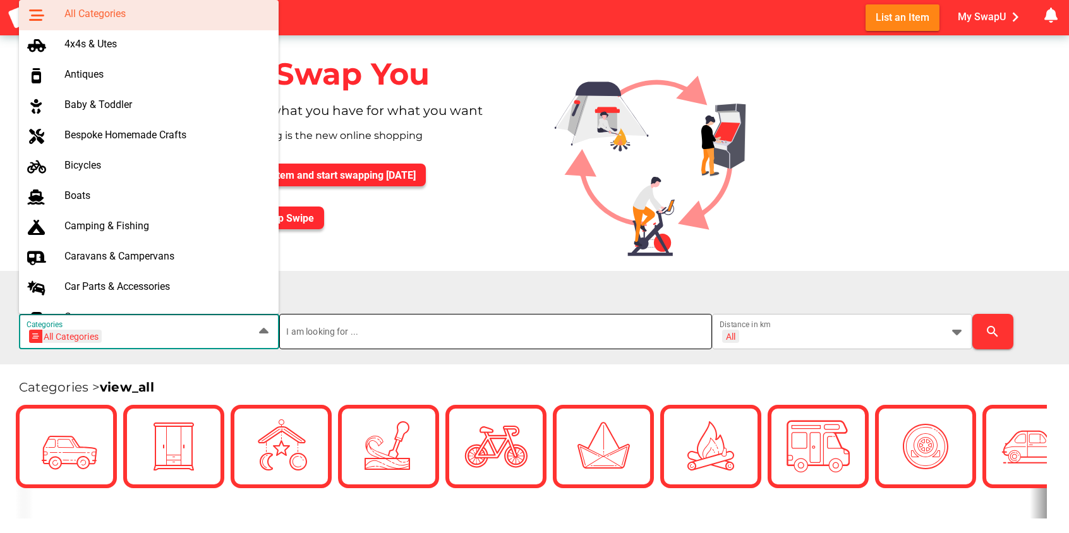
click at [328, 326] on input "text" at bounding box center [496, 331] width 418 height 35
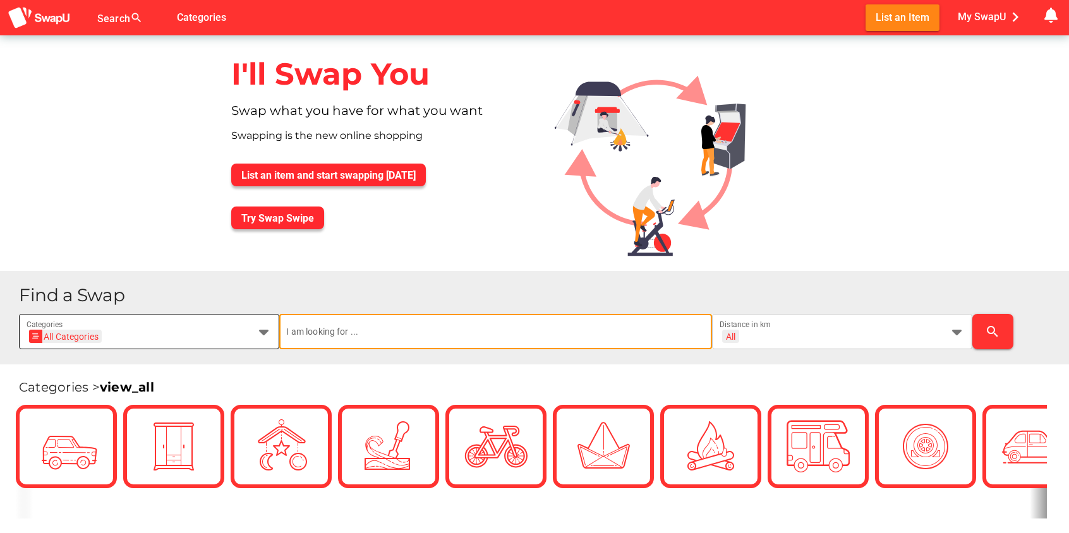
click at [259, 334] on icon at bounding box center [264, 331] width 15 height 15
click at [342, 334] on input "text" at bounding box center [496, 331] width 418 height 35
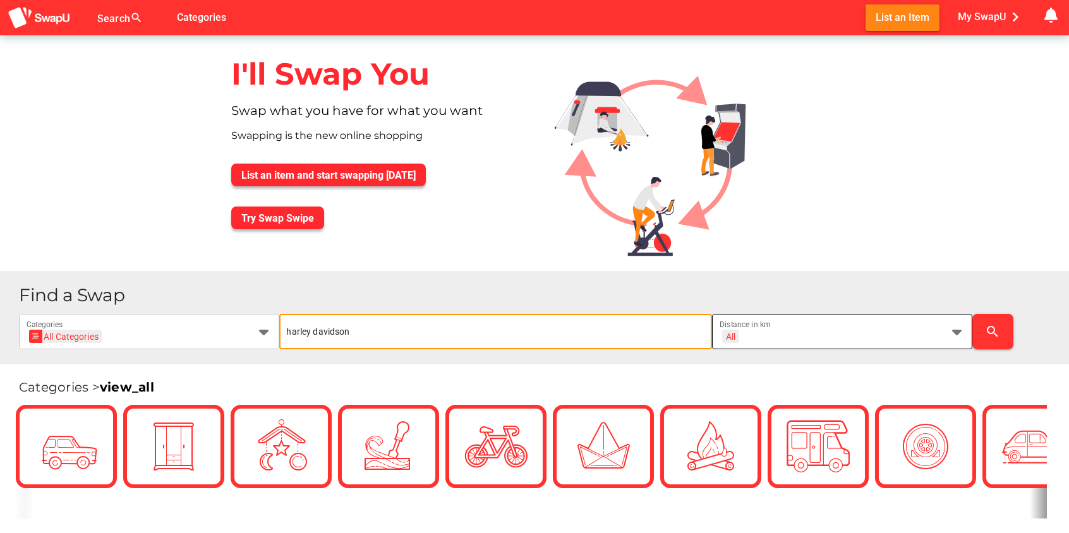
type input "harley davidson"
click at [956, 333] on icon at bounding box center [957, 331] width 15 height 15
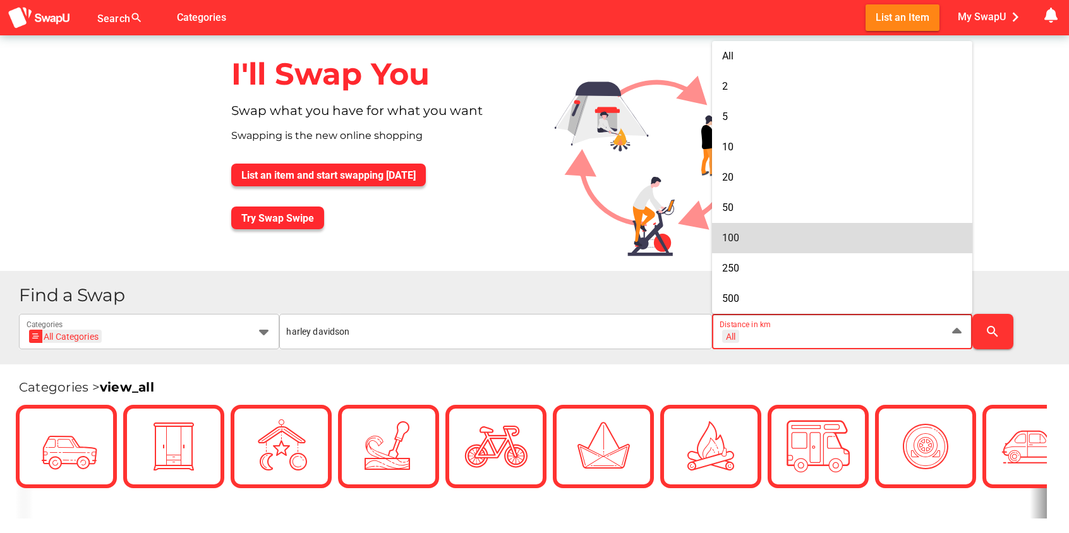
click at [745, 231] on div "100" at bounding box center [842, 238] width 240 height 20
type input "+ 100 km"
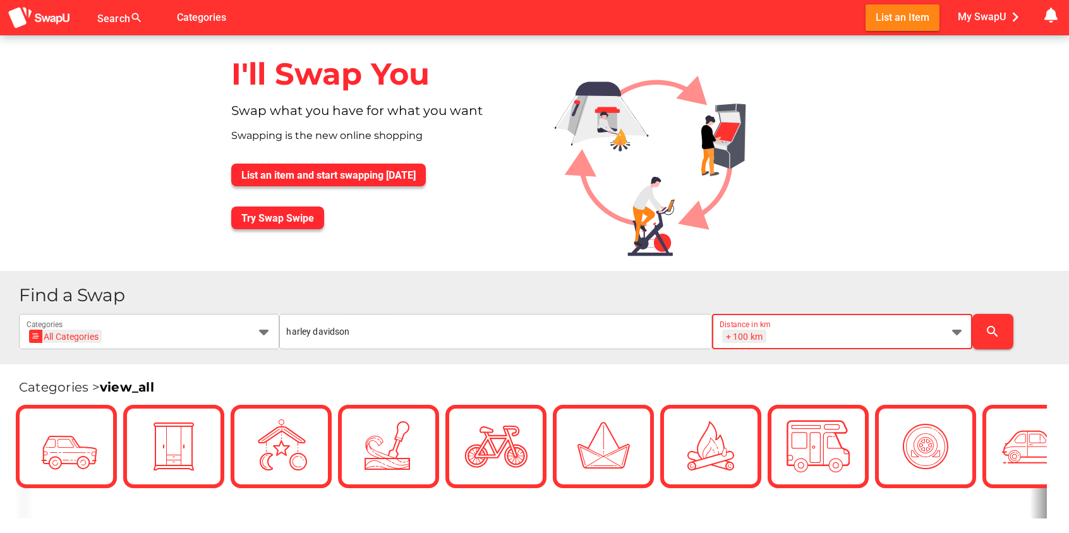
scroll to position [0, 16]
click at [985, 327] on icon "search" at bounding box center [992, 331] width 15 height 15
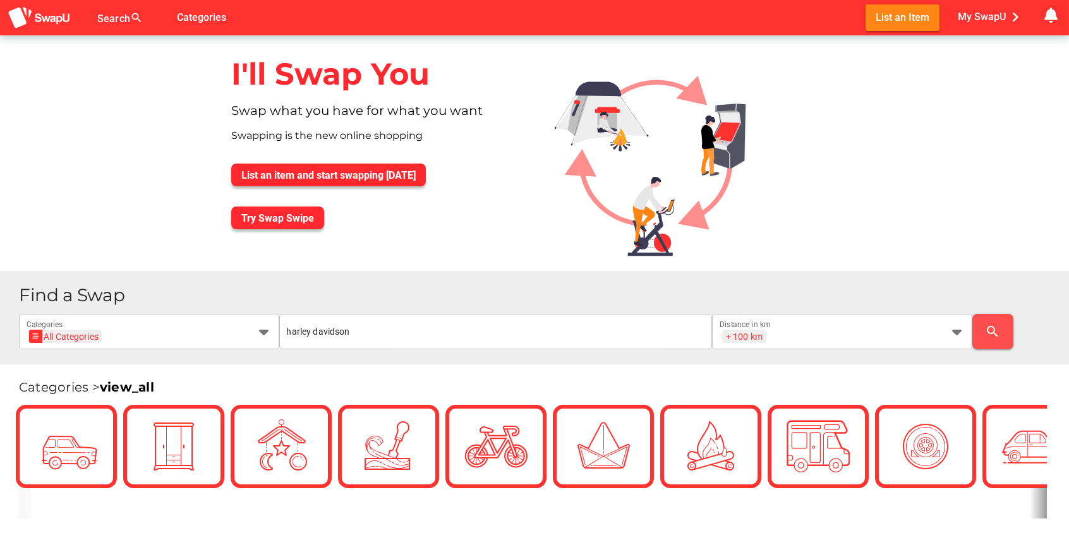
scroll to position [0, 0]
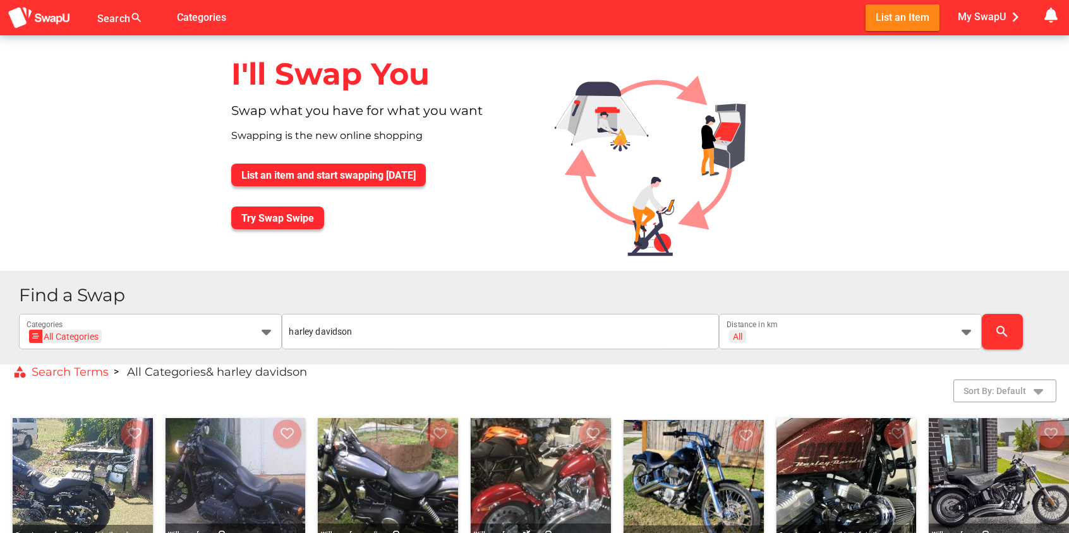
scroll to position [167, 0]
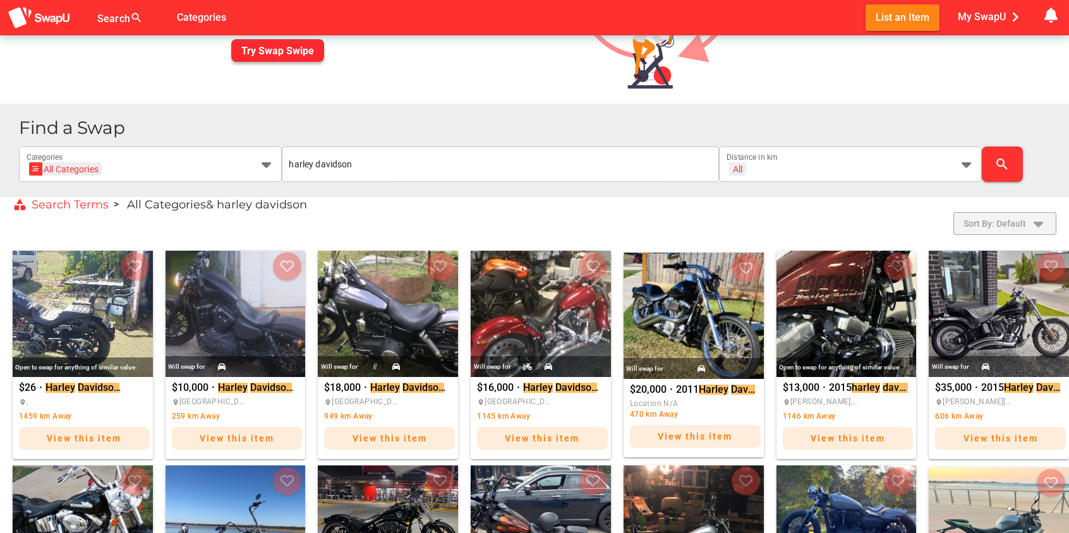
click at [1045, 224] on icon "button" at bounding box center [1038, 223] width 15 height 15
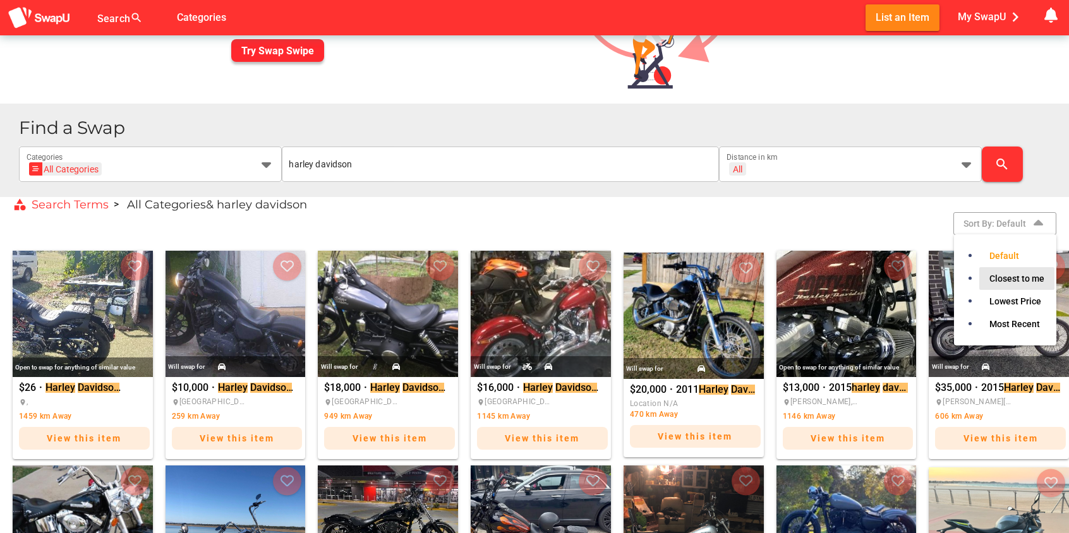
click at [1011, 277] on span "Closest to me" at bounding box center [1017, 278] width 55 height 15
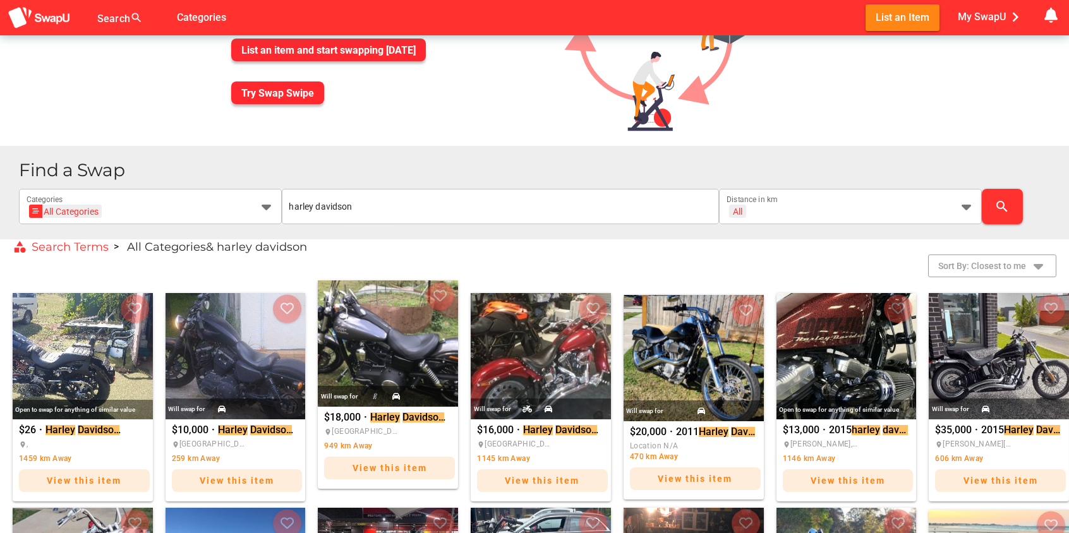
scroll to position [125, 0]
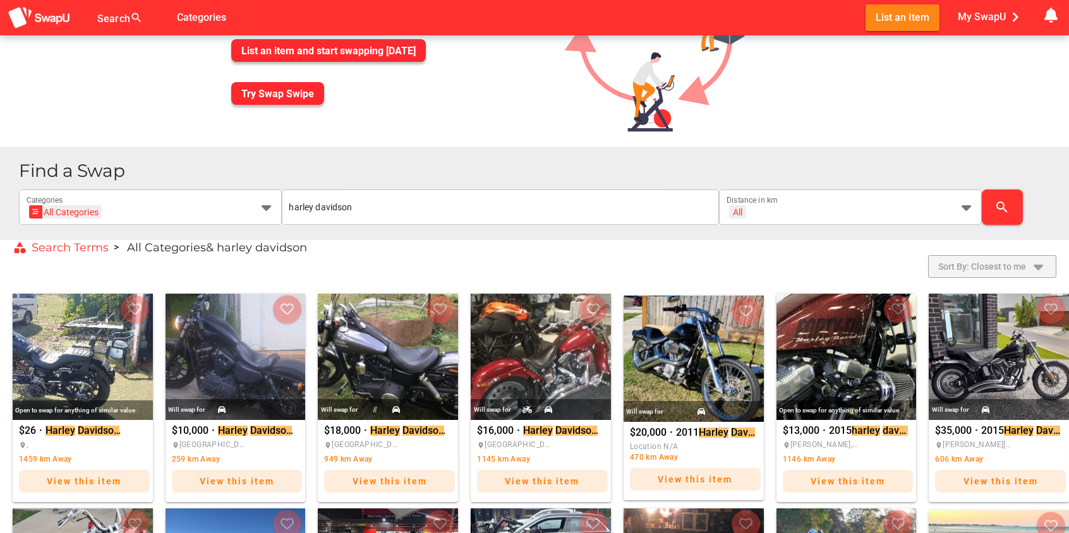
click at [1040, 265] on icon "button" at bounding box center [1038, 266] width 15 height 15
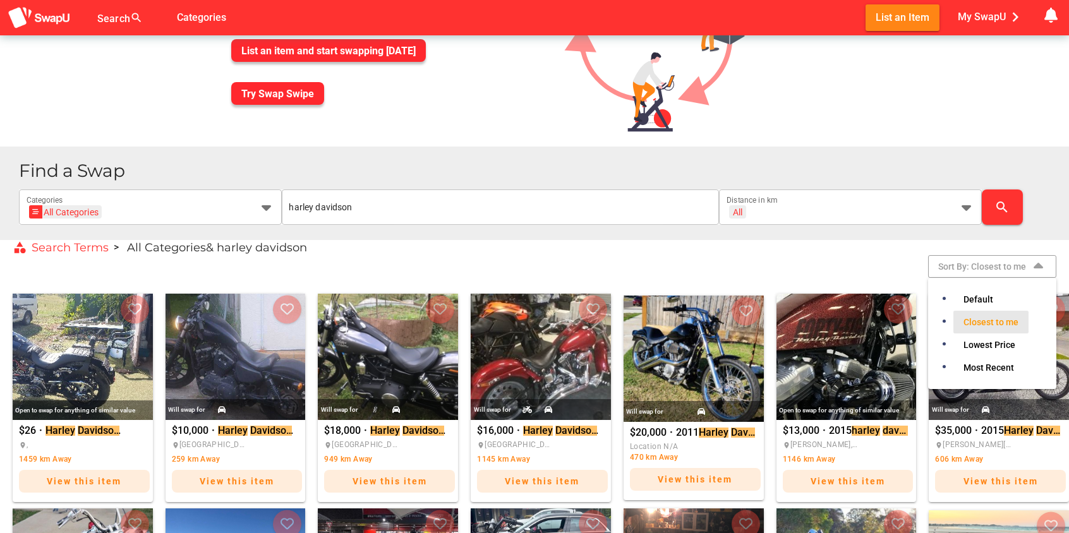
click at [992, 320] on span "Closest to me" at bounding box center [991, 322] width 55 height 15
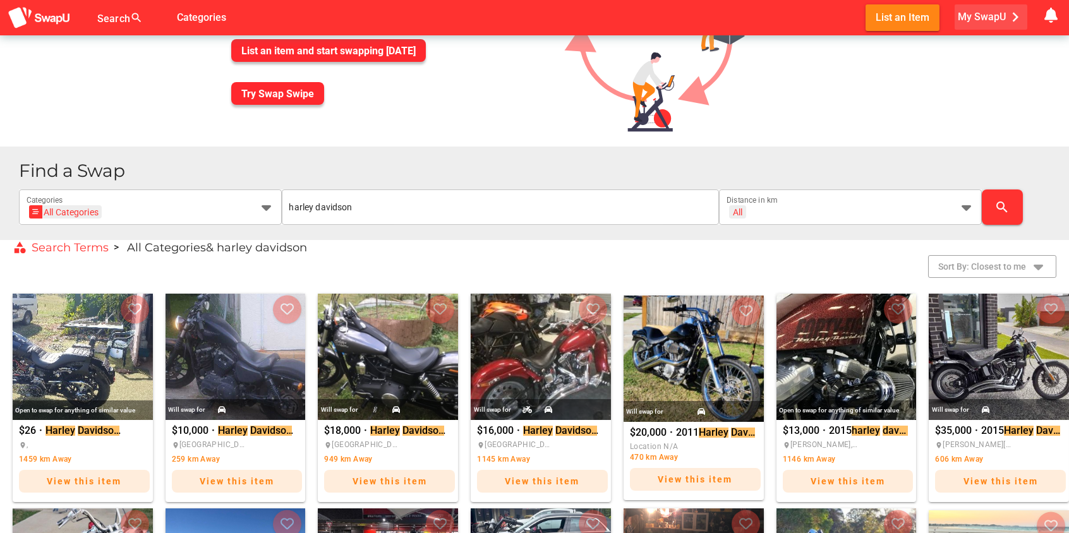
click at [983, 20] on span "My SwapU chevron_right" at bounding box center [991, 17] width 67 height 19
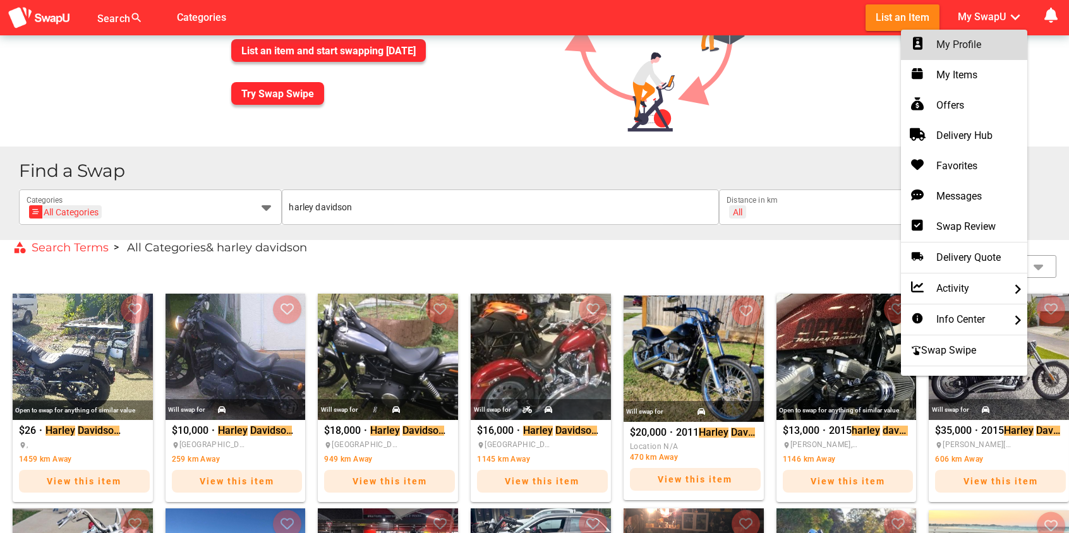
click at [952, 48] on div "My Profile" at bounding box center [964, 44] width 106 height 15
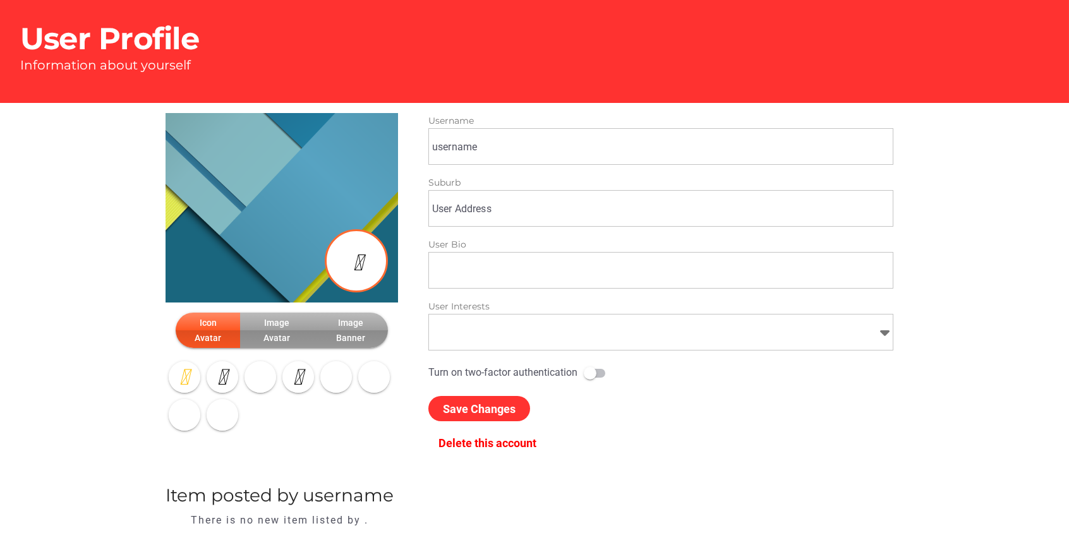
type input "David"
type input "Ebden, VIC"
type input "Motorbikes"
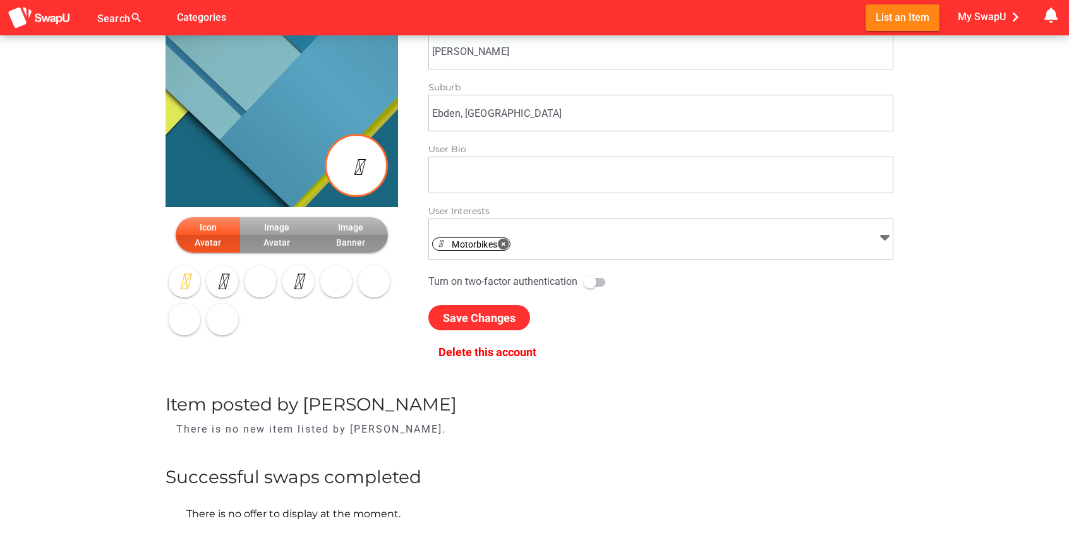
scroll to position [111, 0]
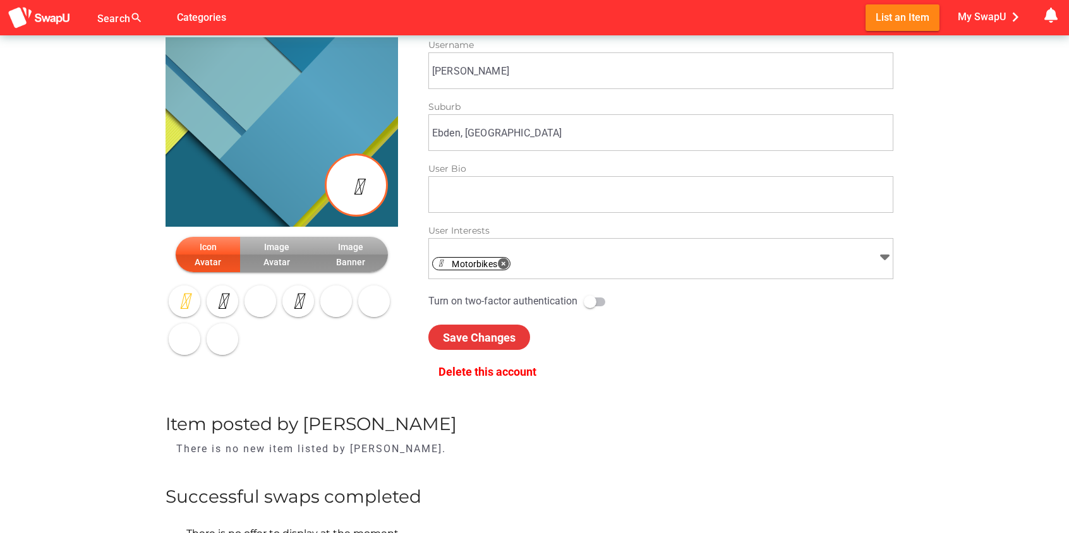
click at [478, 335] on span "Save Changes" at bounding box center [479, 337] width 73 height 13
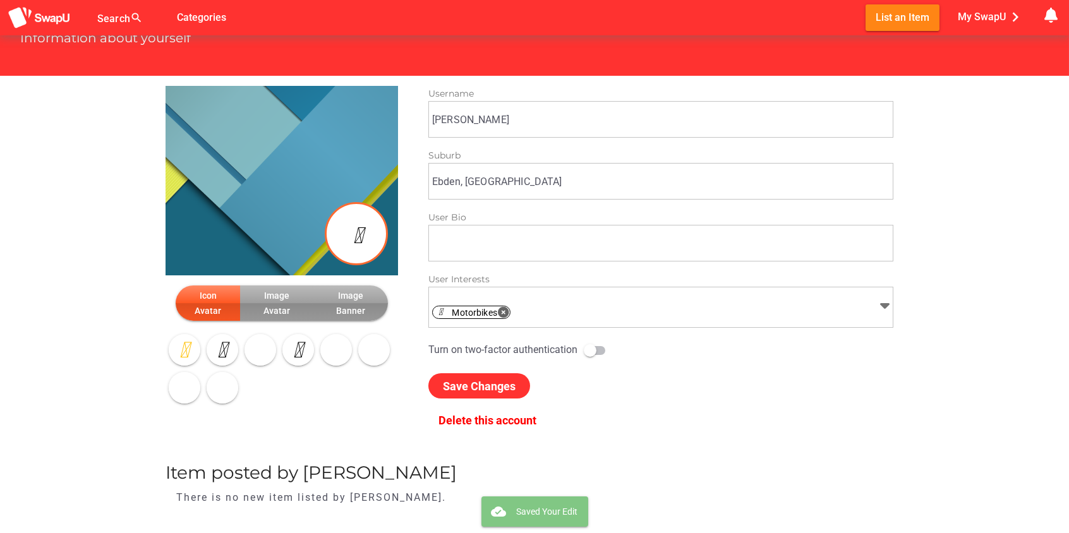
scroll to position [0, 0]
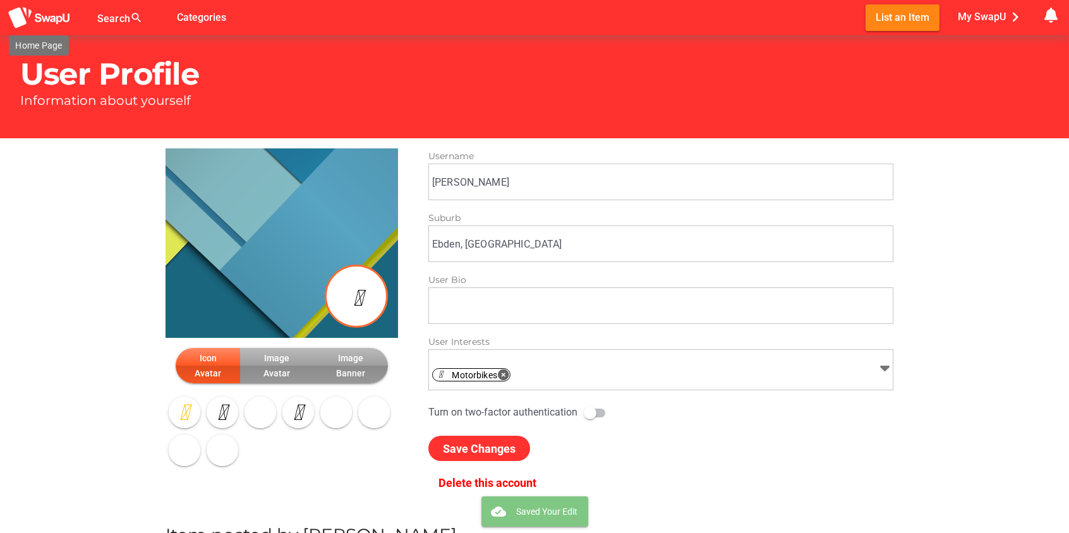
click at [46, 16] on img at bounding box center [39, 17] width 63 height 23
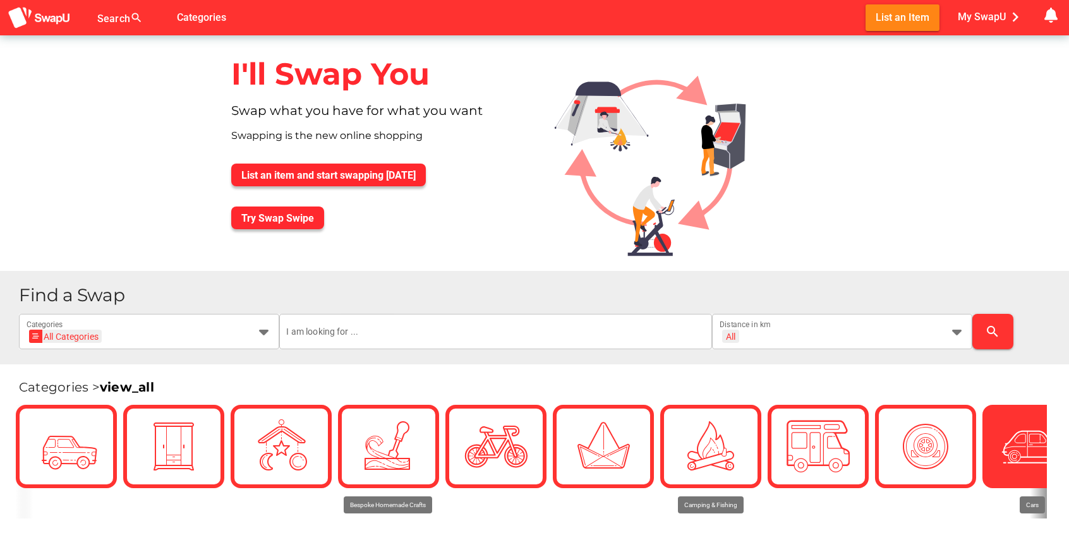
click at [1019, 435] on img at bounding box center [1033, 446] width 63 height 63
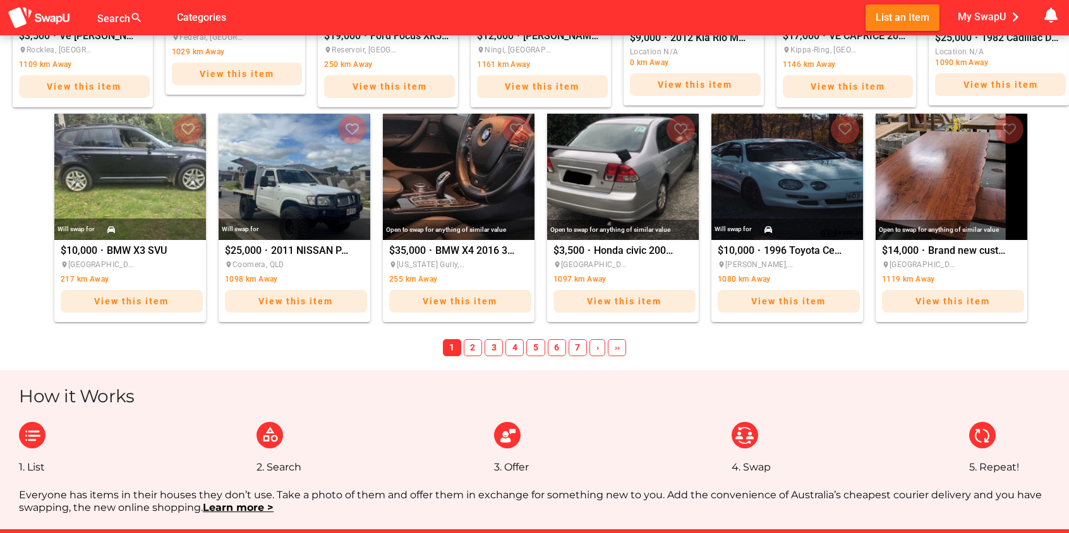
scroll to position [671, 0]
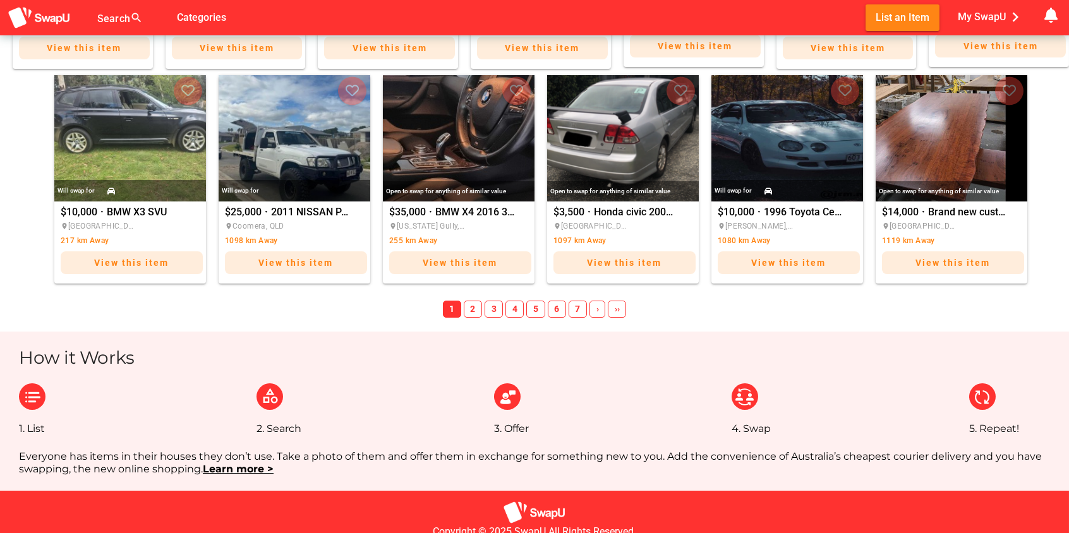
click at [594, 309] on span "›" at bounding box center [598, 310] width 16 height 18
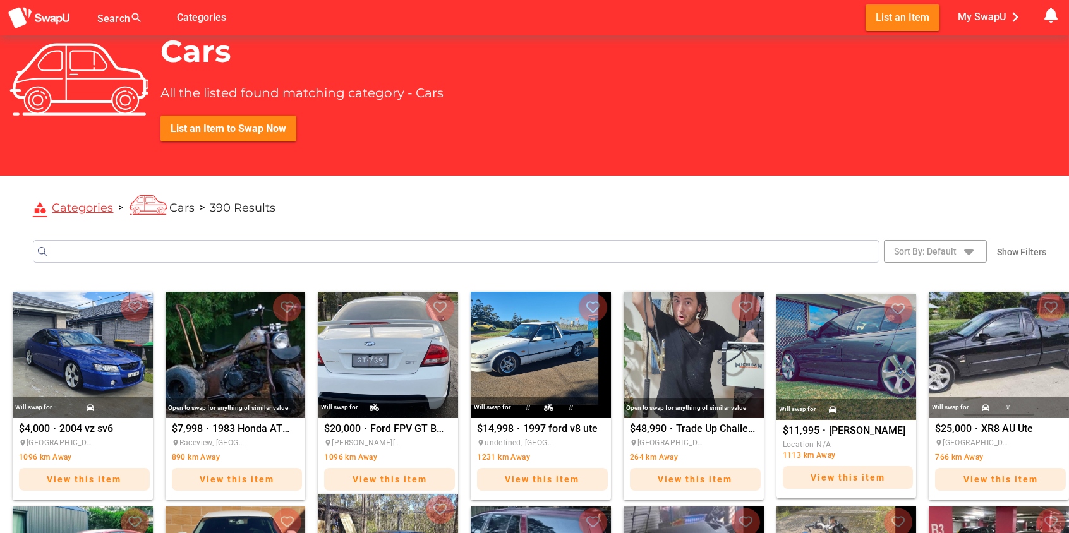
scroll to position [0, 0]
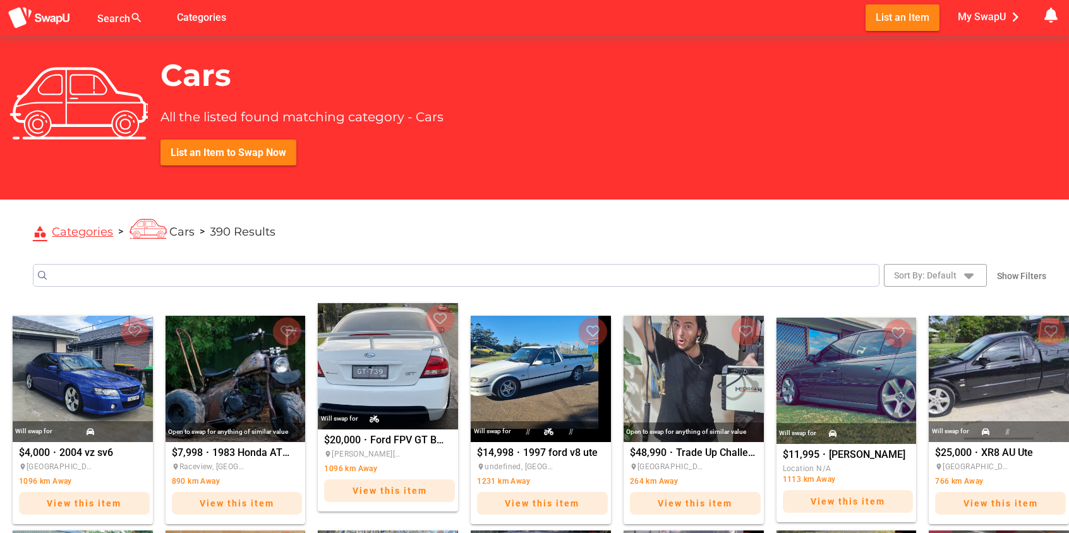
click at [396, 490] on span "View this item" at bounding box center [390, 491] width 75 height 10
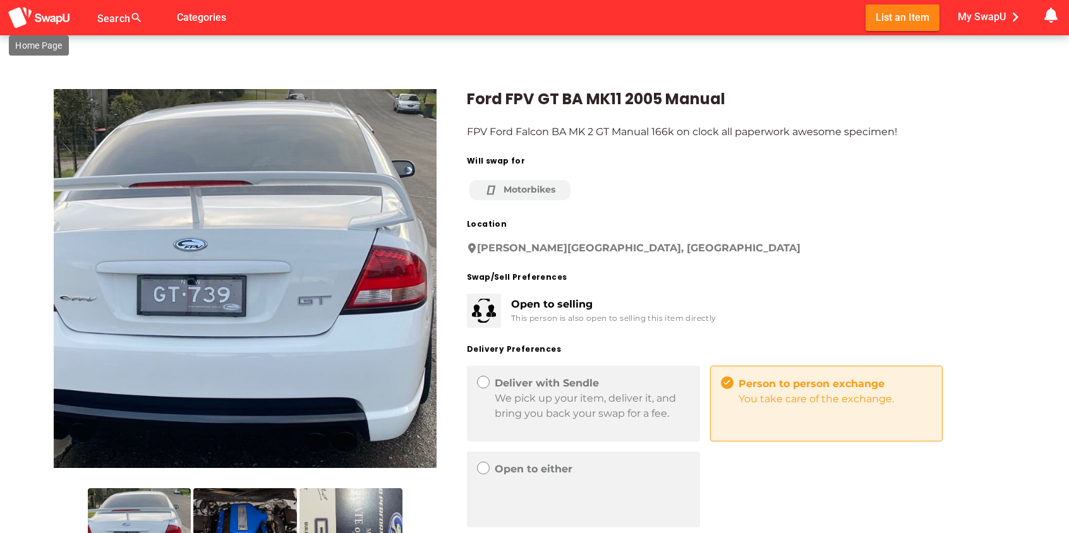
click at [47, 21] on img at bounding box center [39, 17] width 63 height 23
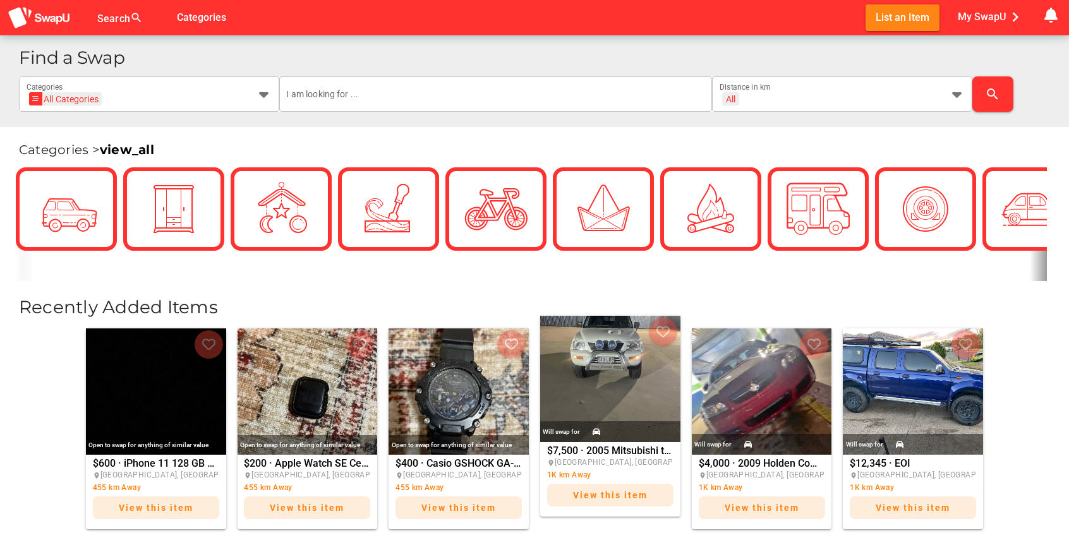
scroll to position [335, 0]
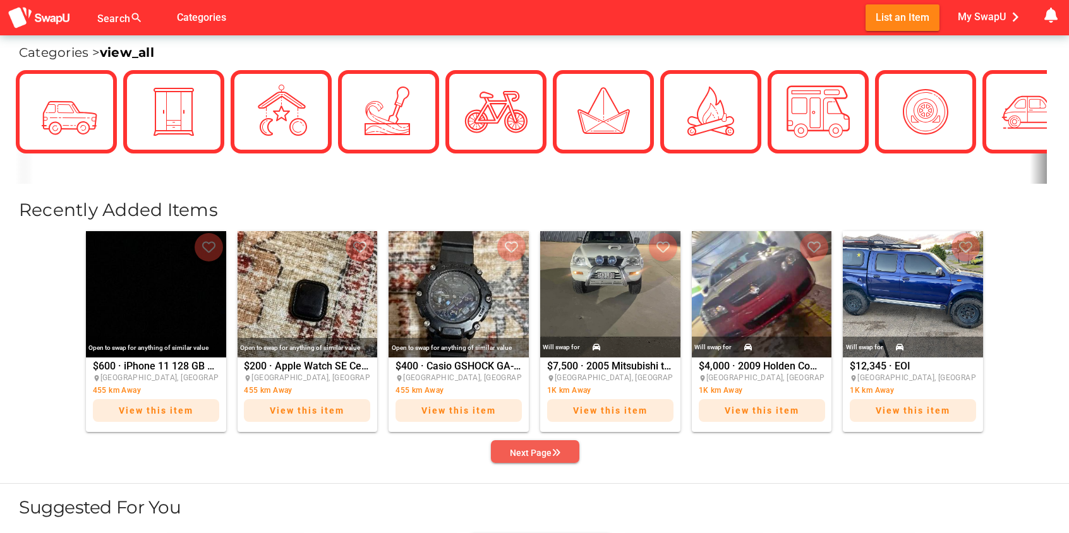
click at [514, 447] on div "Next Page" at bounding box center [535, 453] width 51 height 15
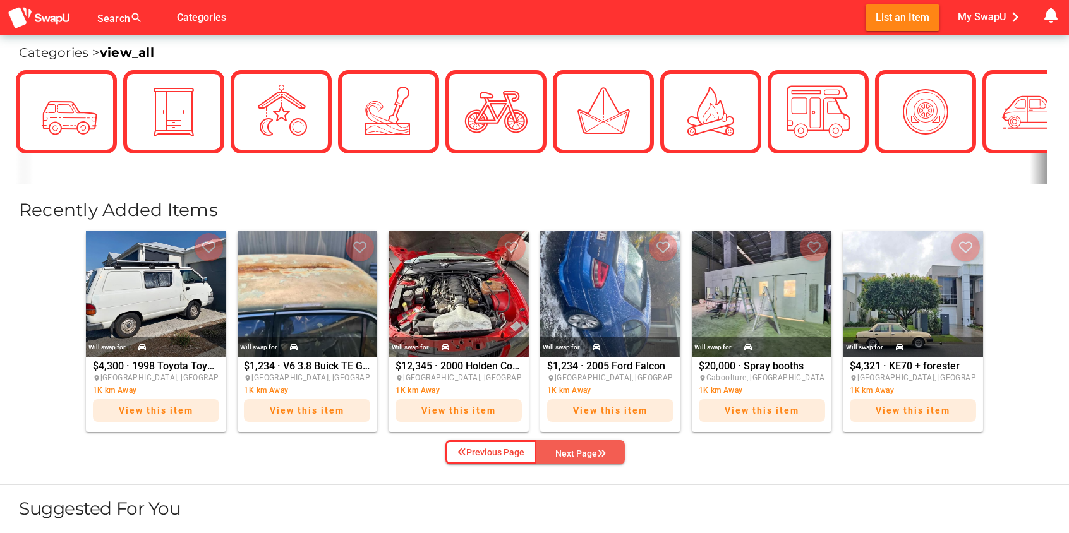
click at [591, 450] on div "Next Page" at bounding box center [581, 453] width 51 height 15
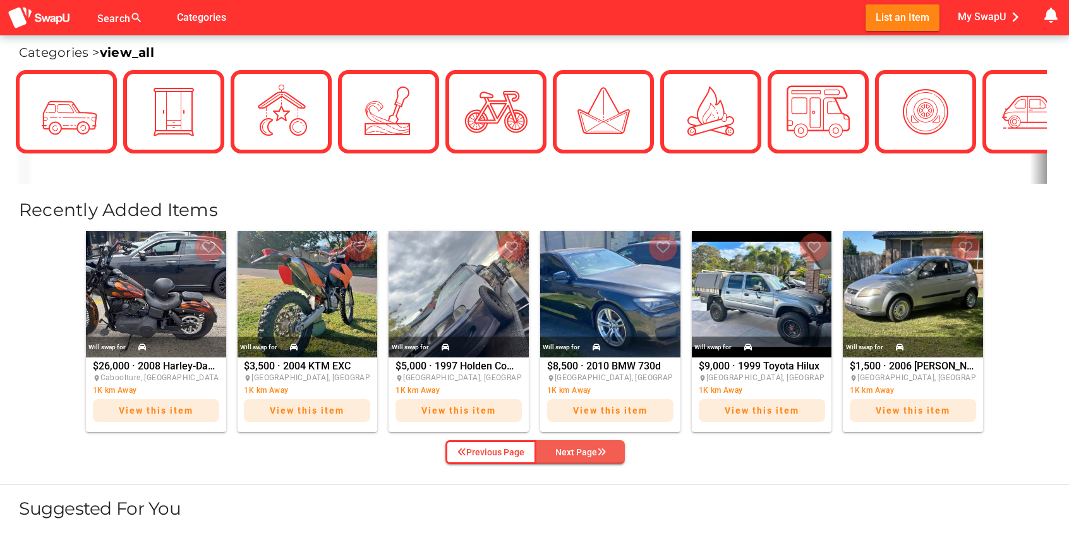
click at [591, 450] on div "Next Page" at bounding box center [581, 452] width 51 height 15
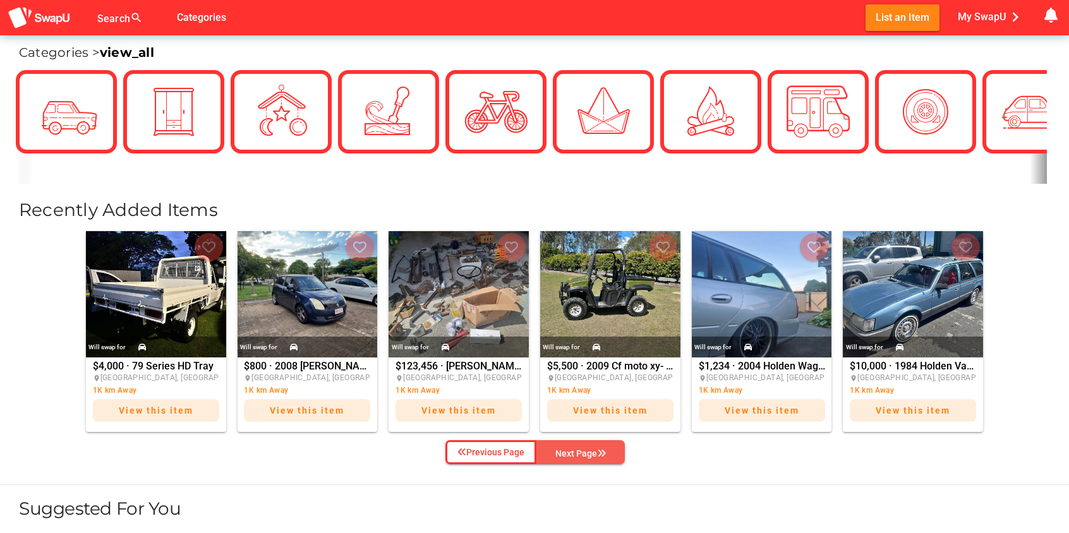
click at [591, 450] on div "Next Page" at bounding box center [581, 453] width 51 height 15
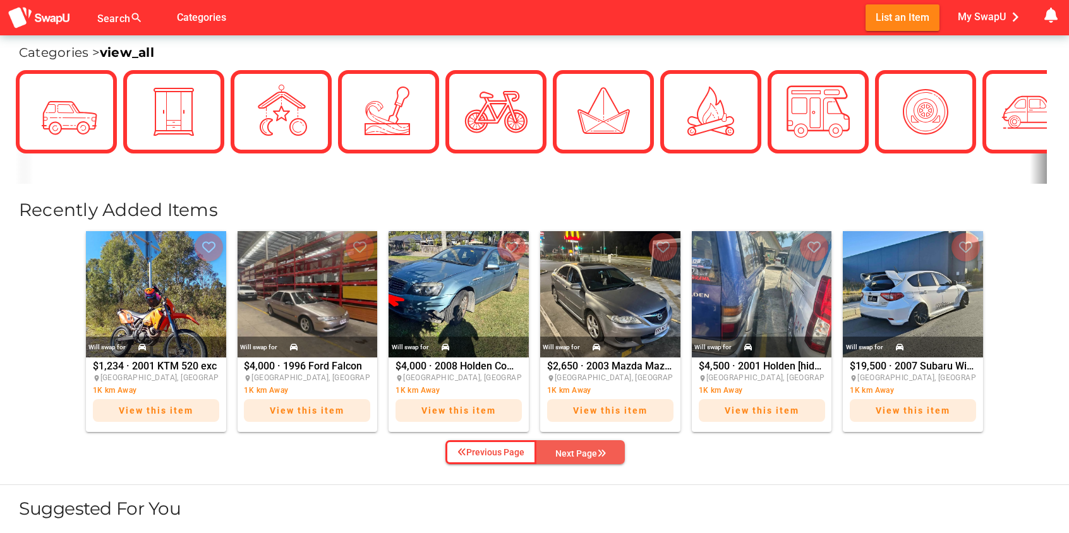
click at [591, 450] on div "Next Page" at bounding box center [581, 453] width 51 height 15
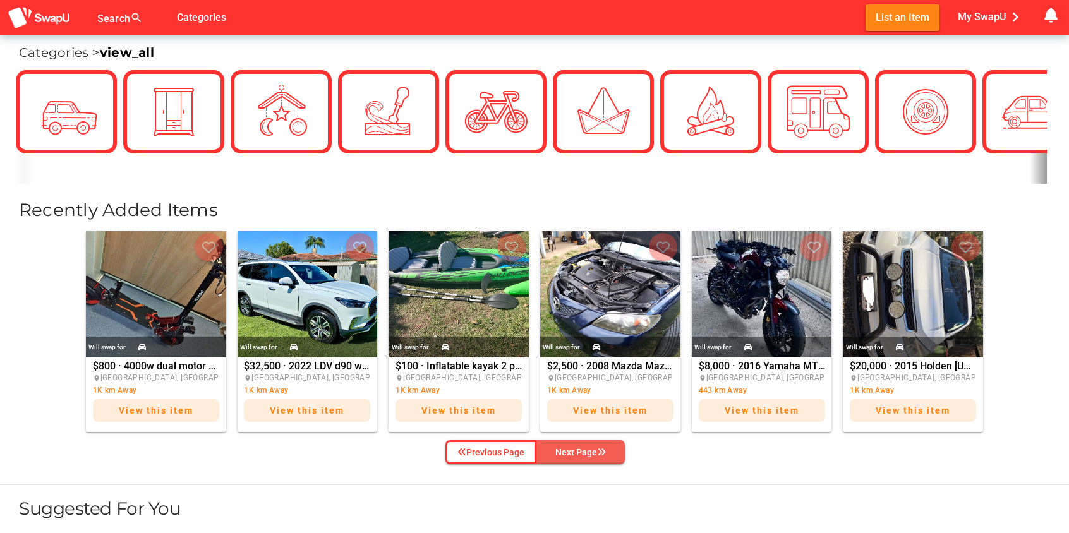
click at [591, 450] on div "Next Page" at bounding box center [581, 452] width 51 height 15
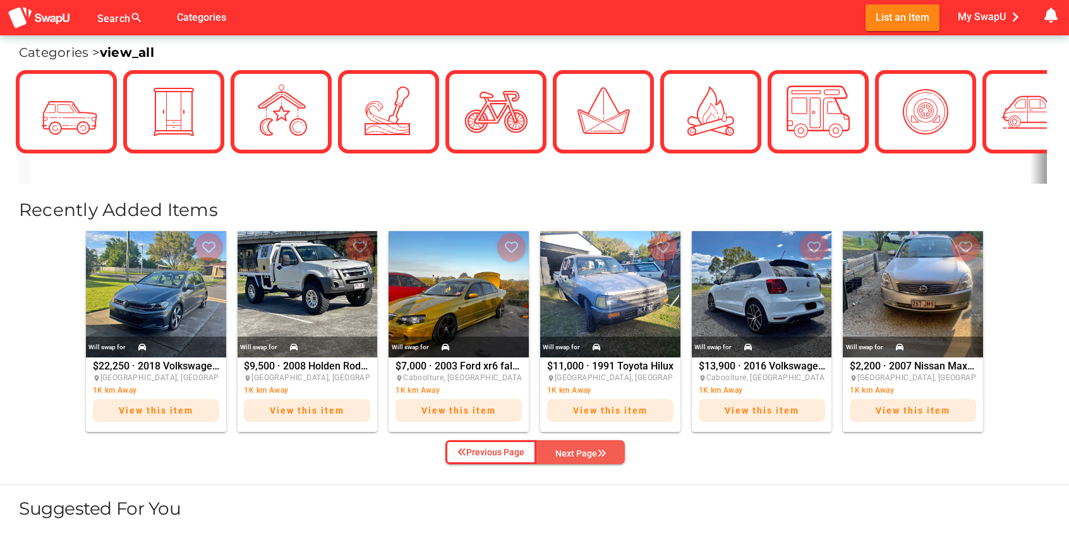
click at [591, 450] on div "Next Page" at bounding box center [581, 453] width 51 height 15
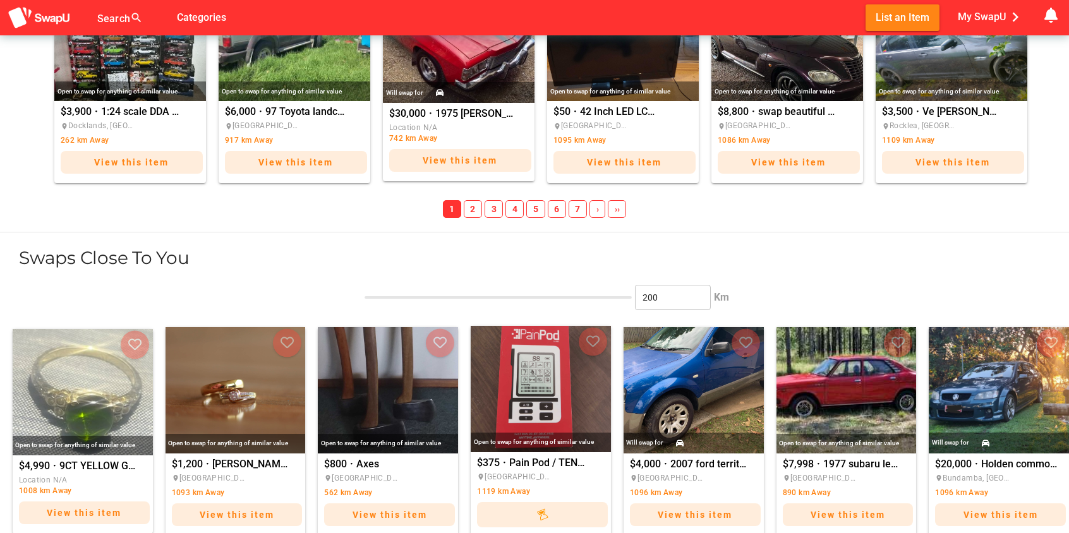
scroll to position [1174, 0]
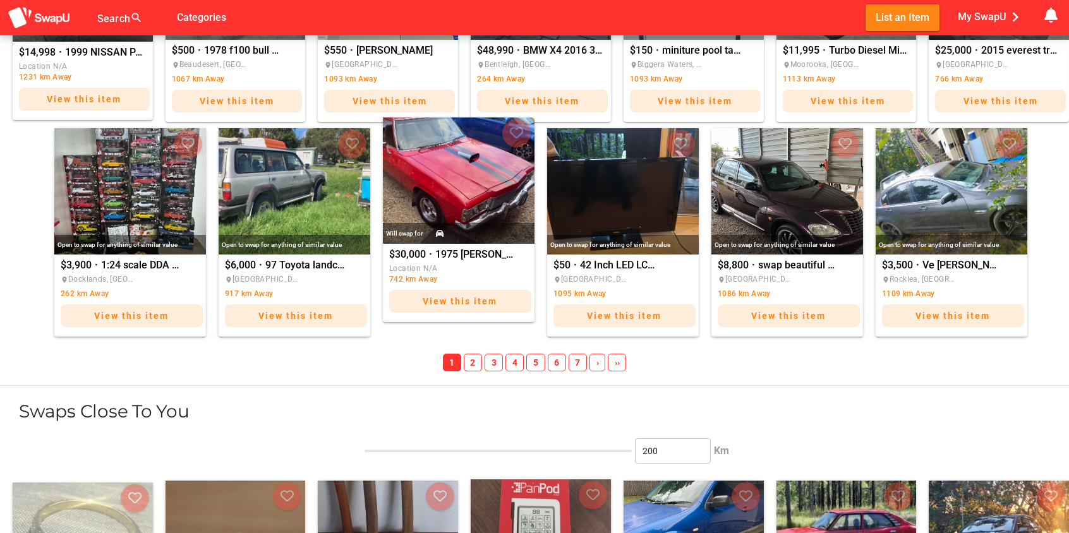
click at [462, 182] on img "1975 Holden HJ One Tonner" at bounding box center [459, 181] width 152 height 126
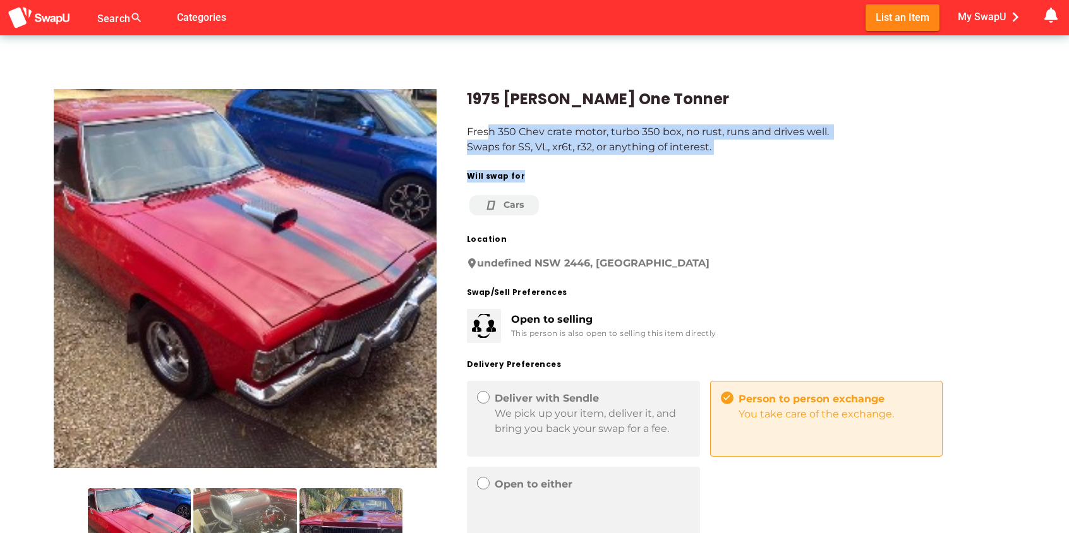
drag, startPoint x: 486, startPoint y: 130, endPoint x: 712, endPoint y: 155, distance: 227.7
click at [712, 155] on div "1975 [PERSON_NAME] One Tonner Fresh 350 Chev crate motor, turbo 350 box, no rus…" at bounding box center [726, 361] width 579 height 605
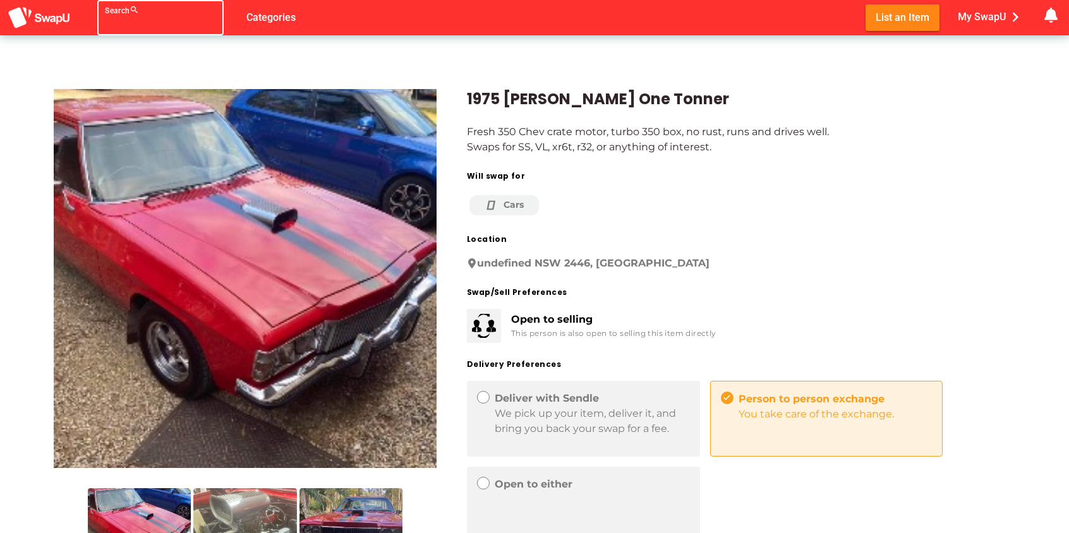
click at [124, 18] on div at bounding box center [149, 25] width 88 height 20
click at [257, 15] on div "Search search false Categories List an Item My SwapU chevron_right getting mess…" at bounding box center [534, 17] width 1069 height 35
click at [44, 16] on img at bounding box center [39, 17] width 63 height 23
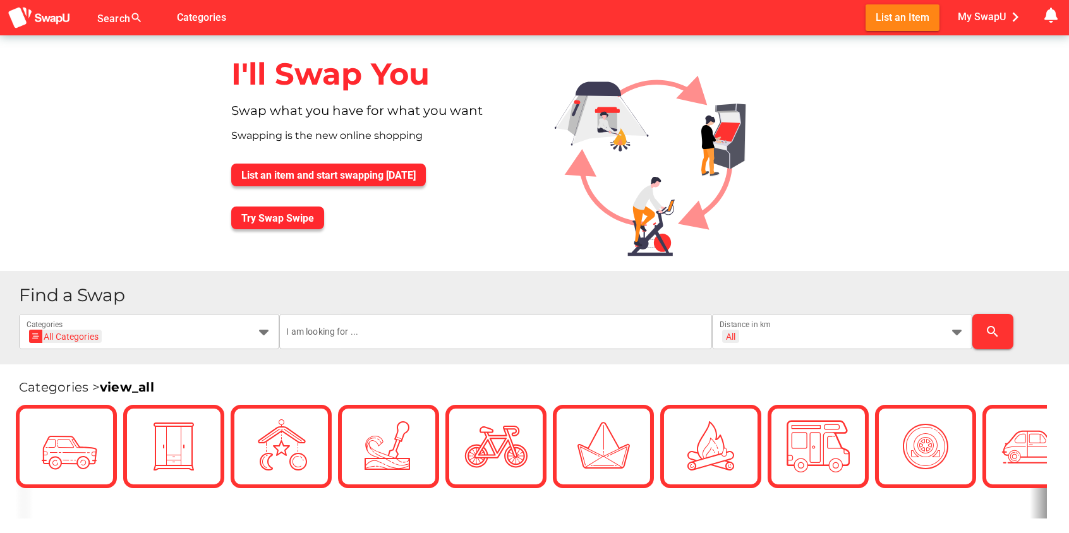
scroll to position [111, 0]
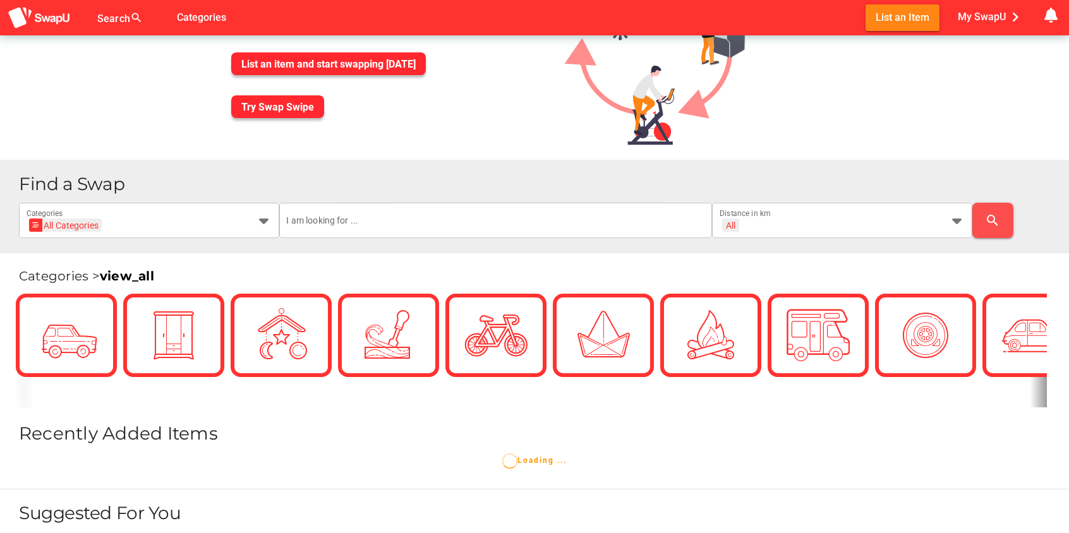
click at [994, 217] on icon "search" at bounding box center [992, 220] width 15 height 15
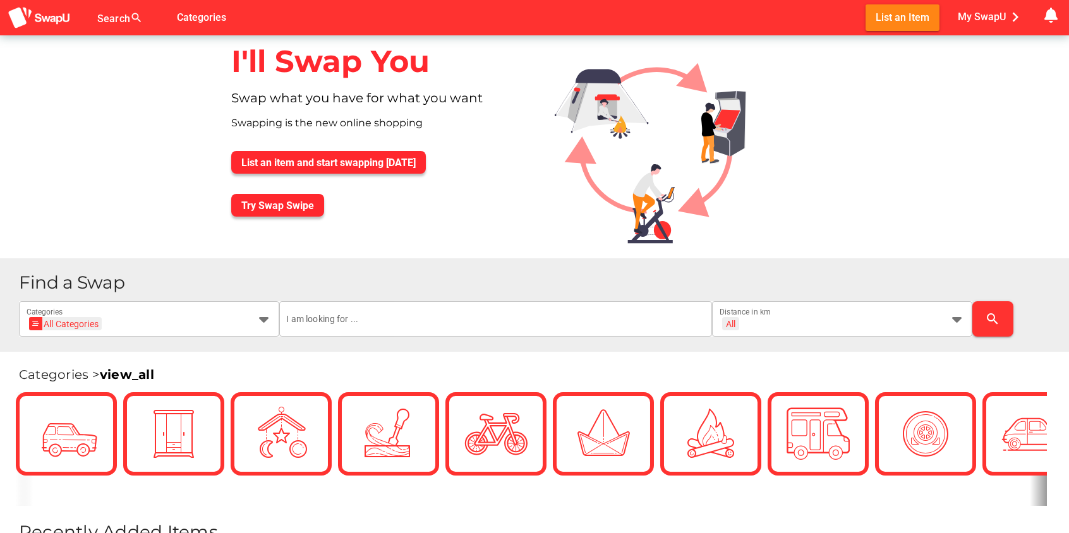
scroll to position [0, 0]
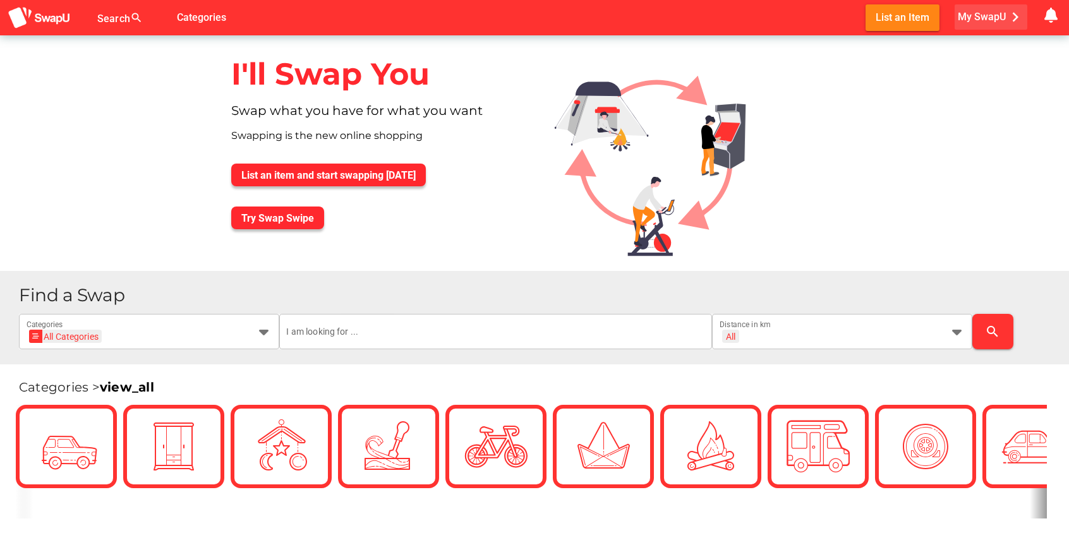
click at [981, 20] on span "My SwapU chevron_right" at bounding box center [991, 17] width 67 height 19
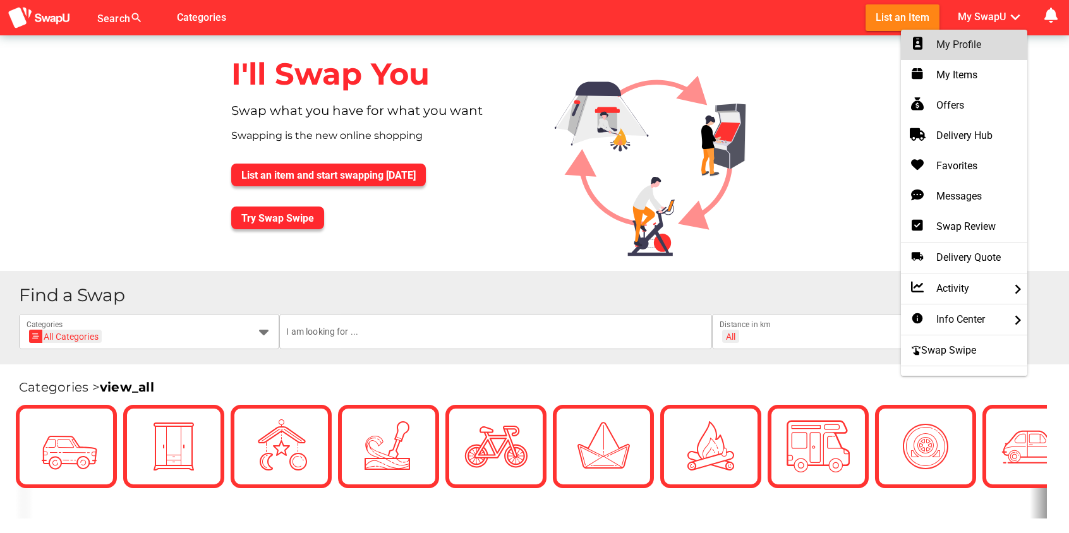
click at [957, 39] on div "My Profile" at bounding box center [964, 44] width 106 height 15
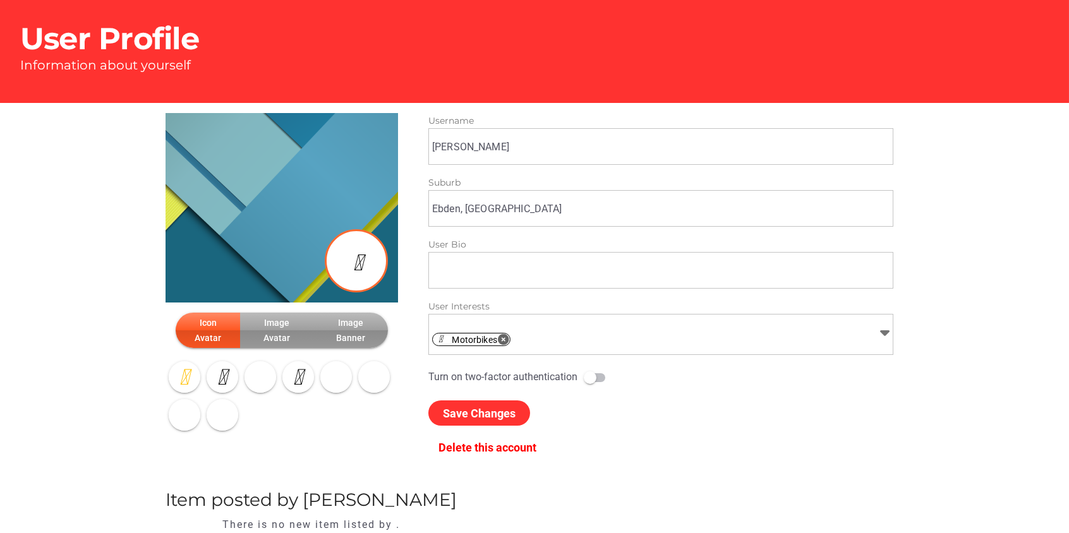
type input "David"
type input "Ebden, VIC"
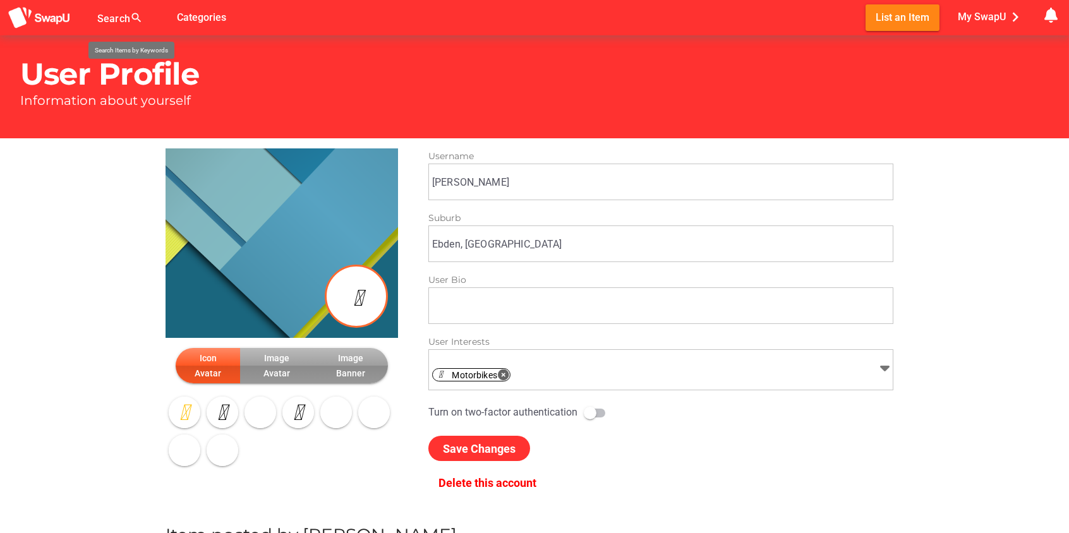
click at [111, 19] on div at bounding box center [123, 25] width 53 height 20
click at [54, 20] on img at bounding box center [39, 17] width 63 height 23
